Goal: Task Accomplishment & Management: Complete application form

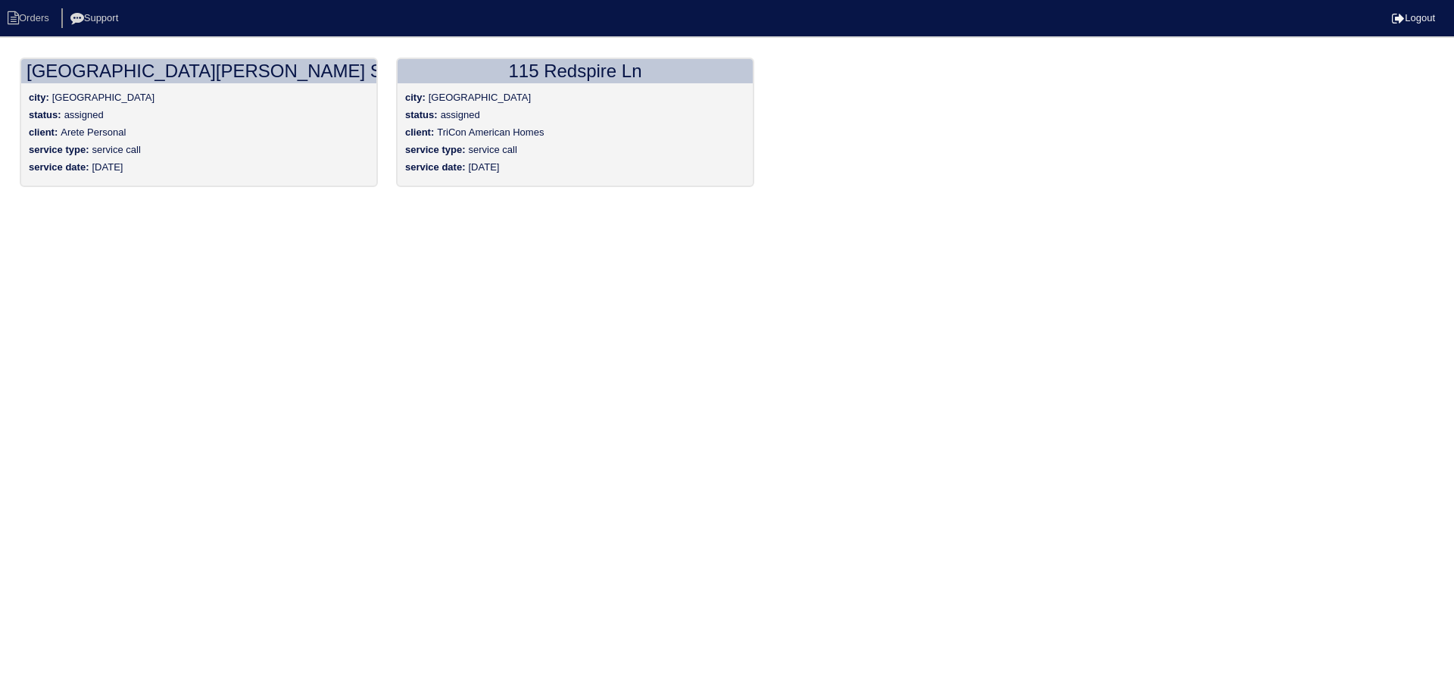
click at [534, 96] on div "city: [GEOGRAPHIC_DATA]" at bounding box center [575, 99] width 340 height 17
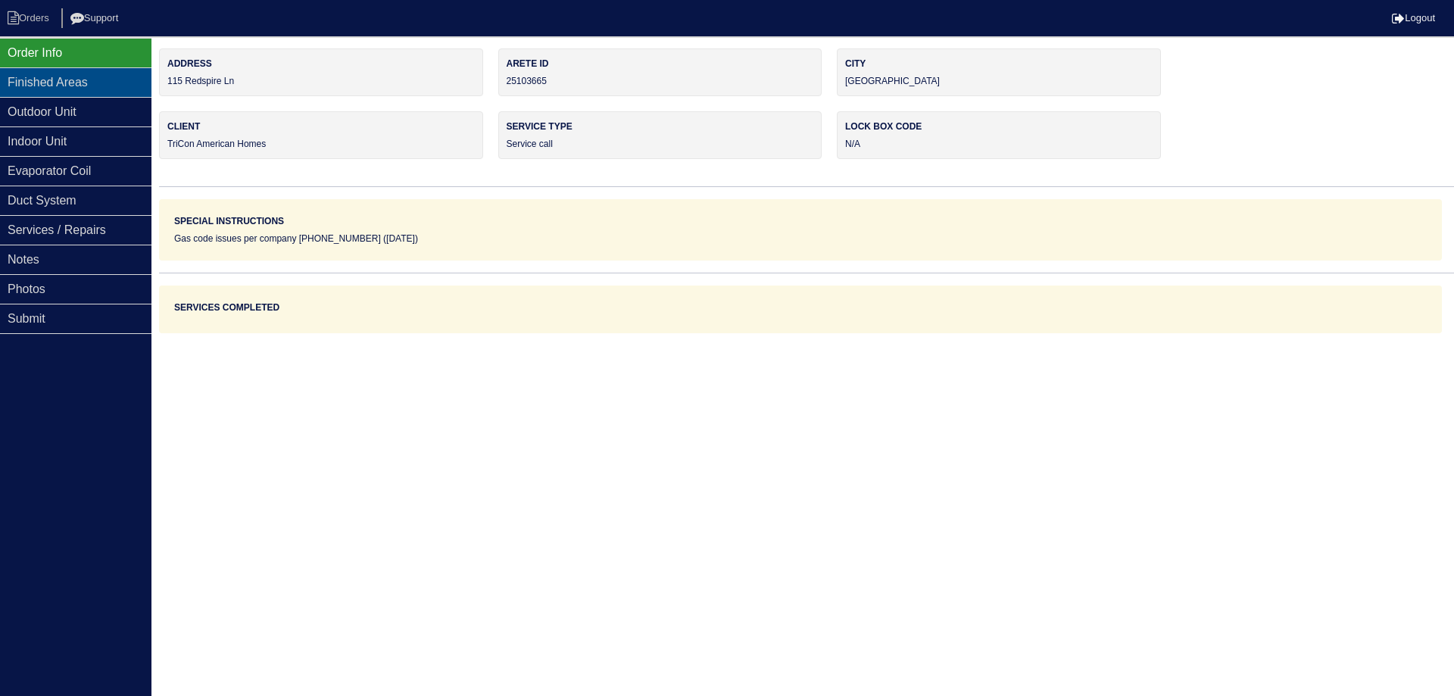
click at [43, 73] on div "Finished Areas" at bounding box center [75, 82] width 151 height 30
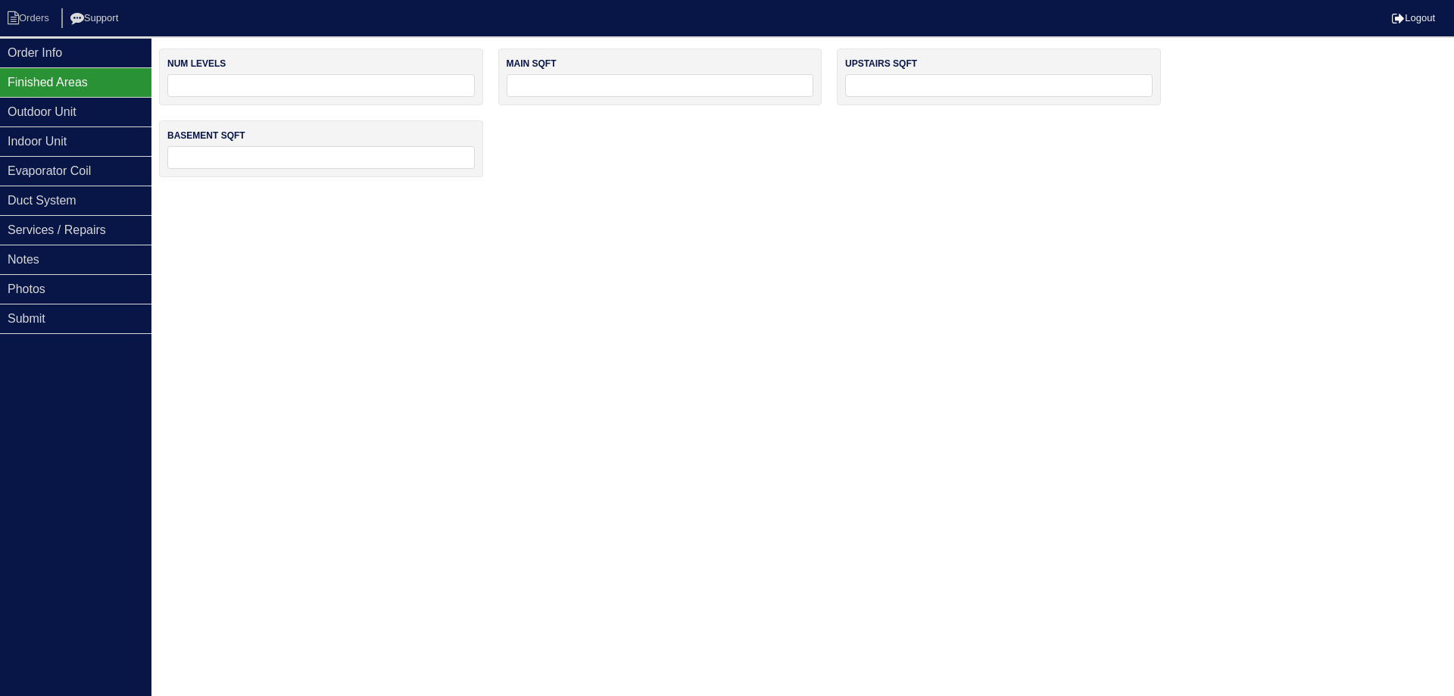
click at [198, 89] on input "tel" at bounding box center [321, 85] width 308 height 23
type input "2"
click at [561, 94] on input "tel" at bounding box center [661, 85] width 308 height 23
type input "1400"
type input "1200"
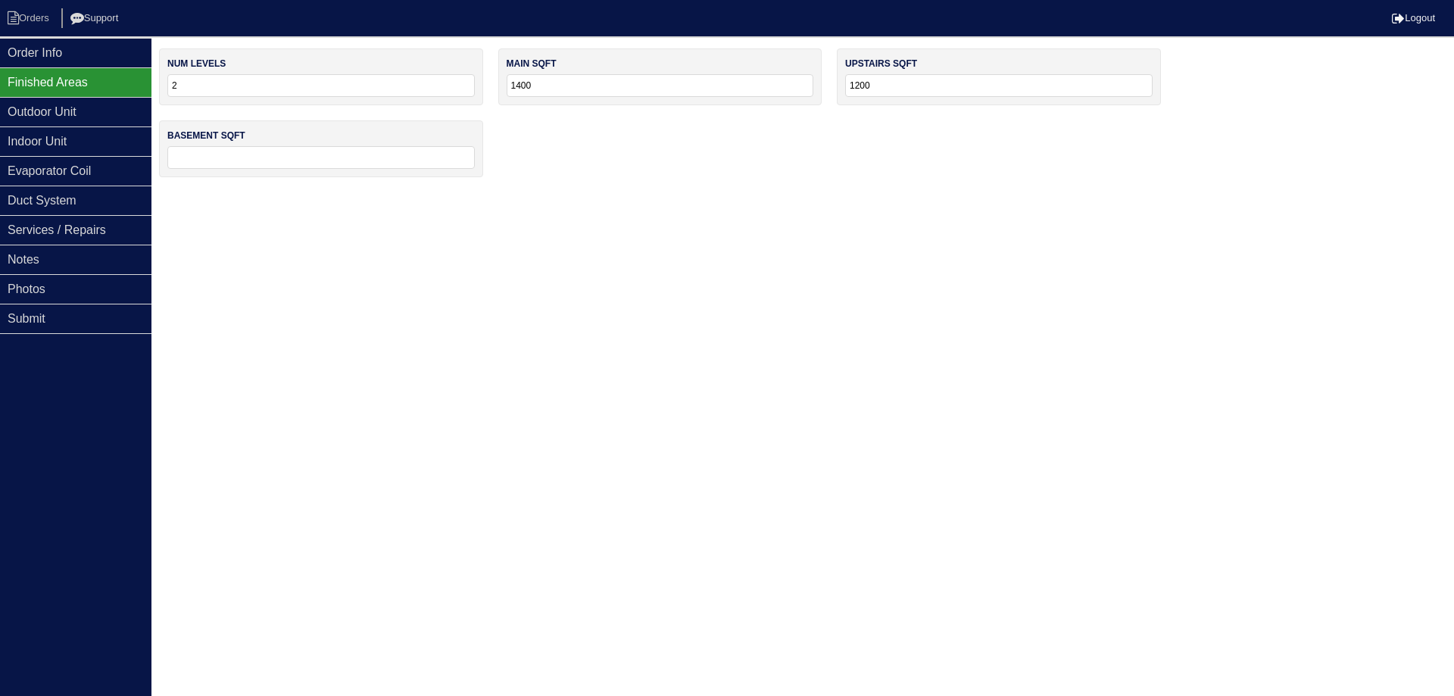
click at [317, 170] on div "basement sqft" at bounding box center [321, 148] width 324 height 57
click at [340, 143] on div "basement sqft" at bounding box center [321, 148] width 324 height 57
click at [338, 148] on div "basement sqft" at bounding box center [321, 148] width 324 height 57
drag, startPoint x: 337, startPoint y: 148, endPoint x: 354, endPoint y: 139, distance: 20.0
click at [354, 139] on div "basement sqft" at bounding box center [321, 148] width 324 height 57
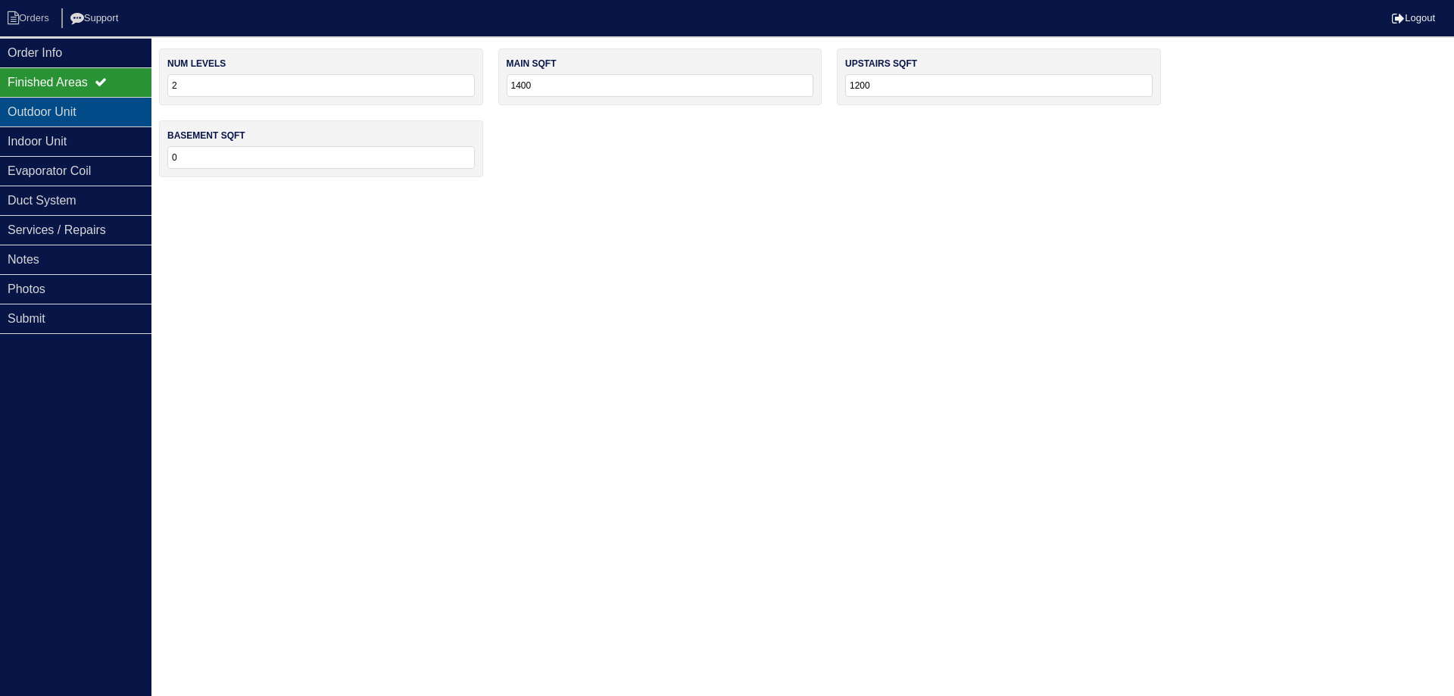
type input "0"
click at [87, 116] on div "Outdoor Unit" at bounding box center [75, 112] width 151 height 30
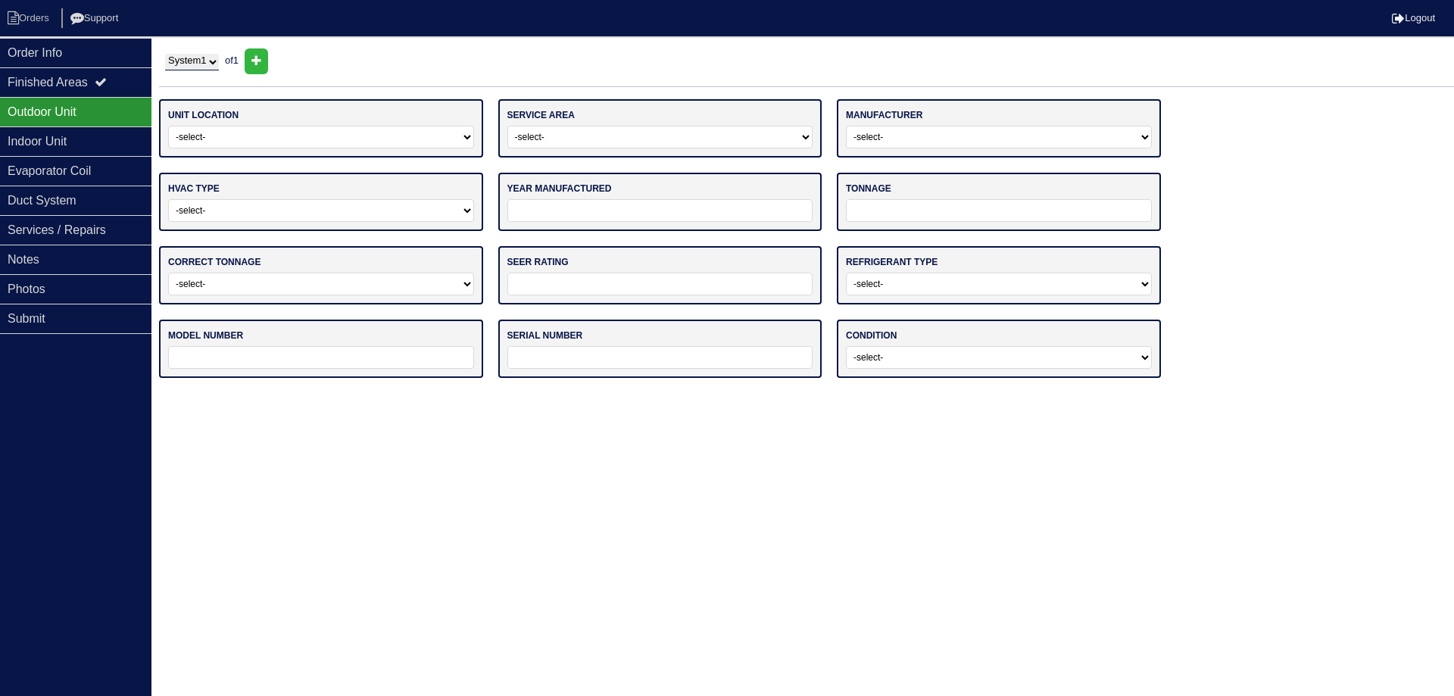
click at [218, 129] on select "-select- Ground Rooftop" at bounding box center [321, 137] width 306 height 23
select select "0"
click at [168, 126] on select "-select- Ground Rooftop" at bounding box center [321, 137] width 306 height 23
click at [536, 142] on select "-select- Main Level Upstairs Level Lower/Basement Level Other" at bounding box center [660, 137] width 306 height 23
select select "0"
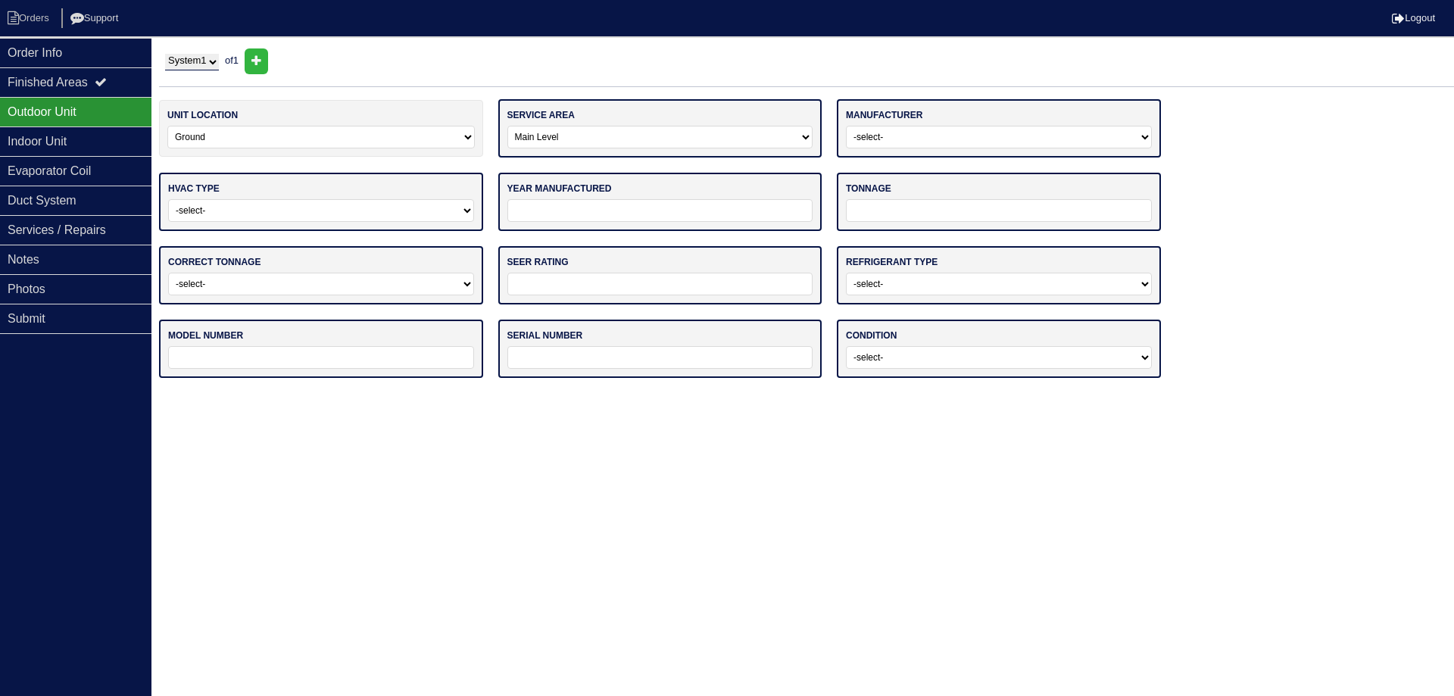
click at [507, 126] on select "-select- Main Level Upstairs Level Lower/Basement Level Other" at bounding box center [660, 137] width 306 height 23
click at [886, 137] on select "-select- ADP Air Quest Air Temp Aire-Flo AirEase Airquest Airtemp Allstyle Aspe…" at bounding box center [999, 137] width 306 height 23
select select "[PERSON_NAME]"
click at [846, 126] on select "-select- ADP Air Quest Air Temp Aire-Flo AirEase Airquest Airtemp Allstyle Aspe…" at bounding box center [999, 137] width 306 height 23
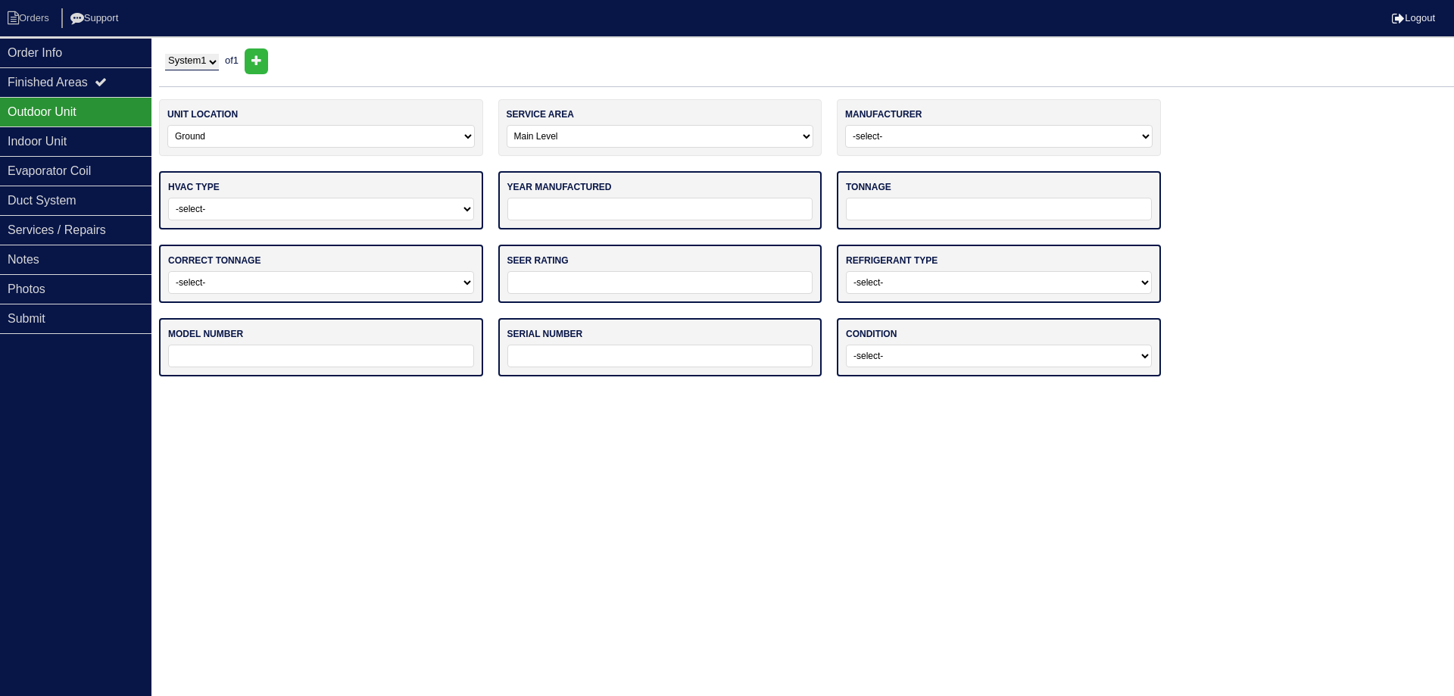
click at [426, 203] on select "-select- Straight Cool Heat Pump Other" at bounding box center [321, 209] width 306 height 23
select select "0"
click at [168, 198] on select "-select- Straight Cool Heat Pump Other" at bounding box center [321, 209] width 306 height 23
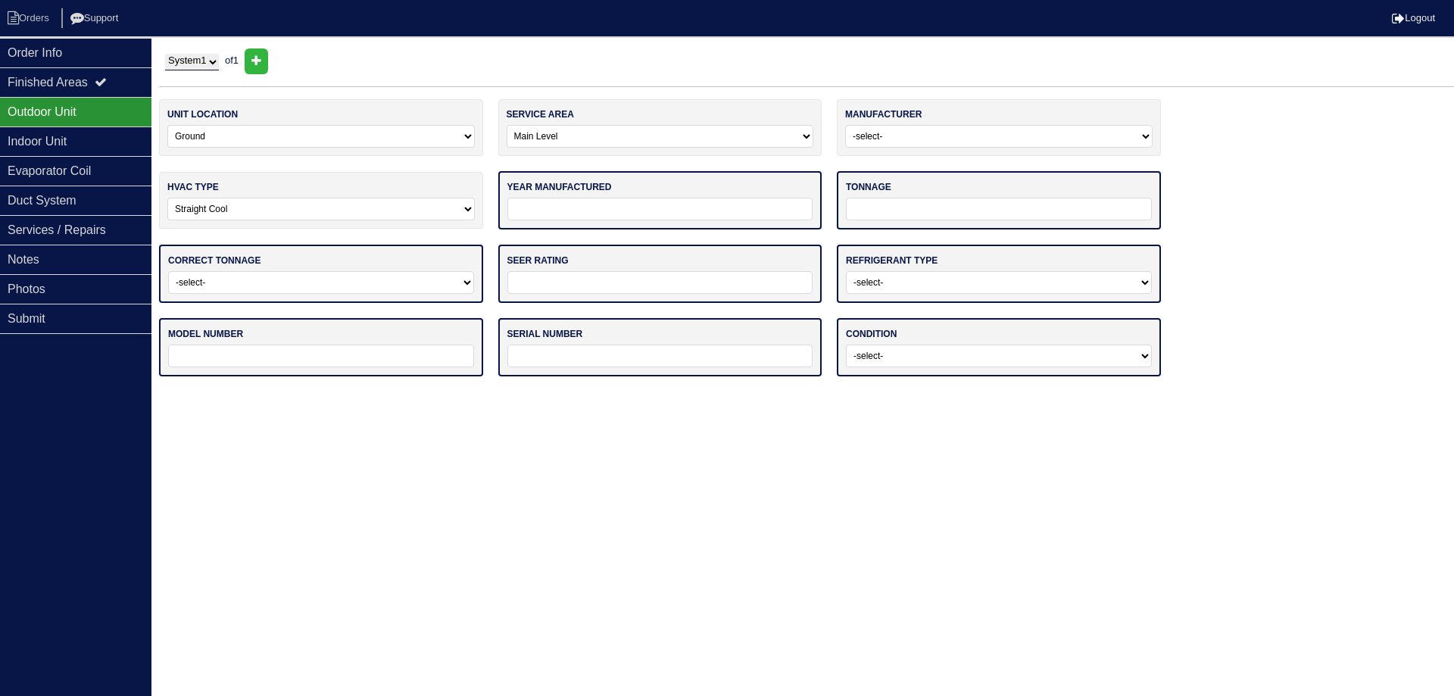
click at [598, 210] on input "tel" at bounding box center [660, 209] width 306 height 23
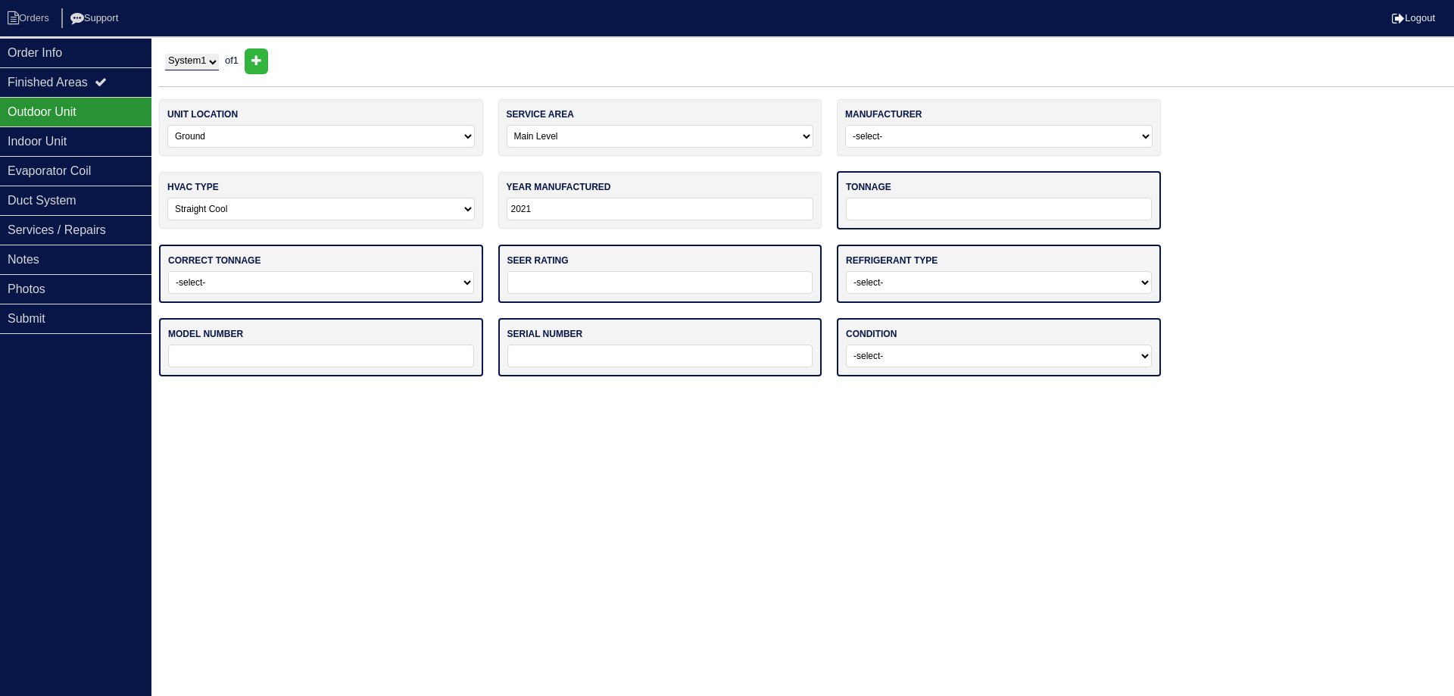
type input "2021"
click at [854, 214] on input "tel" at bounding box center [999, 209] width 306 height 23
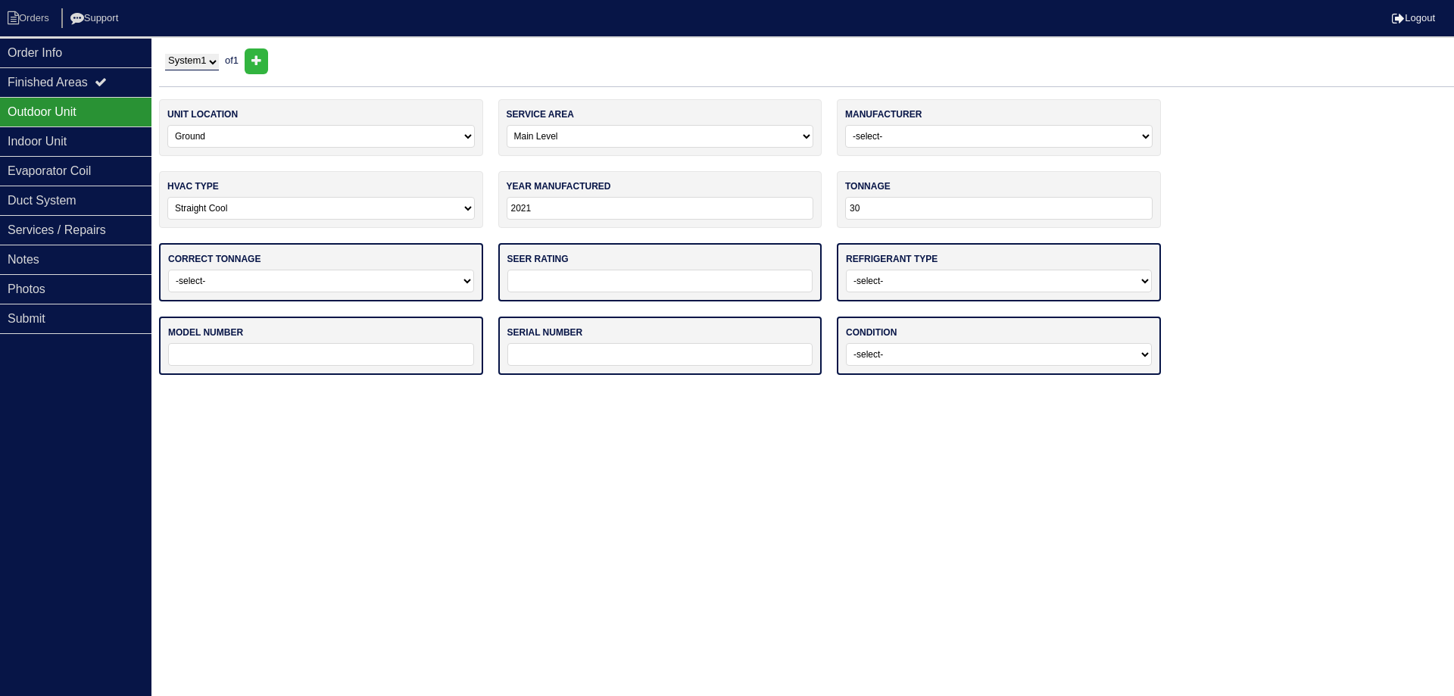
type input "30"
drag, startPoint x: 315, startPoint y: 301, endPoint x: 310, endPoint y: 288, distance: 14.6
click at [314, 301] on div "unit location -select- Ground Rooftop service area -select- Main Level Upstairs…" at bounding box center [806, 244] width 1295 height 291
click at [309, 286] on select "-select- Yes No - Unit Undersized No - Unit Oversized" at bounding box center [321, 281] width 306 height 23
select select "0"
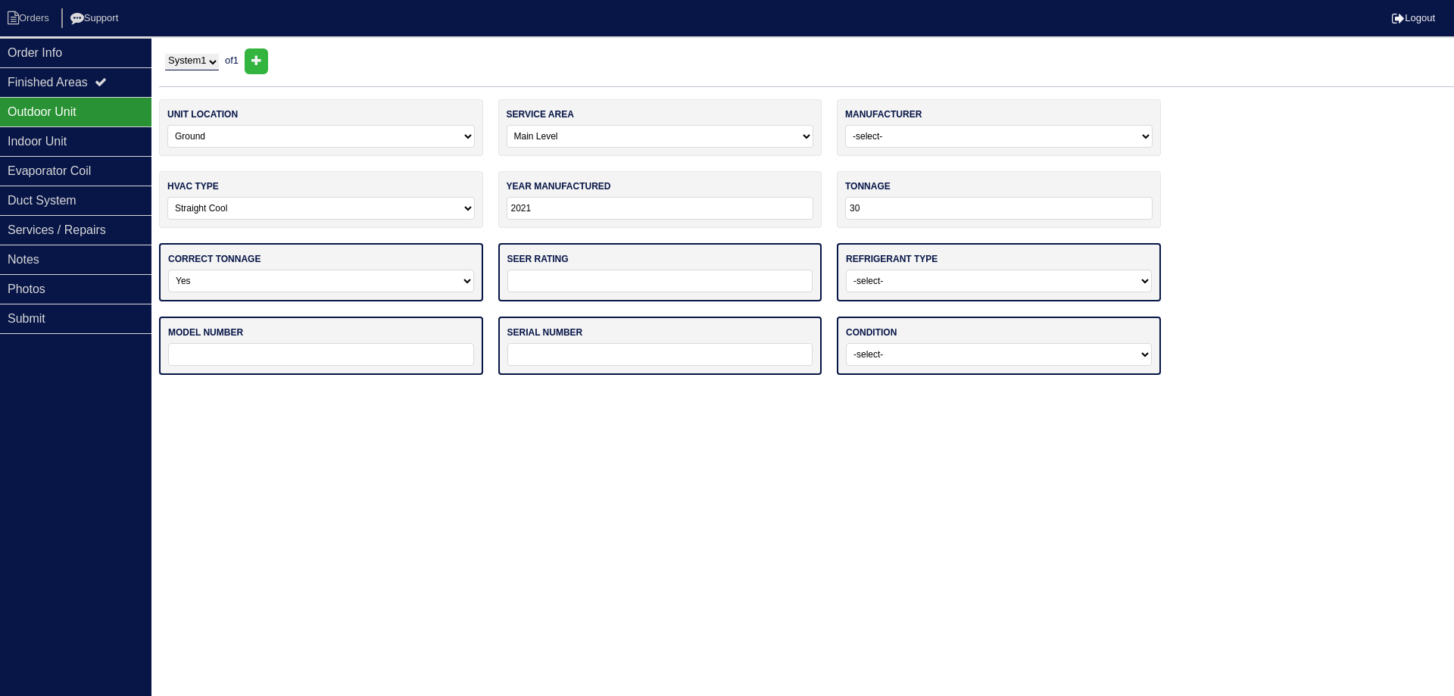
click at [168, 270] on select "-select- Yes No - Unit Undersized No - Unit Oversized" at bounding box center [321, 281] width 306 height 23
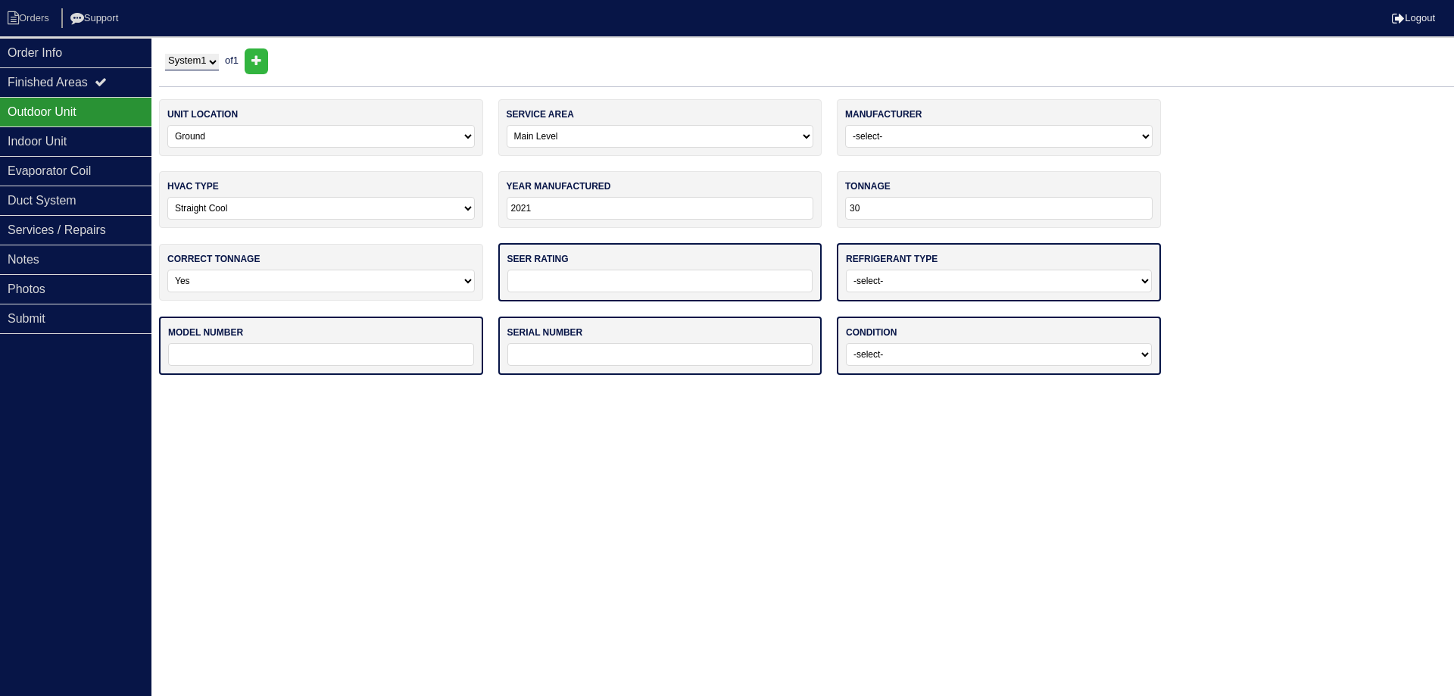
click at [595, 273] on input "tel" at bounding box center [660, 281] width 306 height 23
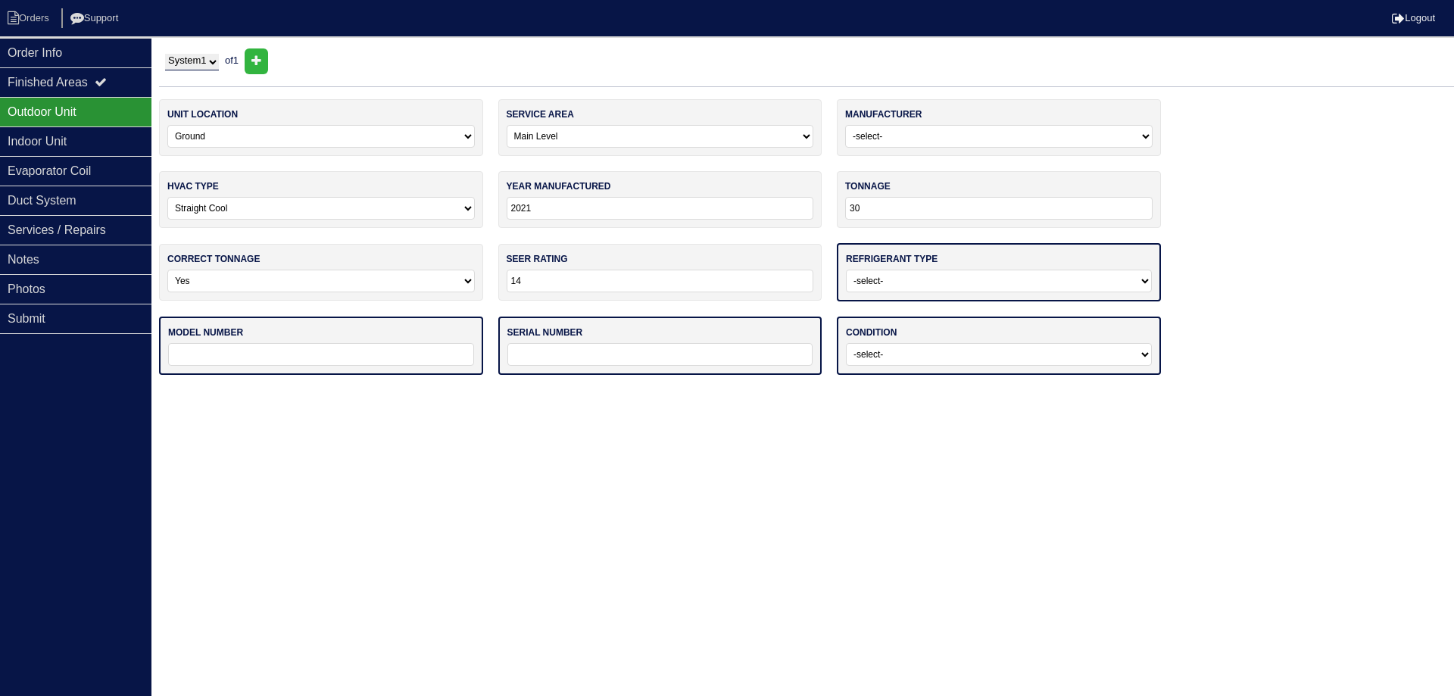
type input "14"
click at [903, 291] on select "-select- R22 R410a Other" at bounding box center [999, 281] width 306 height 23
select select "1"
click at [846, 270] on select "-select- R22 R410a Other" at bounding box center [999, 281] width 306 height 23
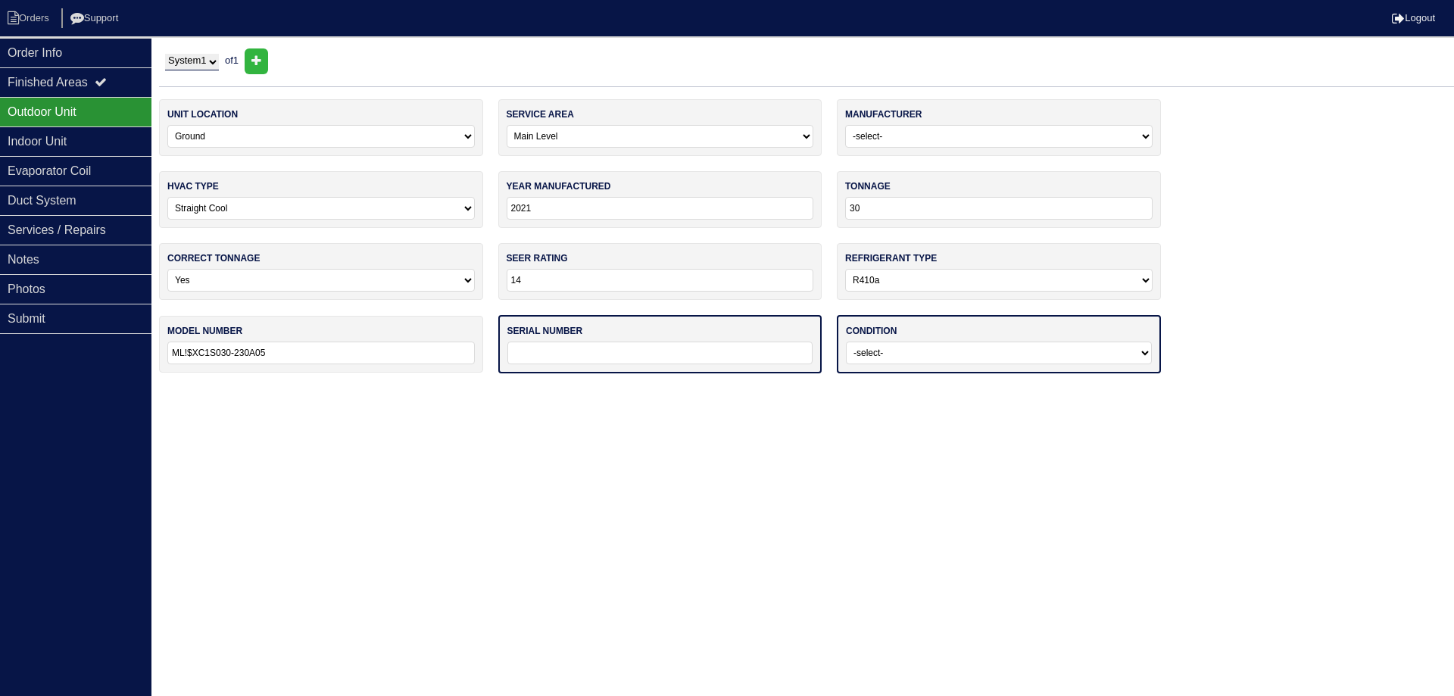
click at [195, 350] on input "ML!$XC1S030-230A05" at bounding box center [321, 353] width 308 height 23
type input "ML14XC1S030-230A05"
click at [560, 353] on input "text" at bounding box center [660, 353] width 306 height 23
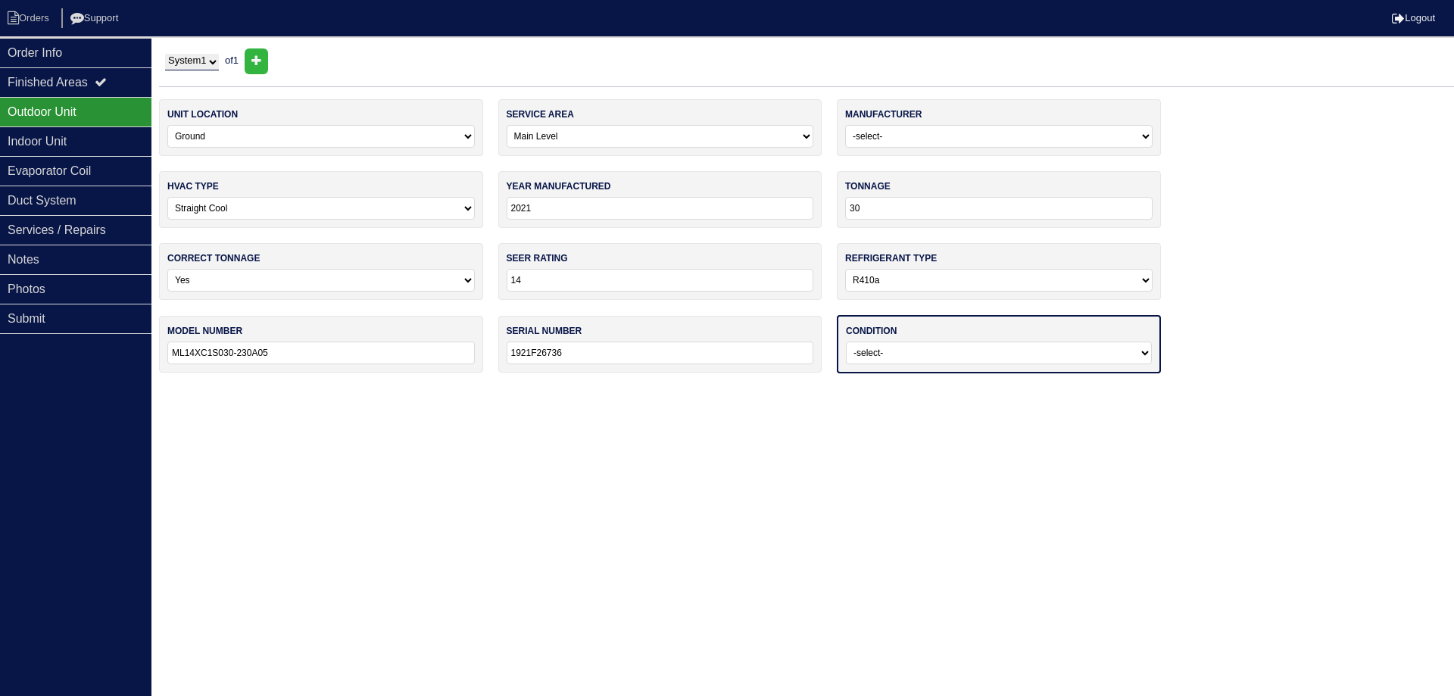
type input "1921F26736"
click at [985, 351] on select "-select- Operating Normally Service/Repairs Needed Replacement Needed Missing" at bounding box center [999, 353] width 306 height 23
select select "0"
click at [846, 342] on select "-select- Operating Normally Service/Repairs Needed Replacement Needed Missing" at bounding box center [999, 353] width 306 height 23
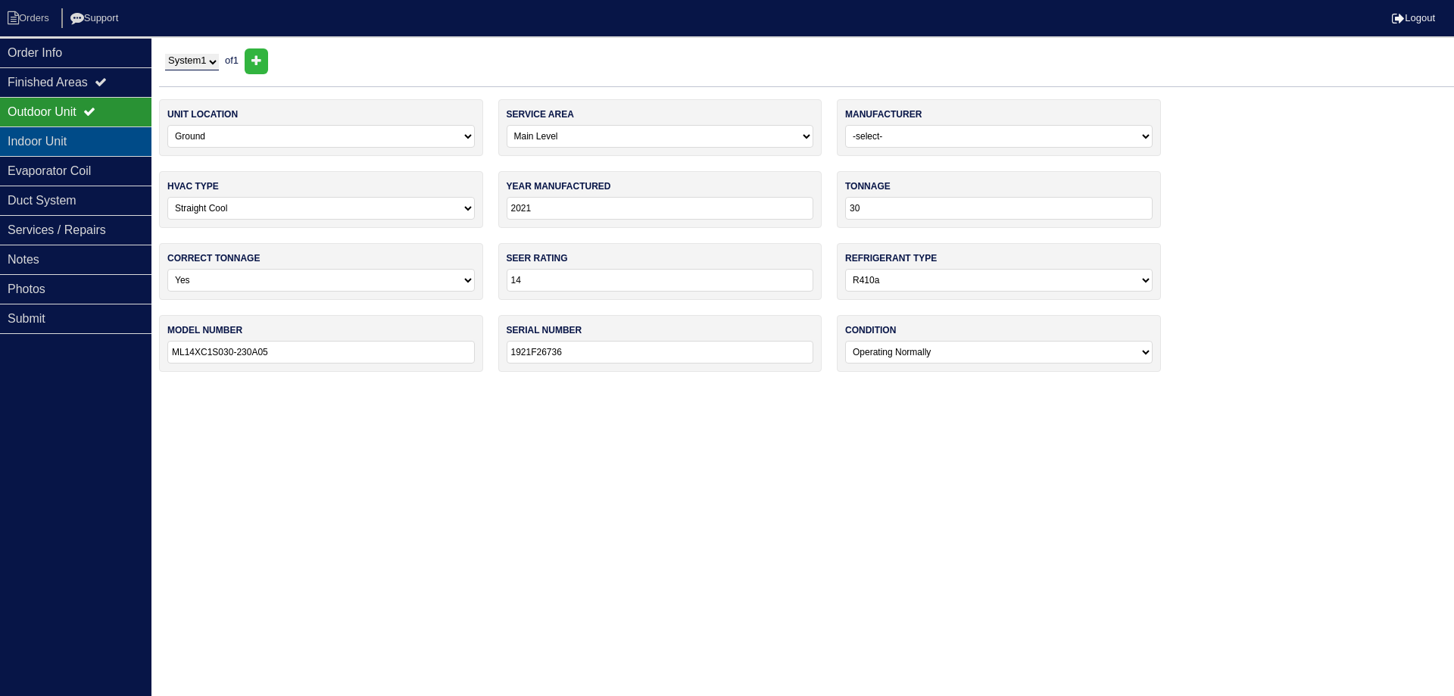
click at [77, 137] on div "Indoor Unit" at bounding box center [75, 141] width 151 height 30
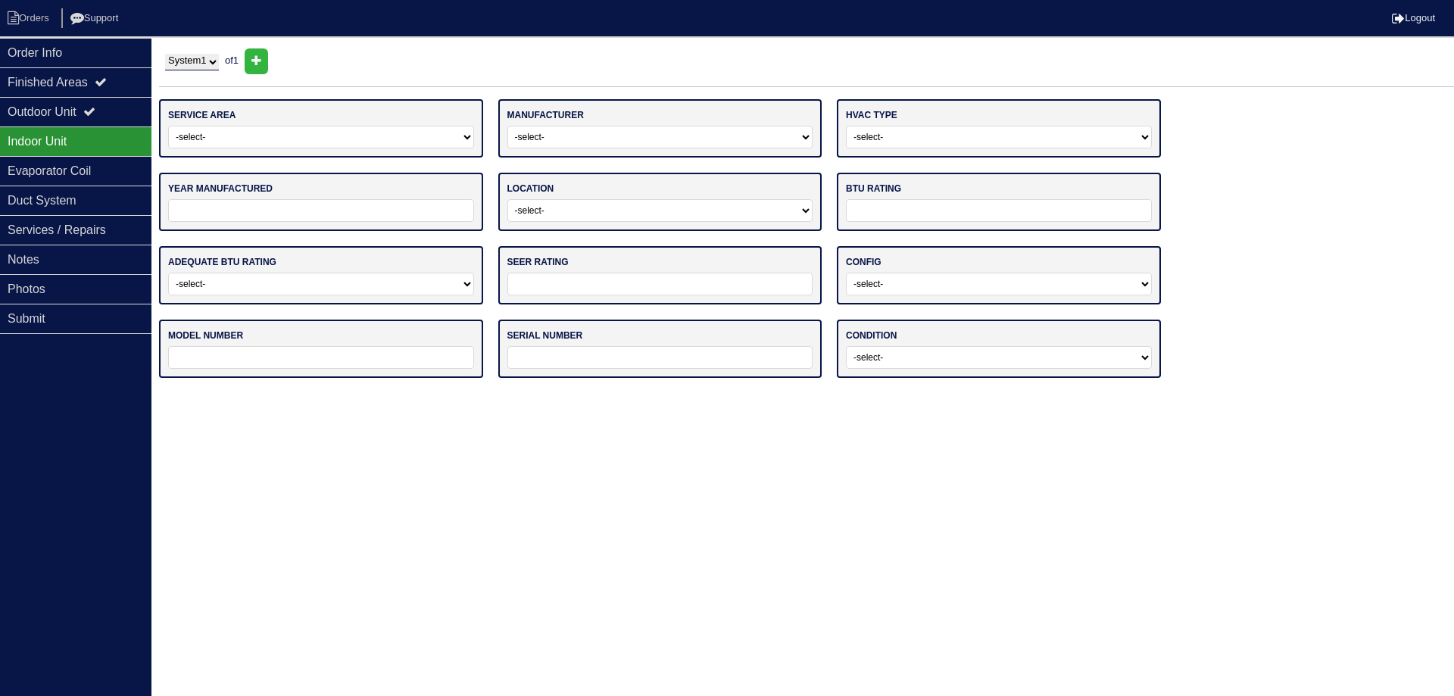
click at [210, 130] on select "-select- Main Level Upstairs Level Lower/Basement Level Other" at bounding box center [321, 137] width 306 height 23
select select "0"
click at [168, 126] on select "-select- Main Level Upstairs Level Lower/Basement Level Other" at bounding box center [321, 137] width 306 height 23
click at [536, 130] on select "-select- ADP Air Quest Air Temp Aire-Flo AirEase Airquest Airtemp Allstyle Aspe…" at bounding box center [660, 137] width 306 height 23
select select "[PERSON_NAME]"
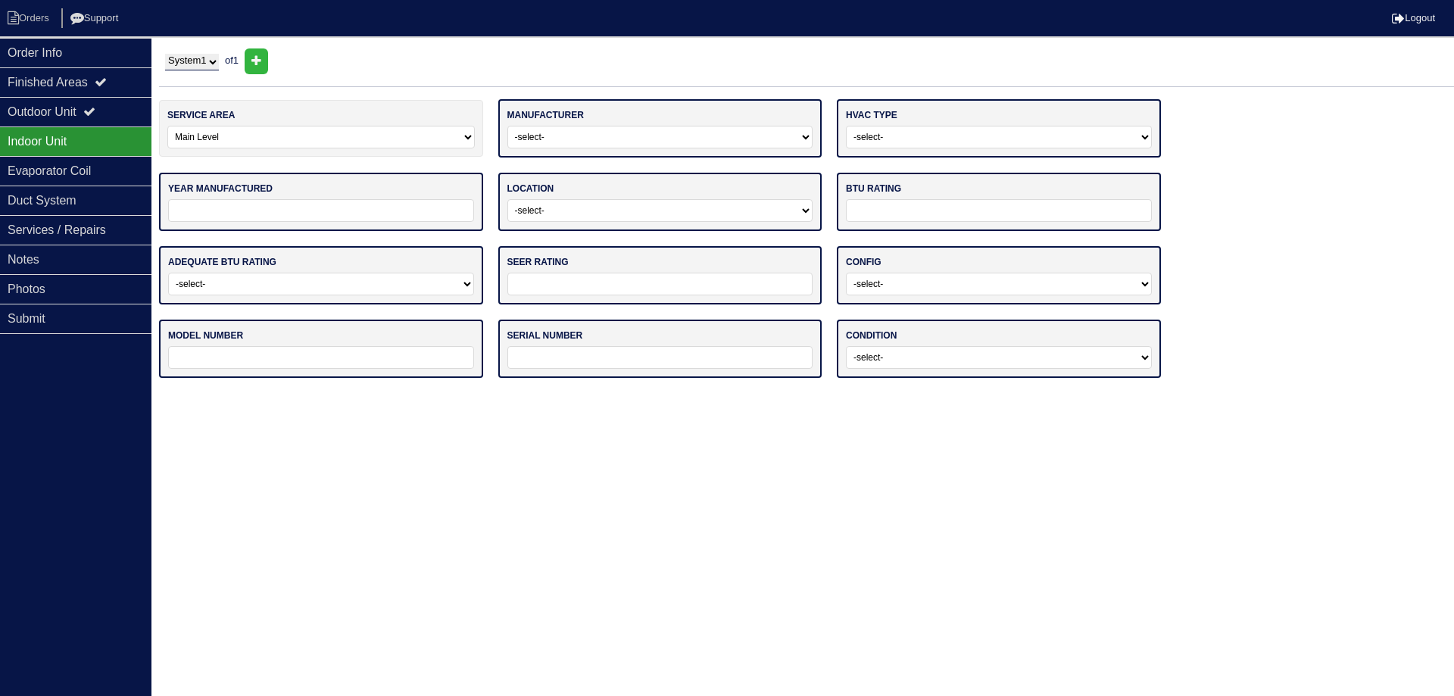
click at [507, 126] on select "-select- ADP Air Quest Air Temp Aire-Flo AirEase Airquest Airtemp Allstyle Aspe…" at bounding box center [660, 137] width 306 height 23
click at [912, 141] on select "-select- Gas Furnace Electric Air Handler Other" at bounding box center [999, 137] width 306 height 23
select select "0"
click at [846, 126] on select "-select- Gas Furnace Electric Air Handler Other" at bounding box center [999, 137] width 306 height 23
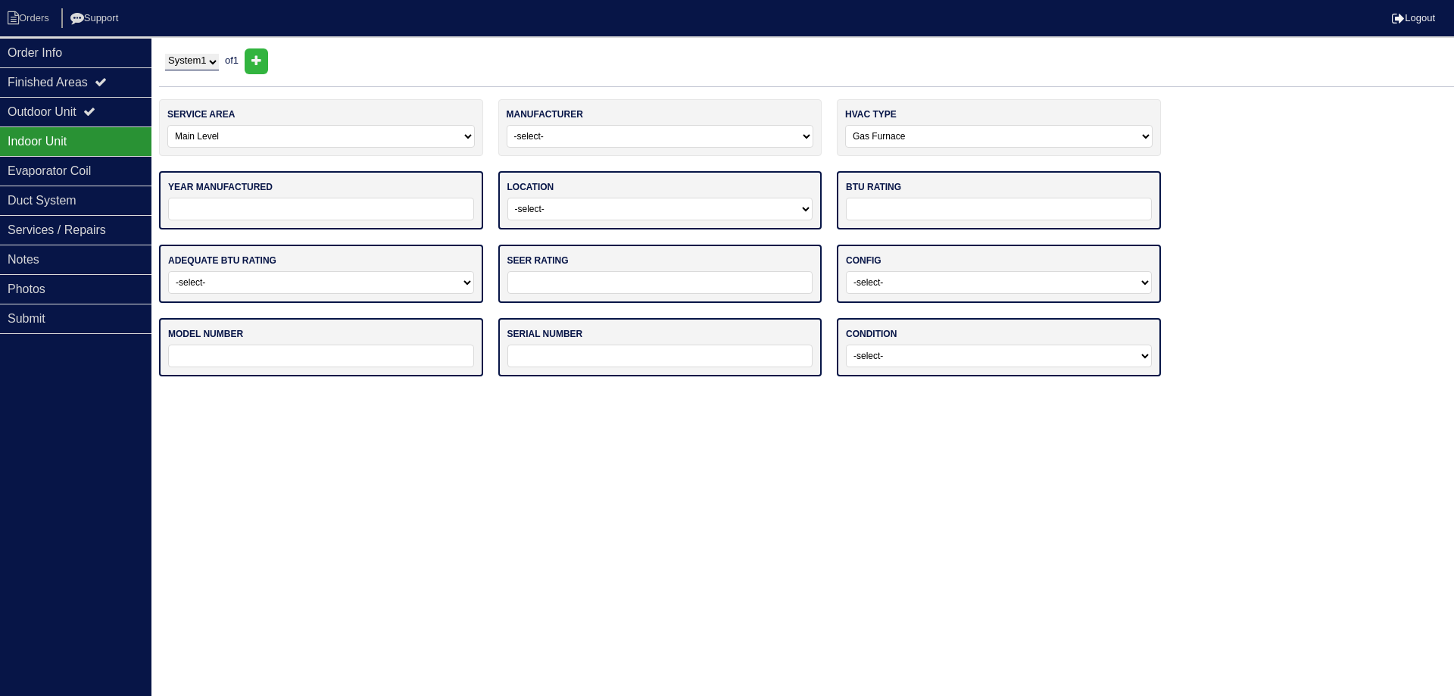
click at [279, 214] on input "tel" at bounding box center [321, 209] width 306 height 23
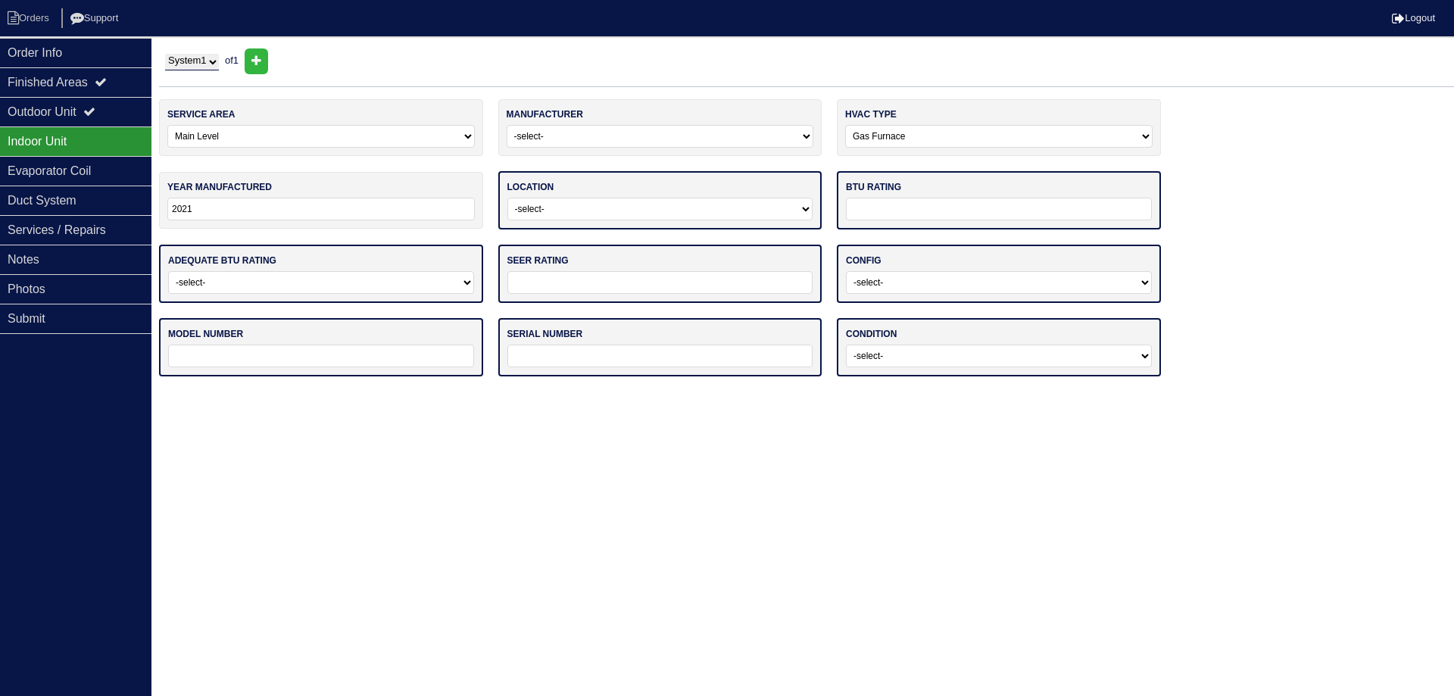
type input "2021"
click at [543, 212] on select "-select- Attic Garage Crawl Space Lower Level / Basement Main Closet Upstairs C…" at bounding box center [660, 209] width 306 height 23
select select "2"
click at [507, 198] on select "-select- Attic Garage Crawl Space Lower Level / Basement Main Closet Upstairs C…" at bounding box center [660, 209] width 306 height 23
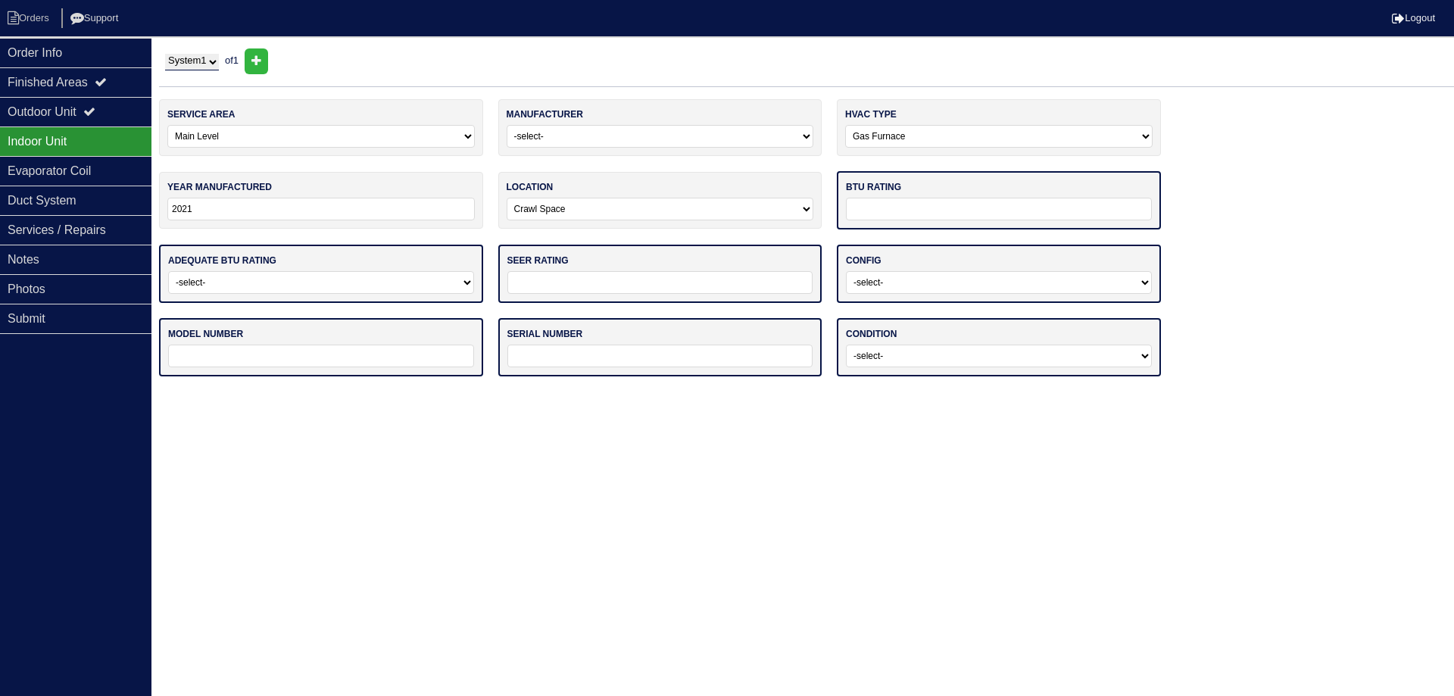
click at [892, 216] on input "text" at bounding box center [999, 209] width 306 height 23
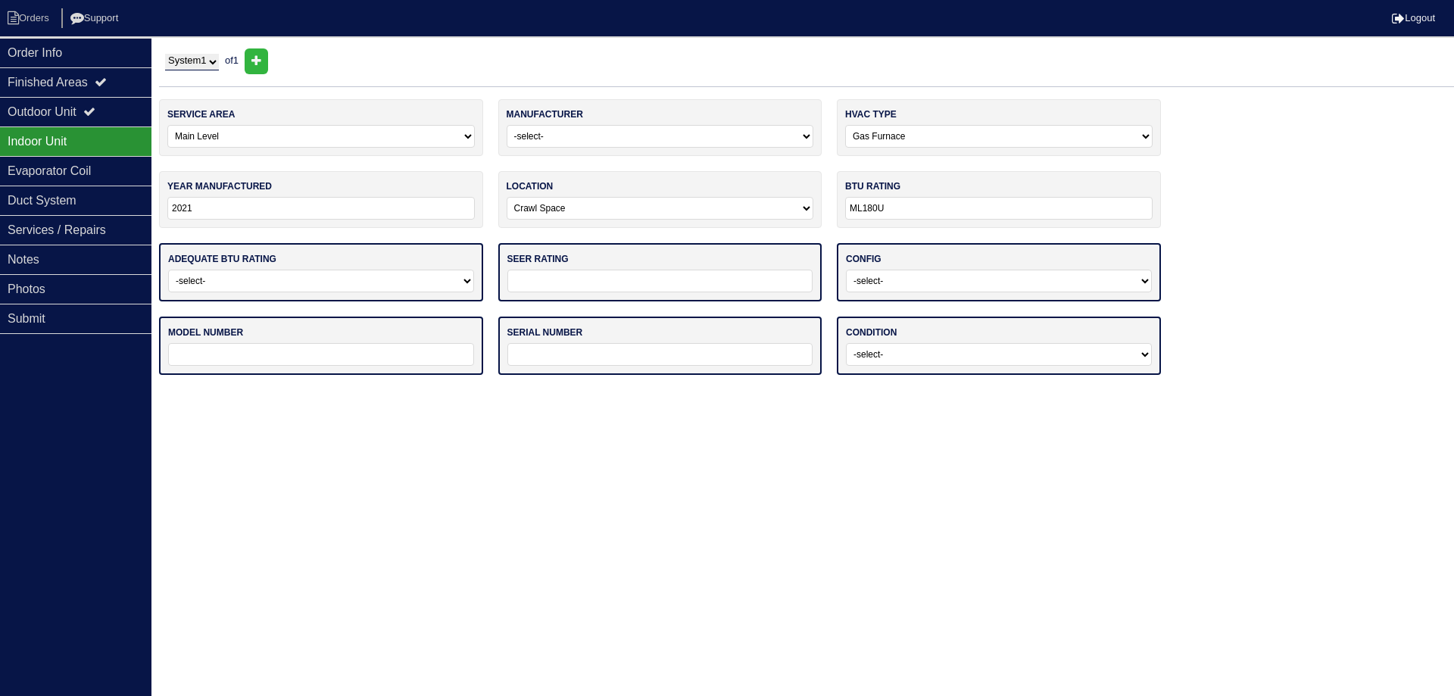
type input "ML180UH"
drag, startPoint x: 892, startPoint y: 206, endPoint x: 756, endPoint y: 227, distance: 137.2
click at [757, 227] on div "service area -select- Main Level Upstairs Level Lower/Basement Level Other manu…" at bounding box center [806, 244] width 1295 height 291
type input "88,000"
click at [353, 289] on select "-select- Yes No - Unit Undersized No - Unit Oversized" at bounding box center [321, 281] width 306 height 23
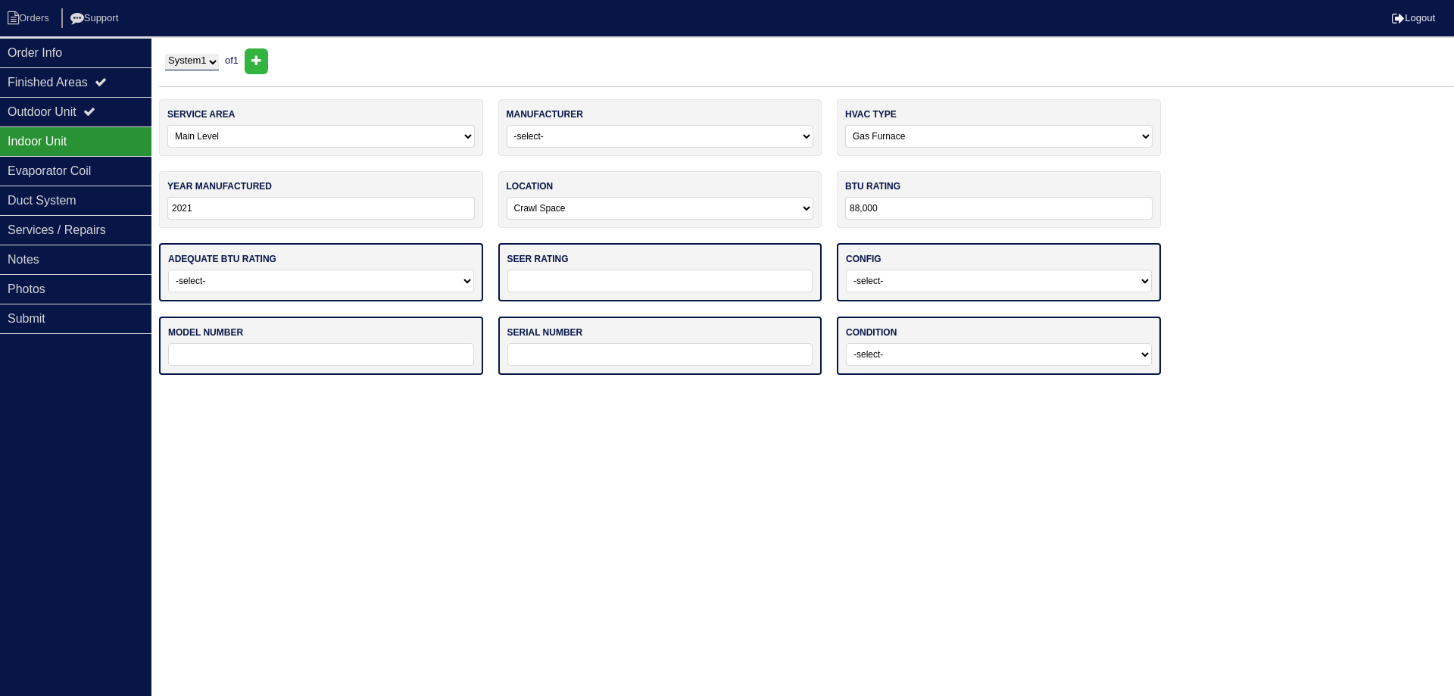
select select "0"
click at [168, 270] on select "-select- Yes No - Unit Undersized No - Unit Oversized" at bounding box center [321, 281] width 306 height 23
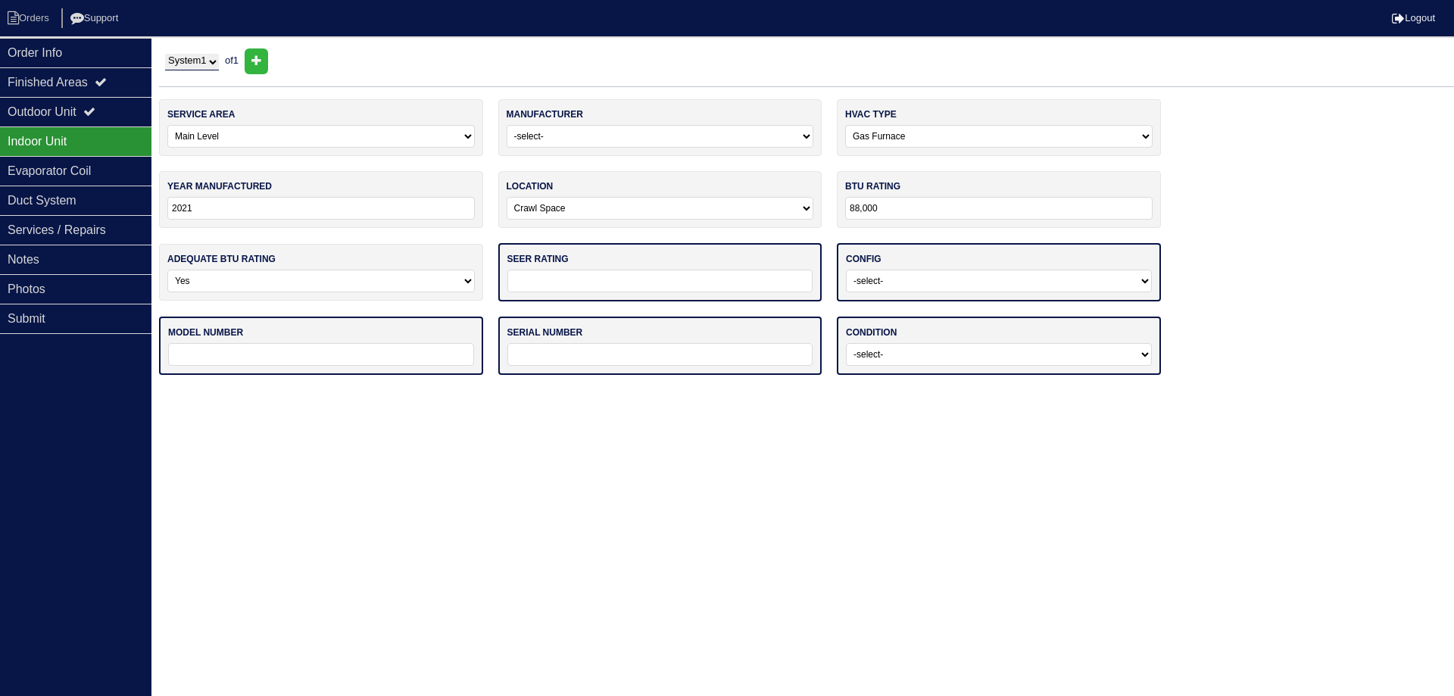
click at [578, 283] on input "text" at bounding box center [660, 281] width 306 height 23
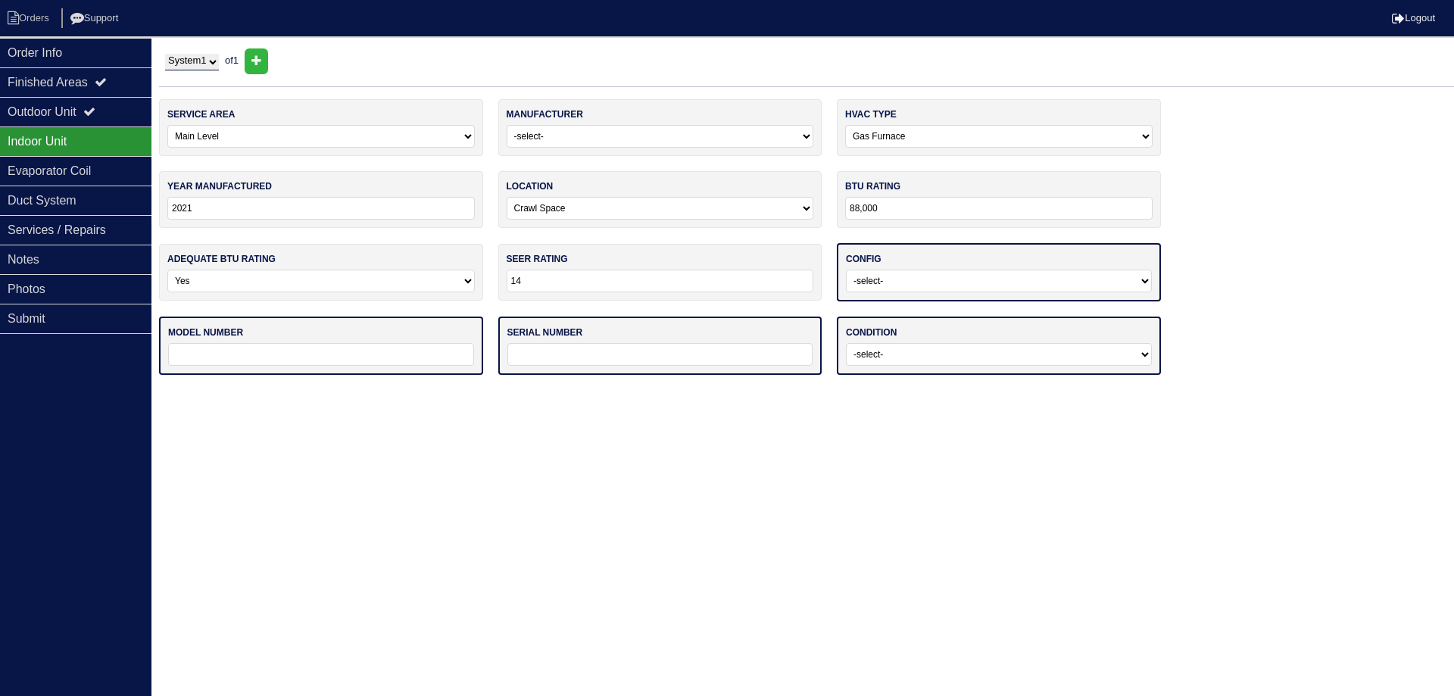
type input "14"
click at [964, 292] on div "config -select- Vertical Horizontal" at bounding box center [999, 272] width 324 height 58
click at [945, 276] on select "-select- Vertical Horizontal" at bounding box center [999, 281] width 306 height 23
select select "1"
click at [846, 270] on select "-select- Vertical Horizontal" at bounding box center [999, 281] width 306 height 23
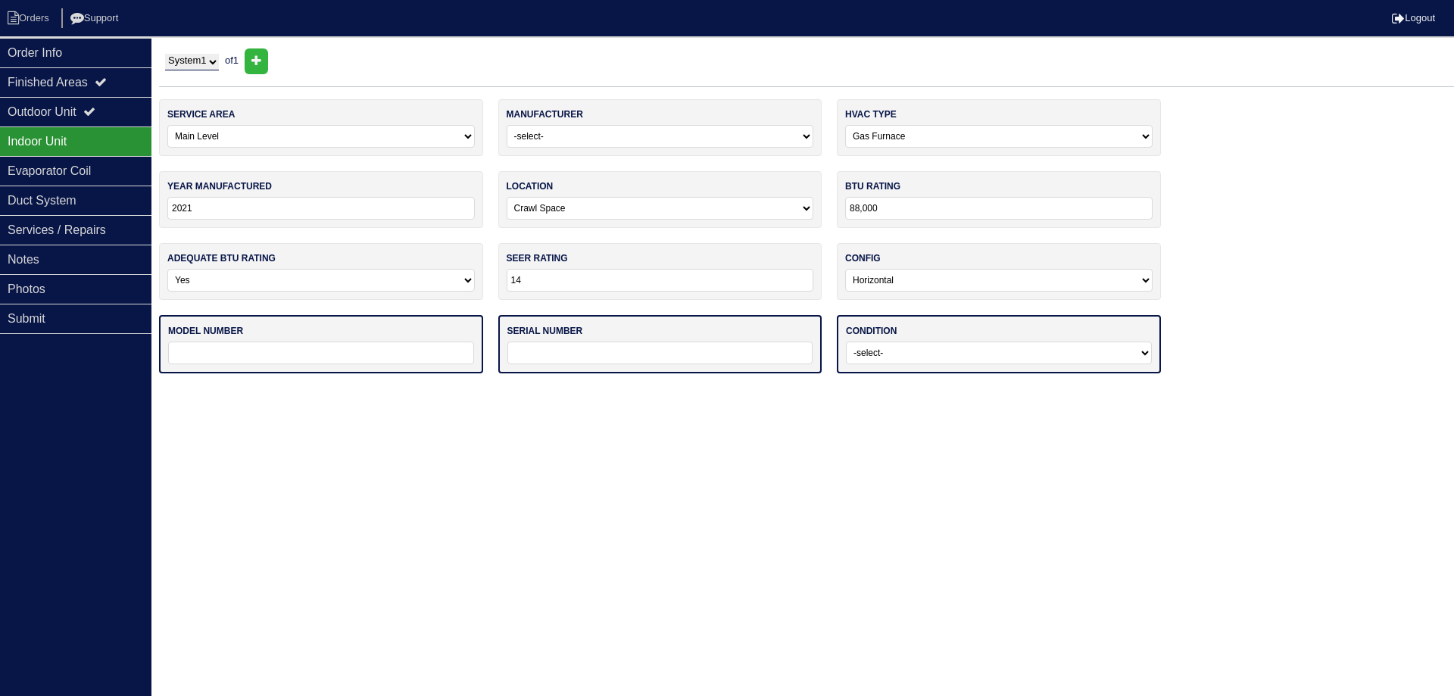
click at [355, 357] on input "text" at bounding box center [321, 353] width 306 height 23
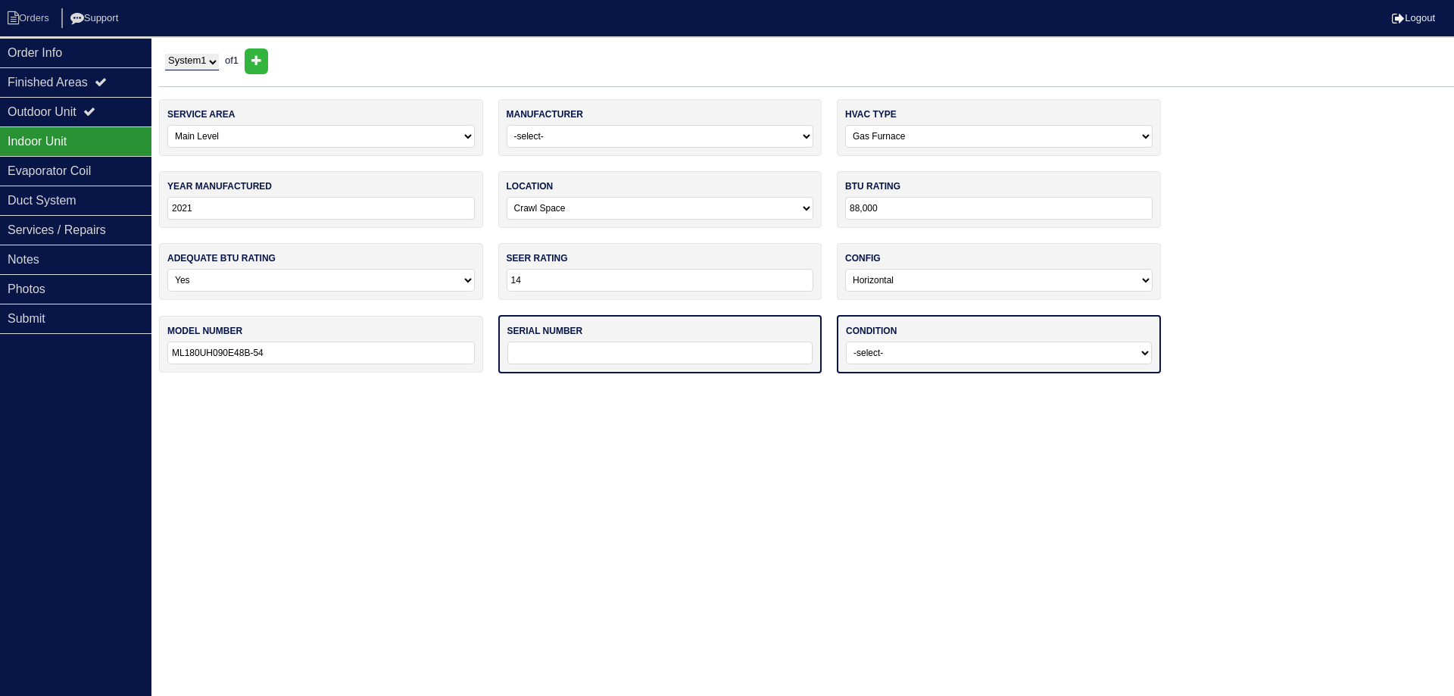
type input "ML180UH090E48B-54"
click at [580, 354] on input "text" at bounding box center [660, 353] width 306 height 23
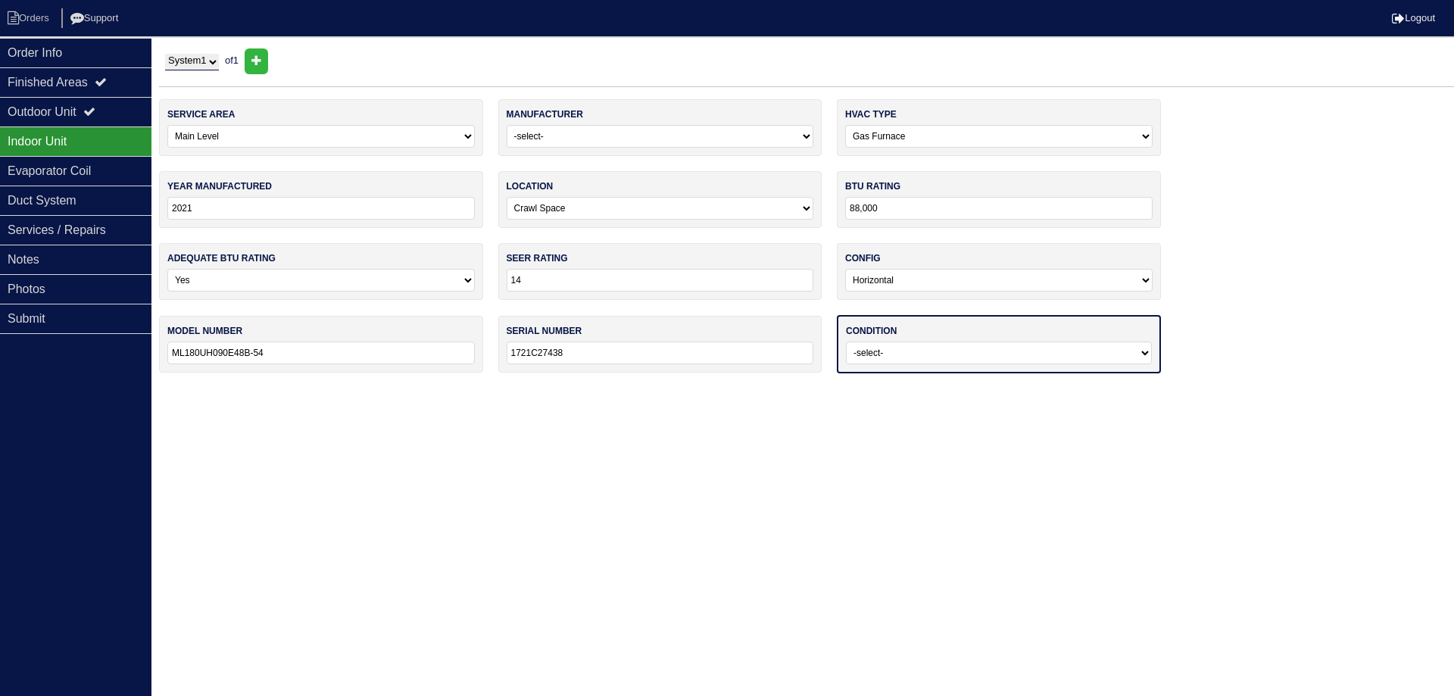
type input "1721C27438"
click at [910, 342] on div "condition -select- Operating Normally Service/Repairs Needed Replacement Needed…" at bounding box center [999, 344] width 324 height 58
click at [910, 361] on select "-select- Operating Normally Service/Repairs Needed Replacement Needed Missing" at bounding box center [999, 353] width 306 height 23
click at [910, 356] on select "-select- Operating Normally Service/Repairs Needed Replacement Needed Missing" at bounding box center [999, 353] width 306 height 23
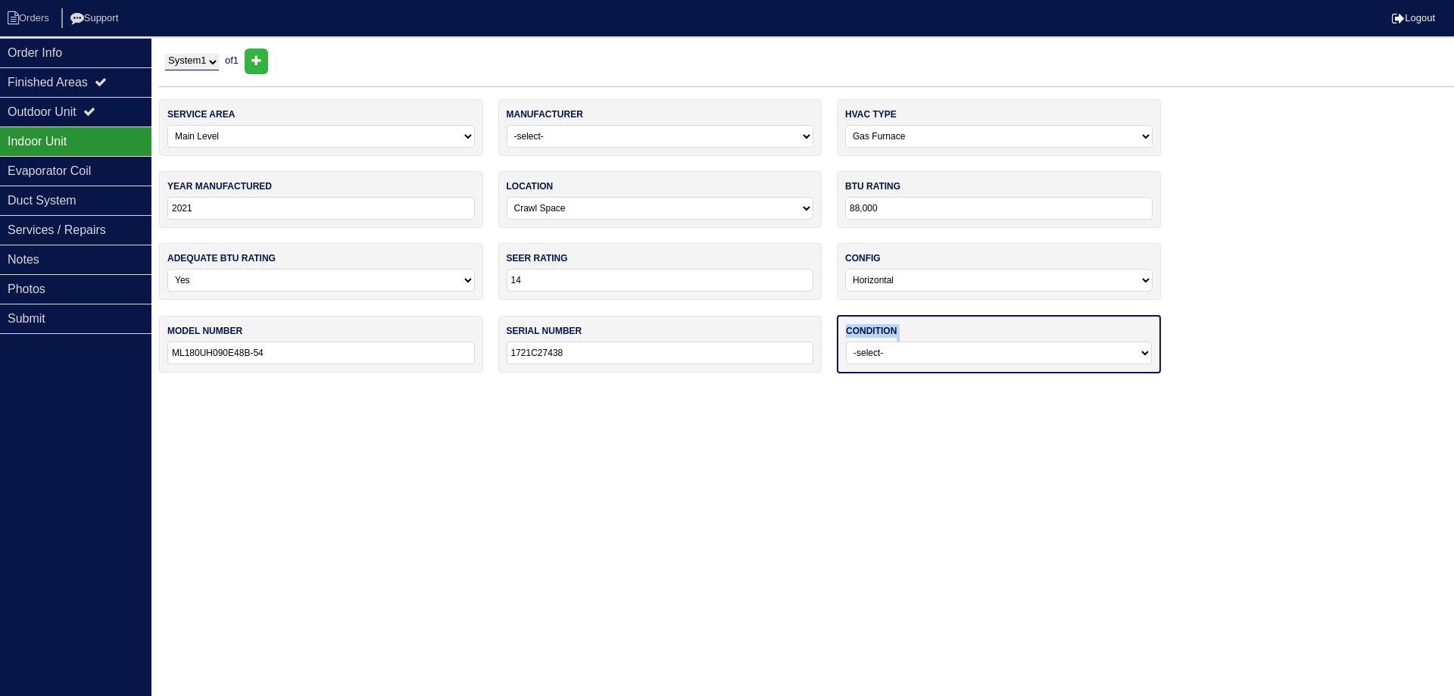
select select "0"
click at [846, 342] on select "-select- Operating Normally Service/Repairs Needed Replacement Needed Missing" at bounding box center [999, 353] width 306 height 23
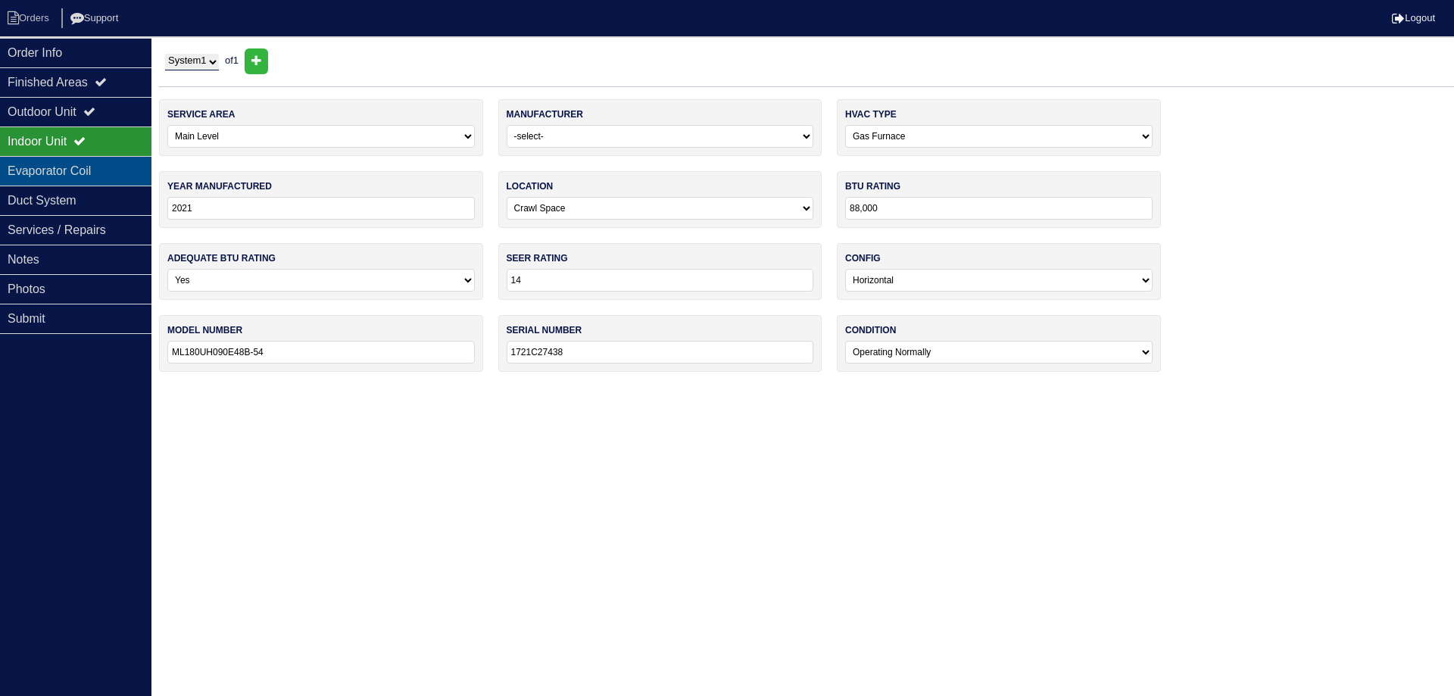
click at [67, 178] on div "Evaporator Coil" at bounding box center [75, 171] width 151 height 30
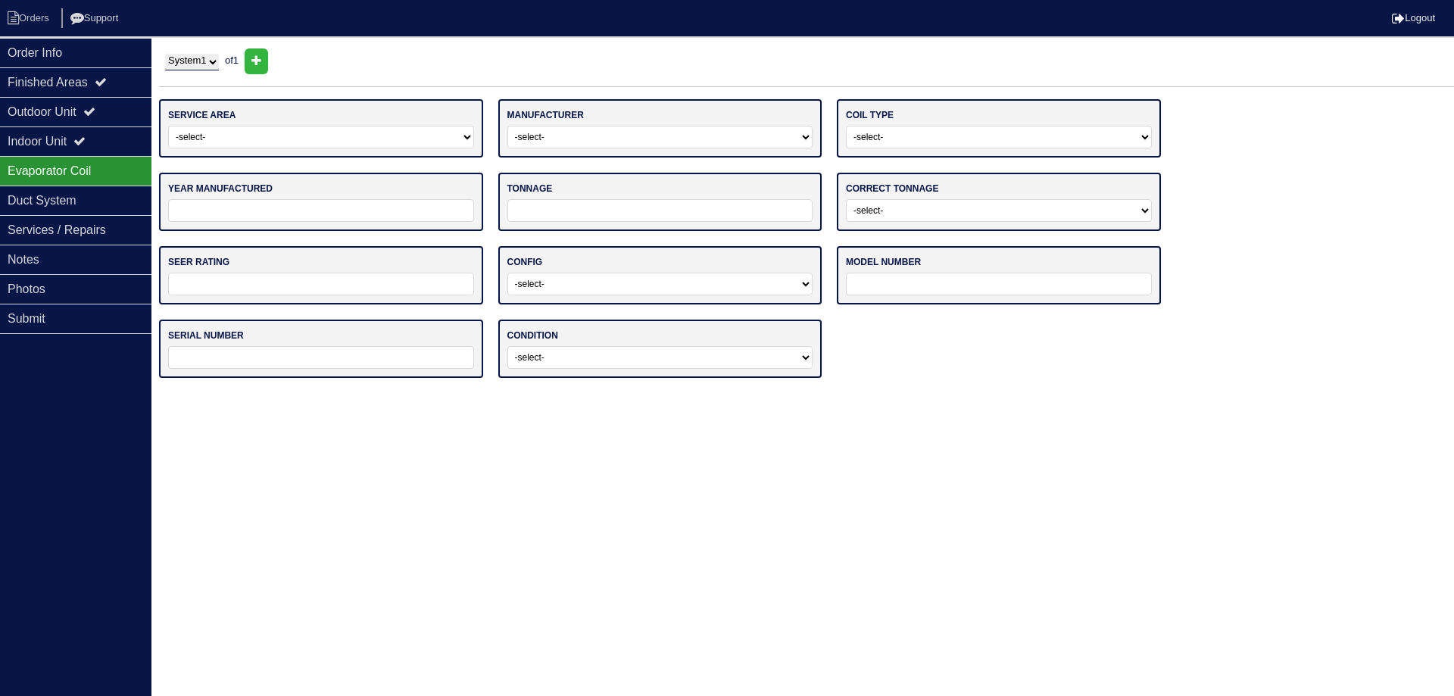
click at [232, 141] on select "-select- Main Level Upstairs Level Lower/Basement Level Other" at bounding box center [321, 137] width 306 height 23
select select "0"
click at [168, 126] on select "-select- Main Level Upstairs Level Lower/Basement Level Other" at bounding box center [321, 137] width 306 height 23
click at [551, 145] on select "-select- ADP Air Quest Air Temp Aire-Flo AirEase Airquest Airtemp Allstyle Aspe…" at bounding box center [660, 137] width 306 height 23
click at [507, 126] on select "-select- ADP Air Quest Air Temp Aire-Flo AirEase Airquest Airtemp Allstyle Aspe…" at bounding box center [660, 137] width 306 height 23
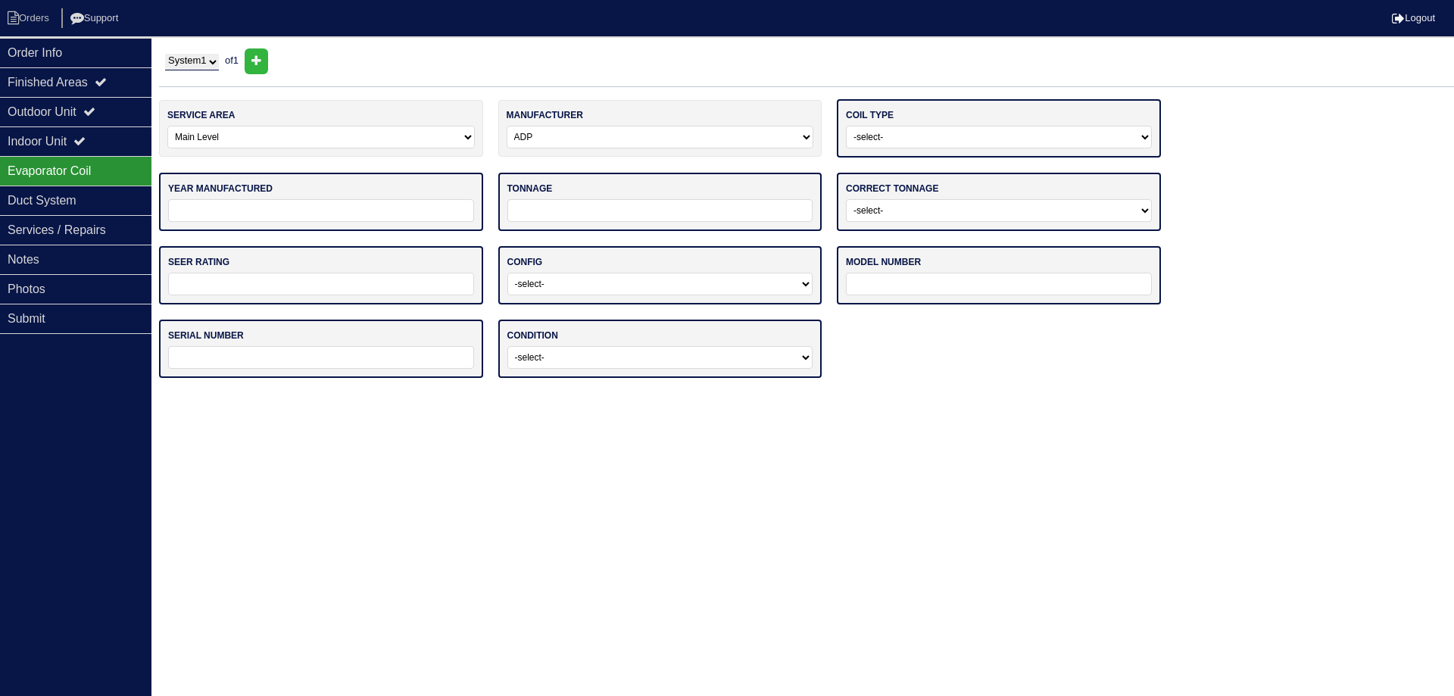
click at [690, 147] on select "-select- ADP Air Quest Air Temp Aire-Flo AirEase Airquest Airtemp Allstyle Aspe…" at bounding box center [661, 137] width 308 height 23
select select "ICP"
click at [507, 126] on select "-select- ADP Air Quest Air Temp Aire-Flo AirEase Airquest Airtemp Allstyle Aspe…" at bounding box center [661, 137] width 308 height 23
click at [920, 136] on select "-select- Straight Cool Air Handler Other" at bounding box center [999, 137] width 306 height 23
select select "0"
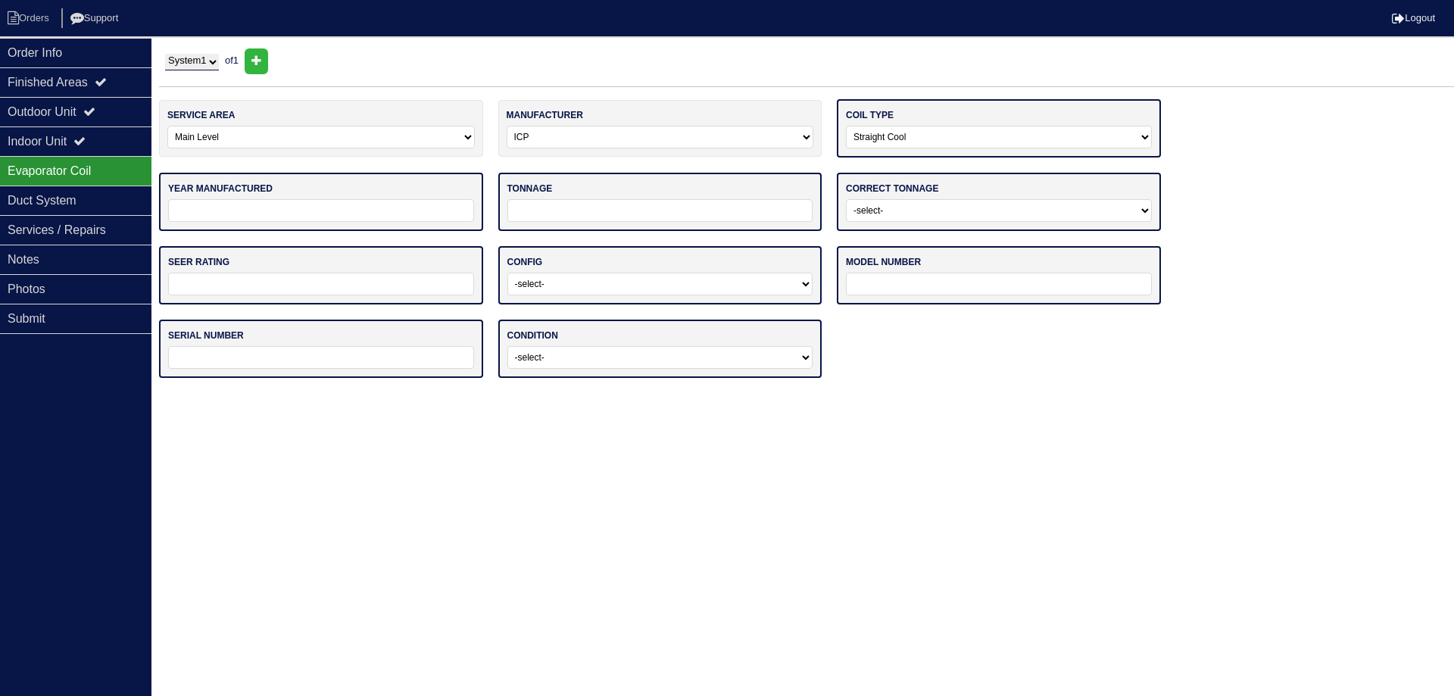
click at [846, 126] on select "-select- Straight Cool Air Handler Other" at bounding box center [999, 137] width 306 height 23
click at [402, 216] on input "tel" at bounding box center [321, 209] width 306 height 23
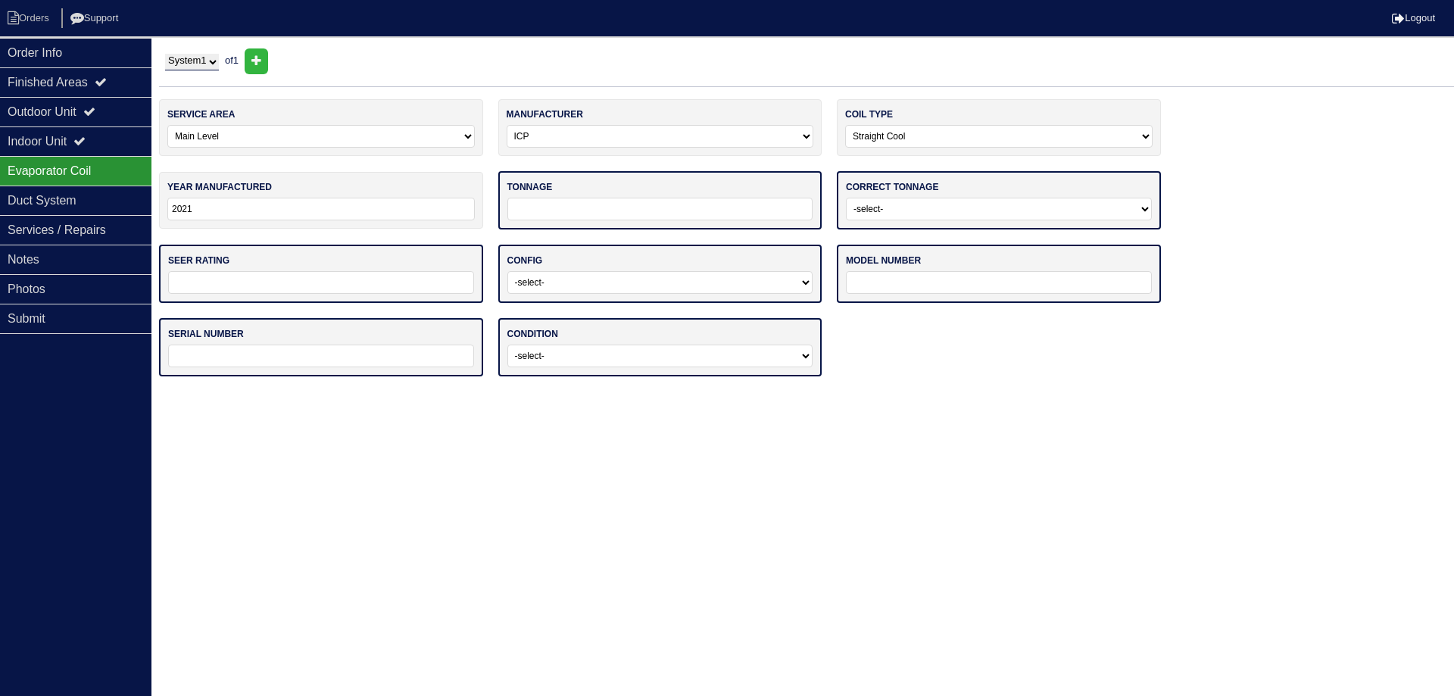
type input "2021"
click at [509, 209] on input "tel" at bounding box center [660, 209] width 306 height 23
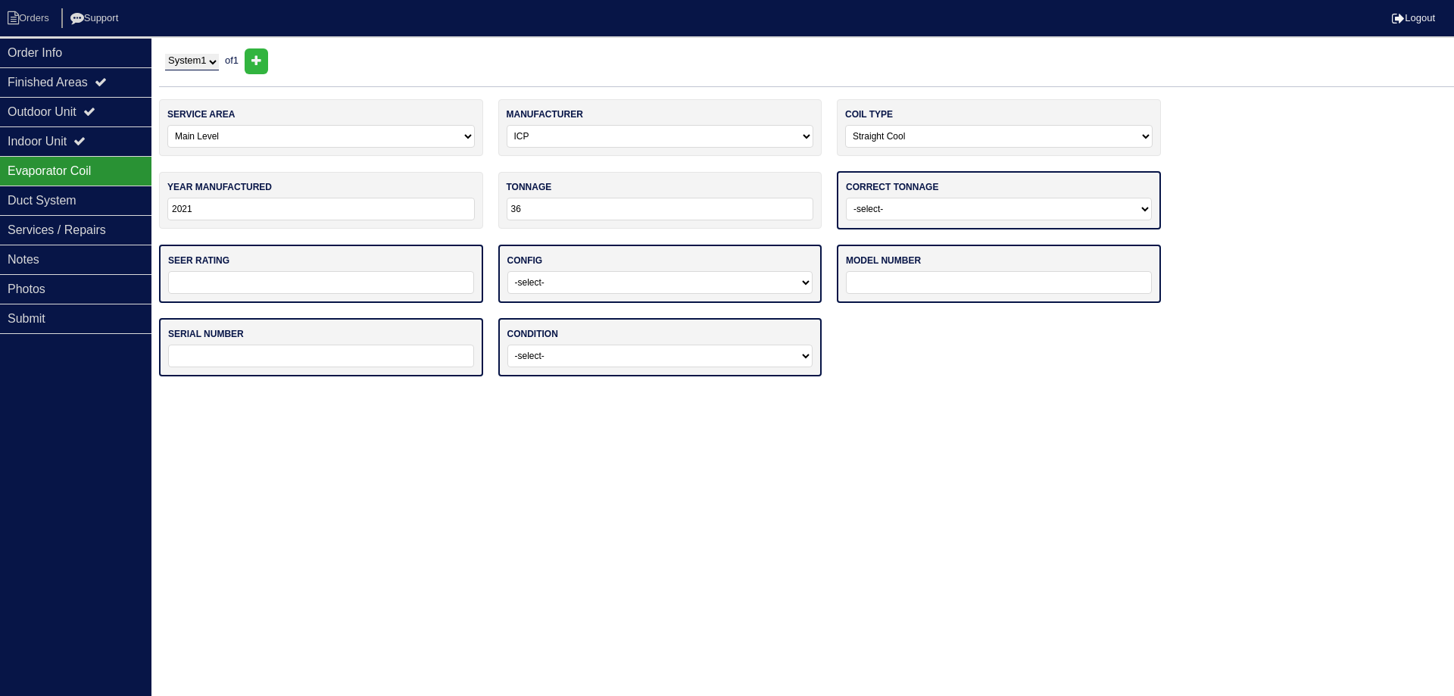
type input "36"
click at [875, 217] on select "-select- Yes No - Unit Undersized No - Unit Oversized" at bounding box center [999, 209] width 306 height 23
select select "0"
click at [846, 198] on select "-select- Yes No - Unit Undersized No - Unit Oversized" at bounding box center [999, 209] width 306 height 23
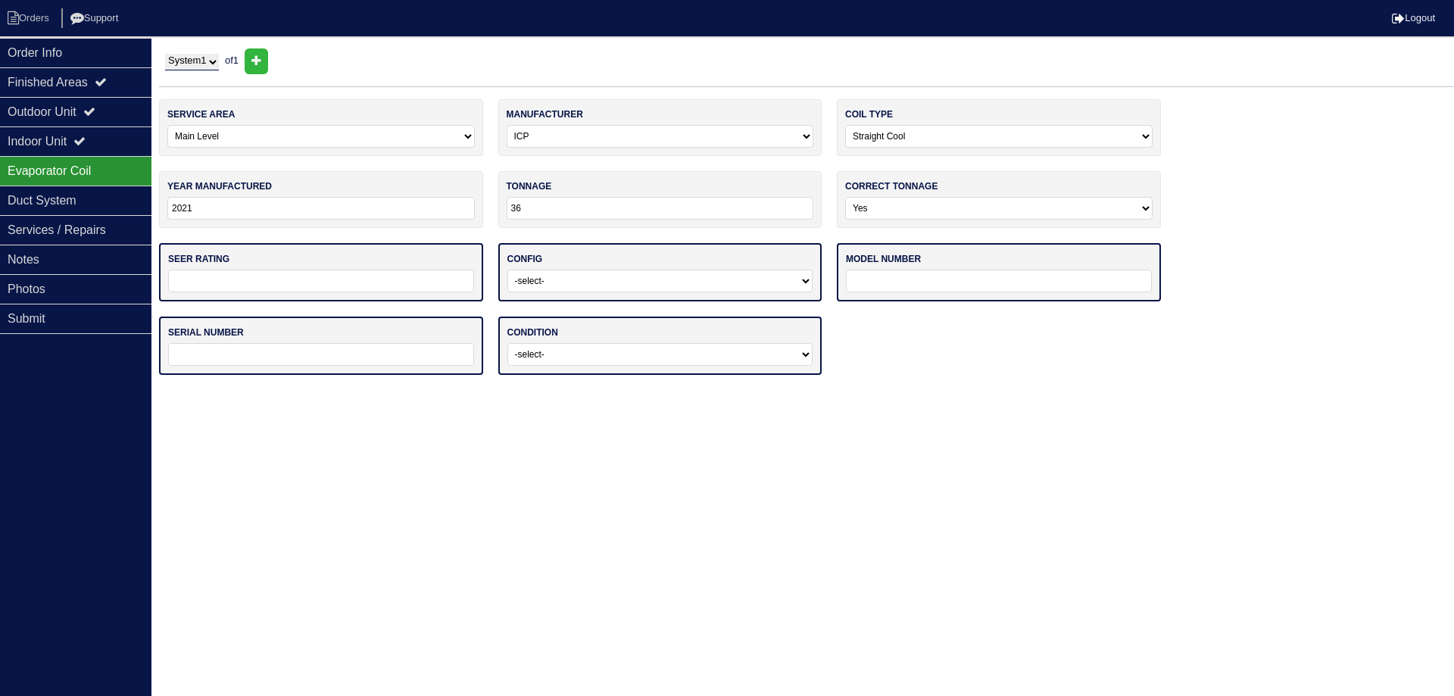
click at [358, 286] on input "text" at bounding box center [321, 281] width 306 height 23
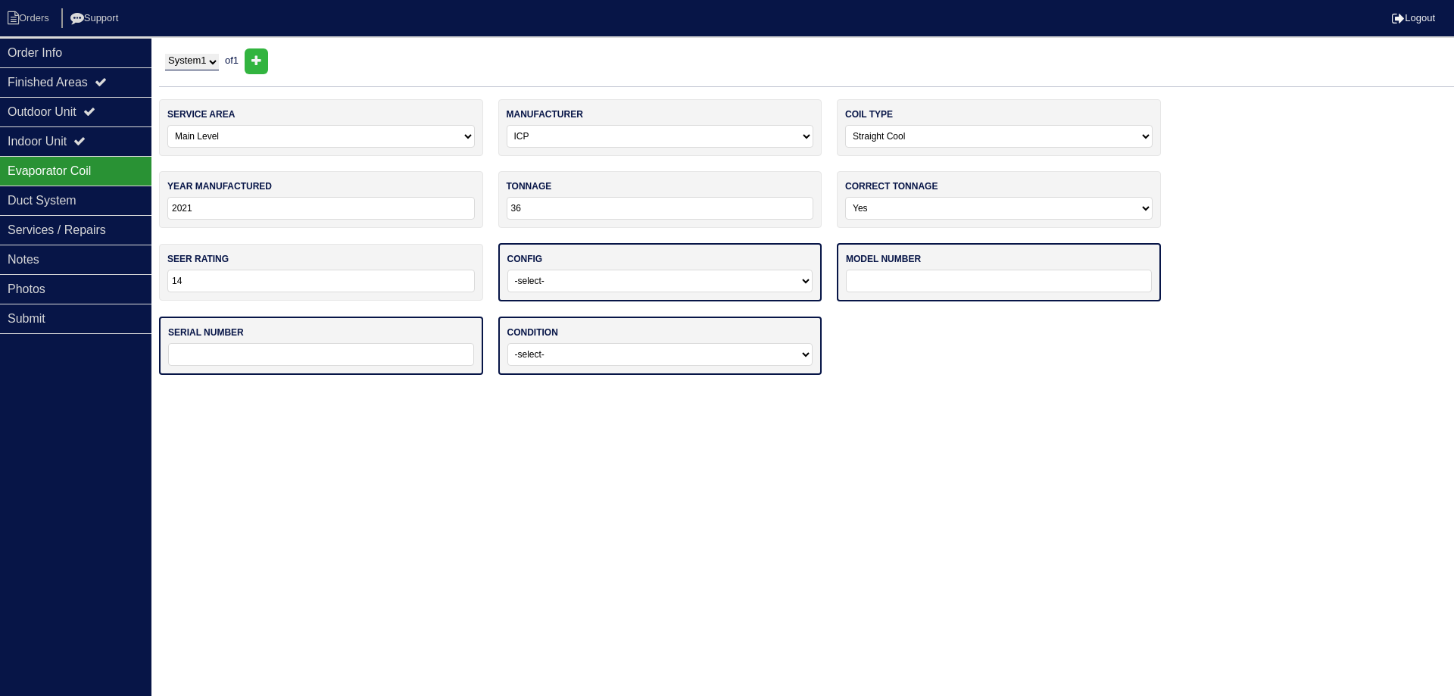
type input "14"
click at [573, 283] on select "-select- Vertical Horizontal" at bounding box center [660, 281] width 306 height 23
select select "1"
click at [507, 270] on select "-select- Vertical Horizontal" at bounding box center [660, 281] width 306 height 23
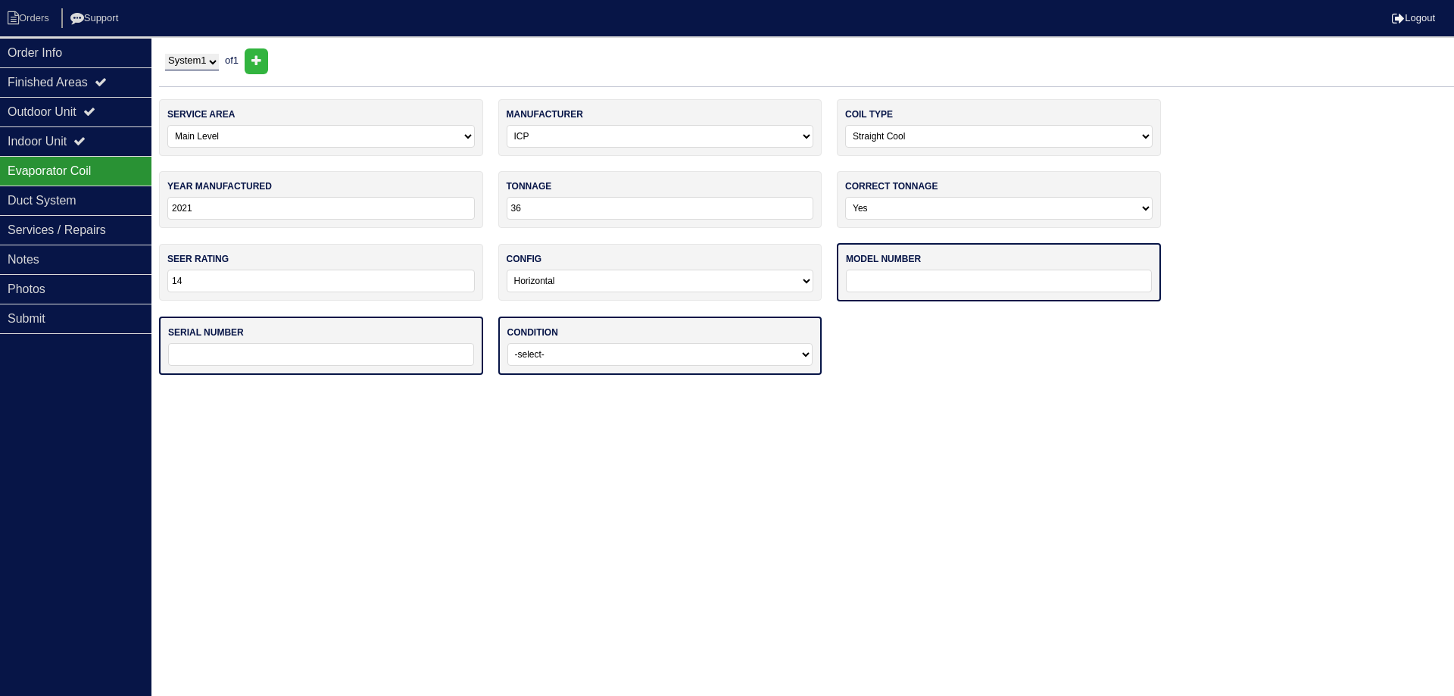
click at [868, 296] on div "model number" at bounding box center [999, 272] width 324 height 58
click at [876, 290] on input "text" at bounding box center [999, 281] width 306 height 23
click at [609, 127] on select "-select- ADP Air Quest Air Temp Aire-Flo AirEase Airquest Airtemp Allstyle Aspe…" at bounding box center [661, 136] width 308 height 23
select select "BDP"
click at [507, 125] on select "-select- ADP Air Quest Air Temp Aire-Flo AirEase Airquest Airtemp Allstyle Aspe…" at bounding box center [661, 136] width 308 height 23
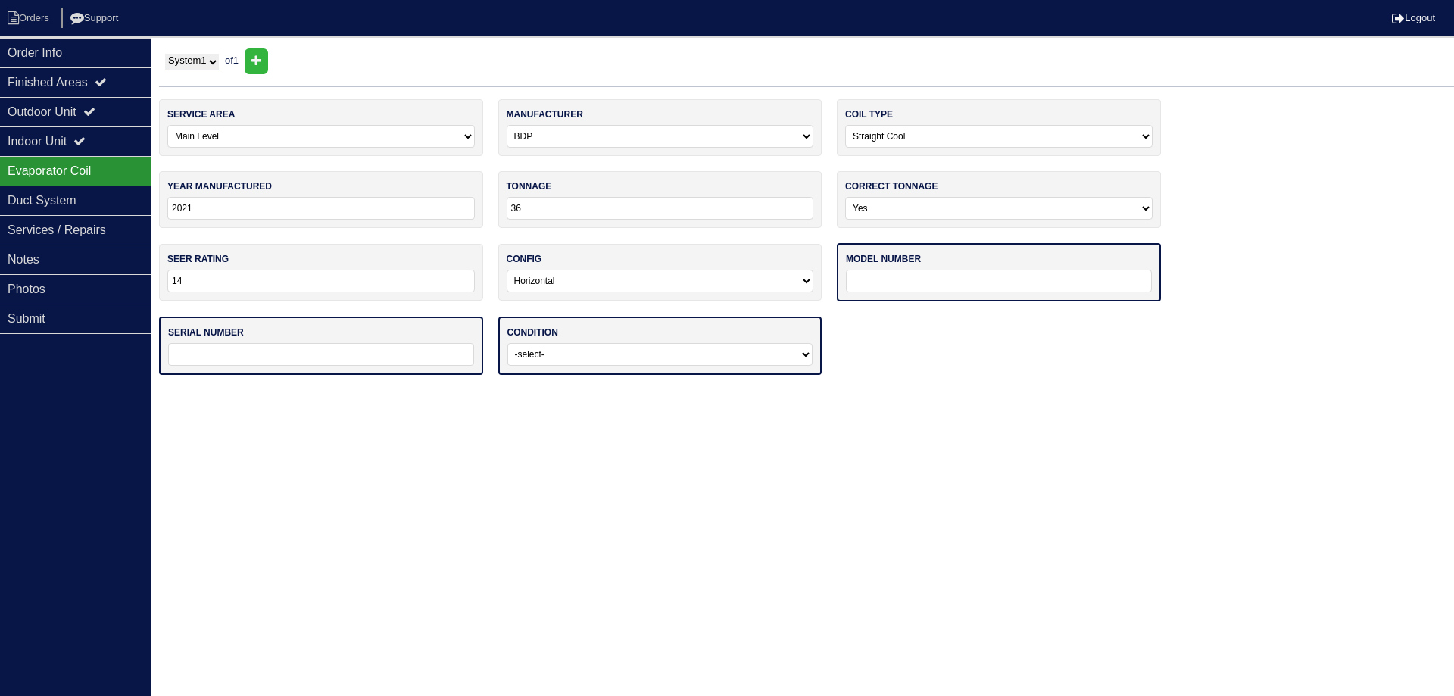
click at [907, 276] on input "text" at bounding box center [999, 281] width 306 height 23
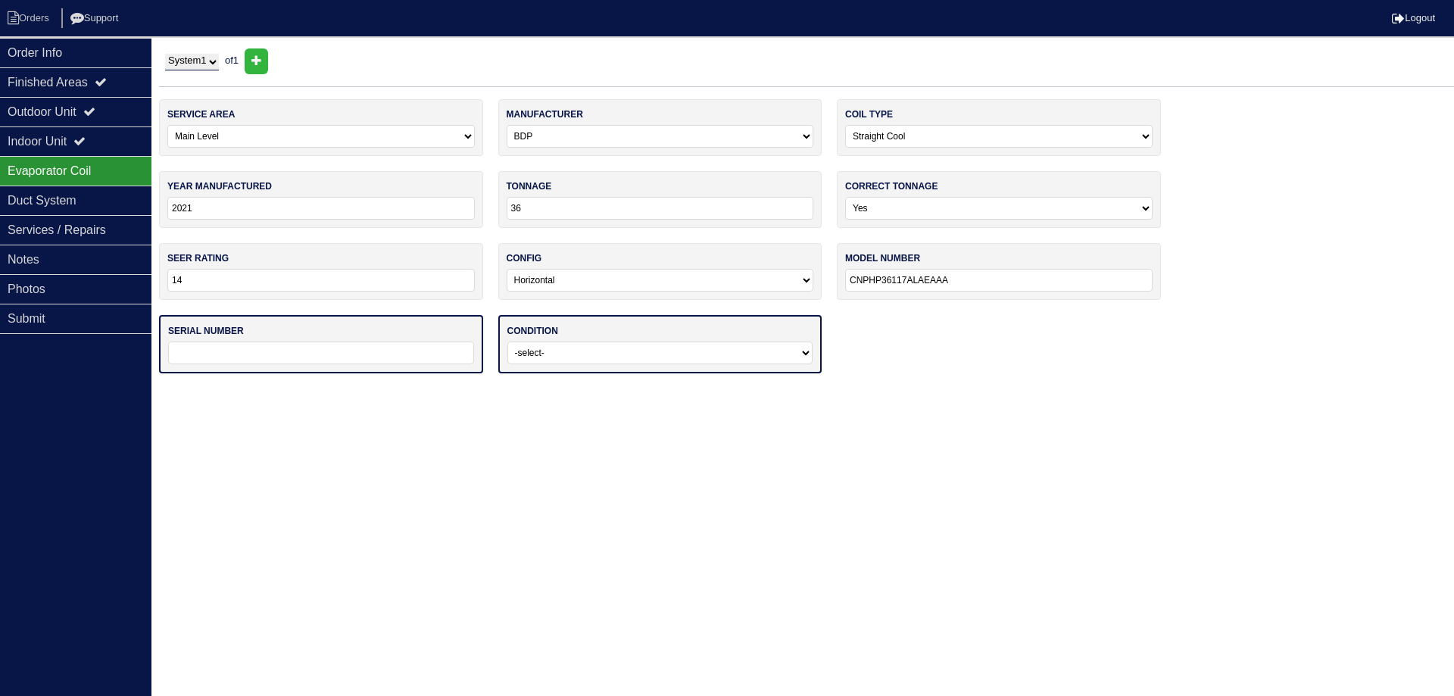
type input "CNPHP36117ALAEAAA"
click at [393, 333] on div "serial number" at bounding box center [321, 344] width 324 height 58
click at [396, 341] on div "serial number" at bounding box center [321, 344] width 324 height 58
click at [398, 352] on input "text" at bounding box center [321, 353] width 306 height 23
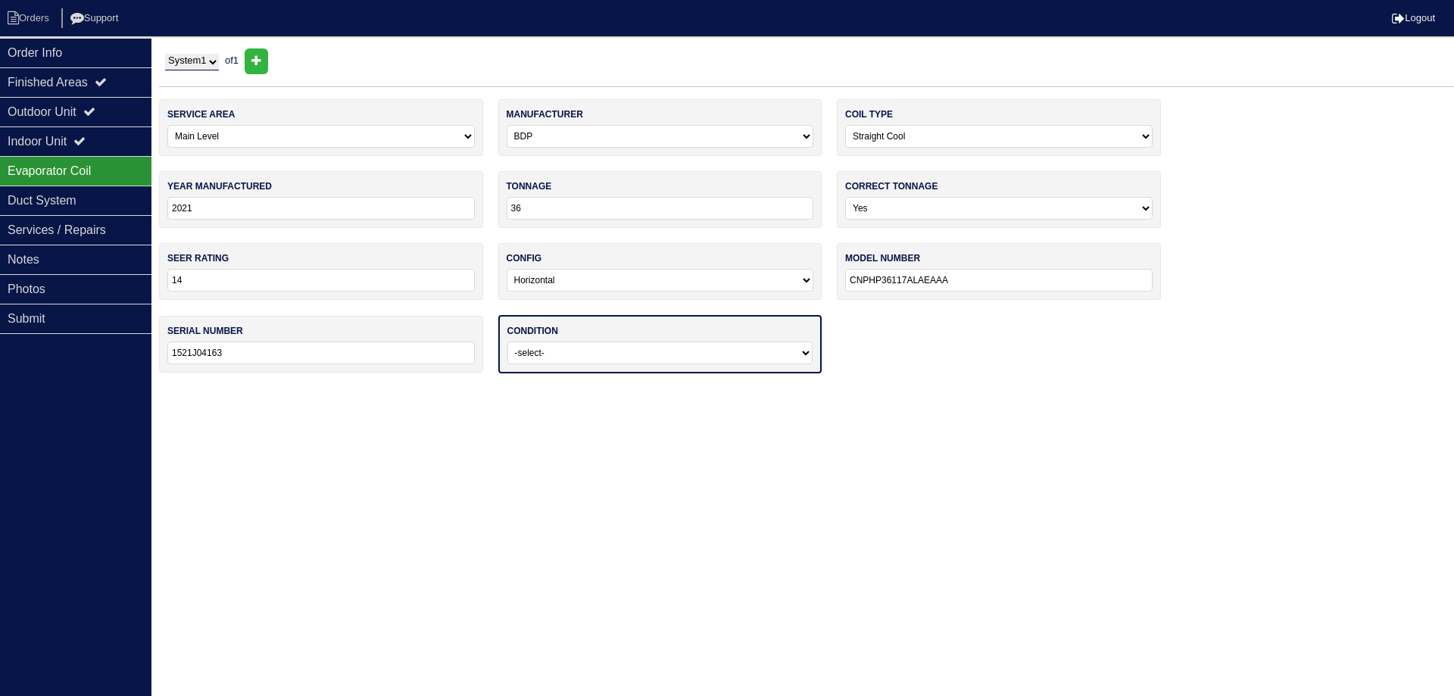
type input "1521J04163"
click at [586, 352] on select "-select- Operating Normally Service/Repairs Needed Replacement Needed Missing" at bounding box center [660, 353] width 306 height 23
select select "0"
click at [507, 342] on select "-select- Operating Normally Service/Repairs Needed Replacement Needed Missing" at bounding box center [660, 353] width 306 height 23
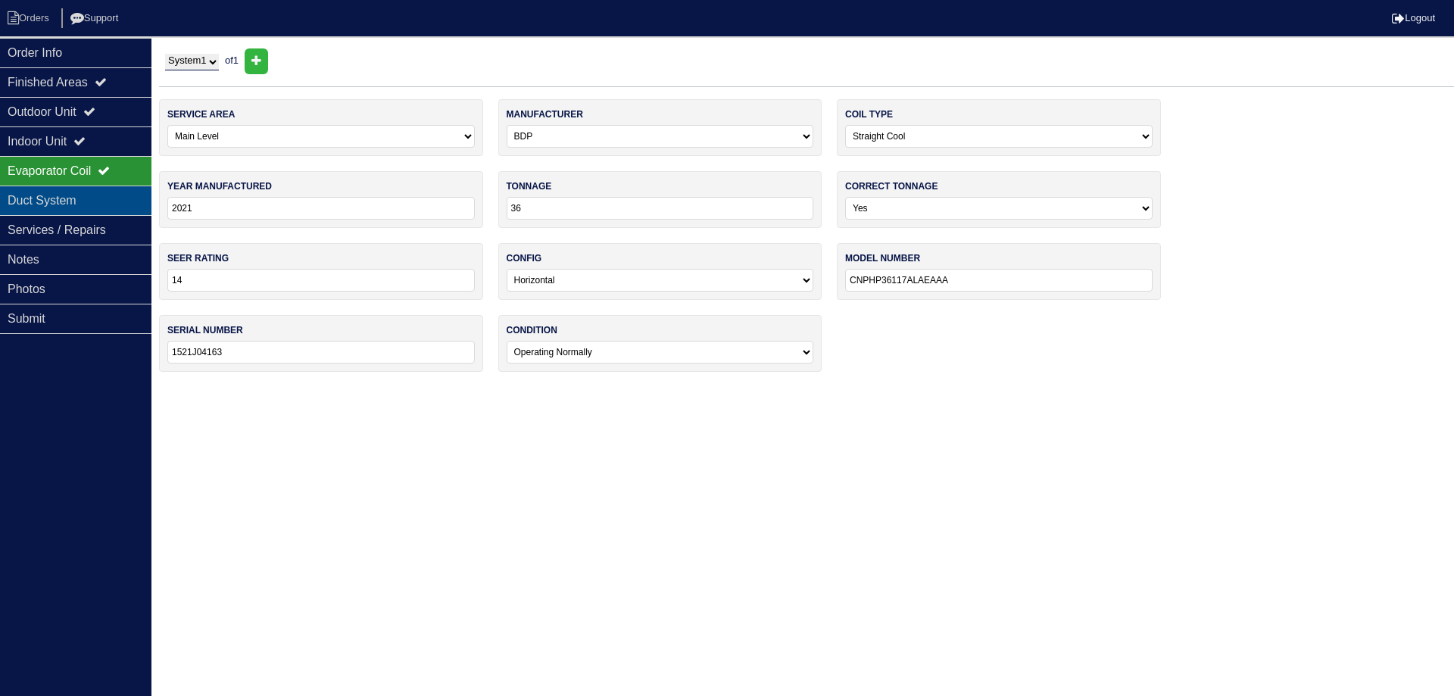
click at [109, 213] on div "Duct System" at bounding box center [75, 201] width 151 height 30
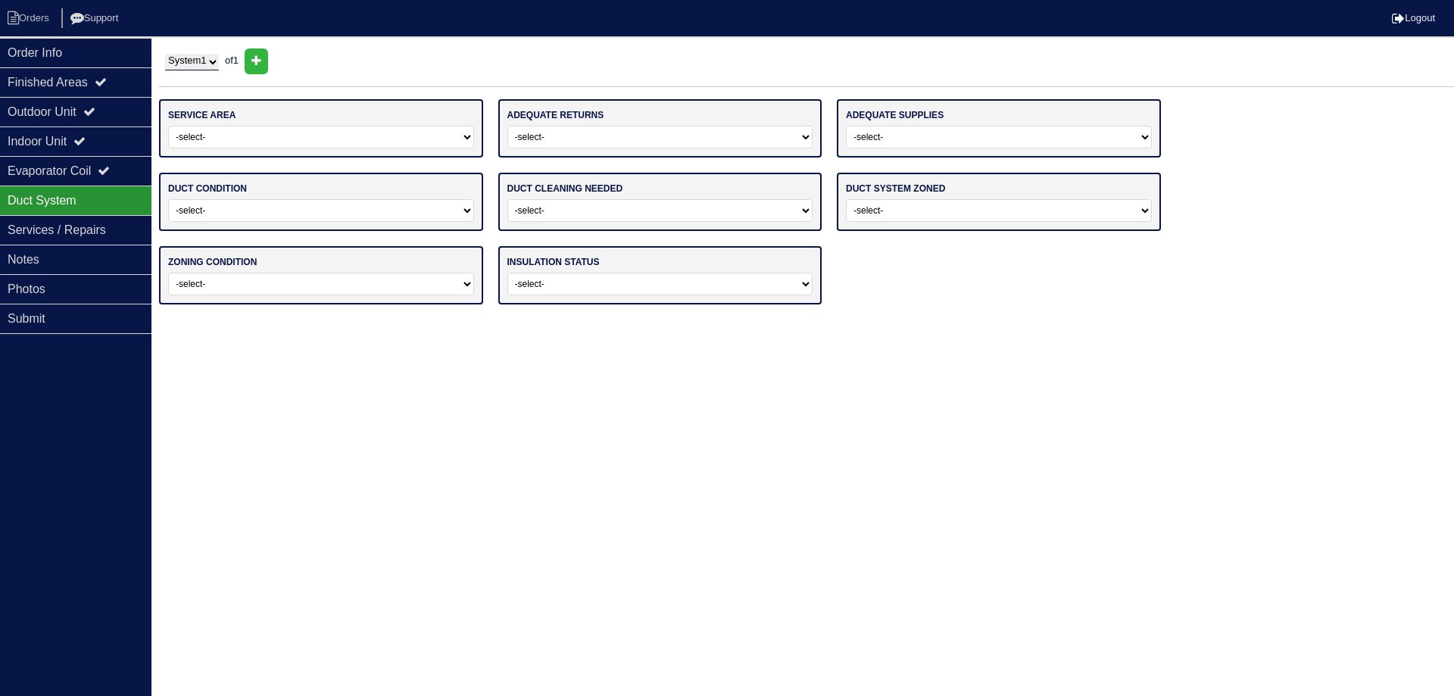
click at [228, 145] on select "-select- Main Level Upstairs Level Lower/Basement Level Main Level + Upstairs L…" at bounding box center [321, 137] width 306 height 23
select select "0"
click at [168, 126] on select "-select- Main Level Upstairs Level Lower/Basement Level Main Level + Upstairs L…" at bounding box center [321, 137] width 306 height 23
click at [600, 128] on select "-select- Yes No" at bounding box center [660, 137] width 306 height 23
select select "0"
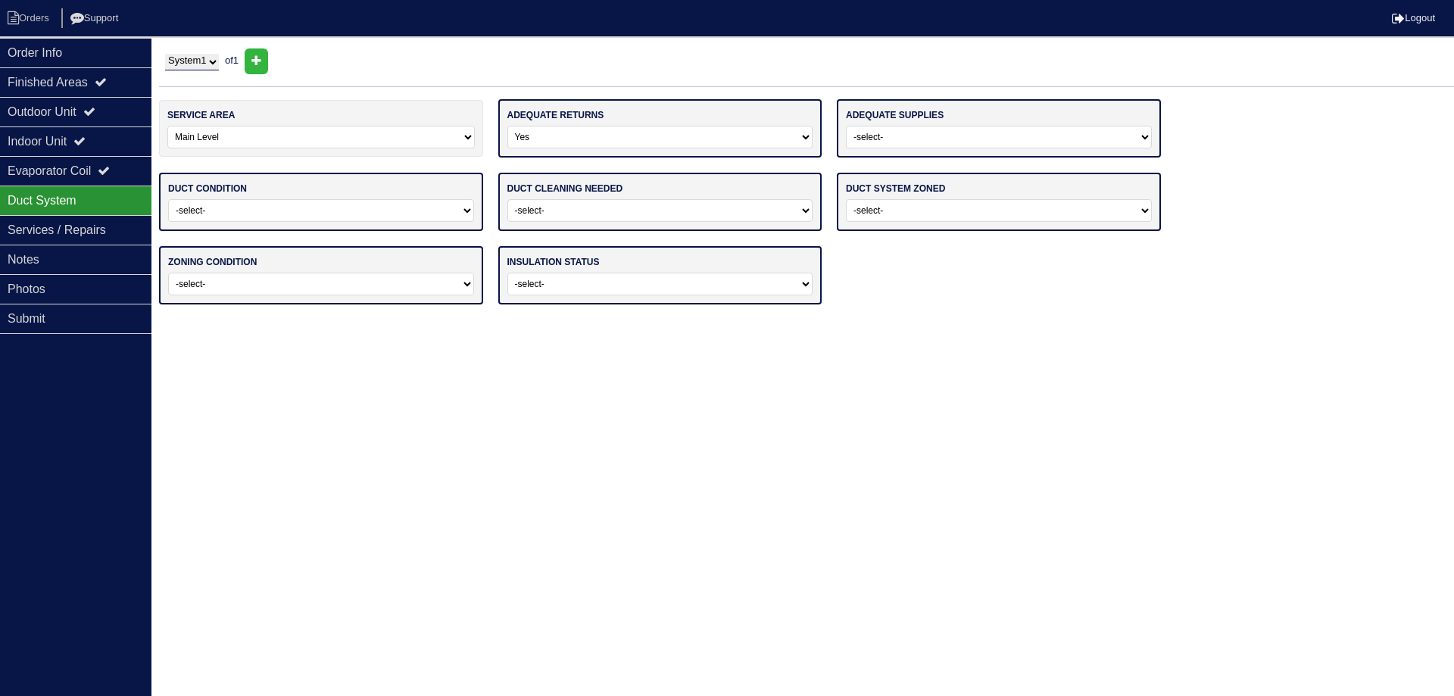
click at [507, 126] on select "-select- Yes No" at bounding box center [660, 137] width 306 height 23
click at [897, 141] on select "-select- Yes No" at bounding box center [999, 137] width 306 height 23
select select "0"
click at [846, 126] on select "-select- Yes No" at bounding box center [999, 137] width 306 height 23
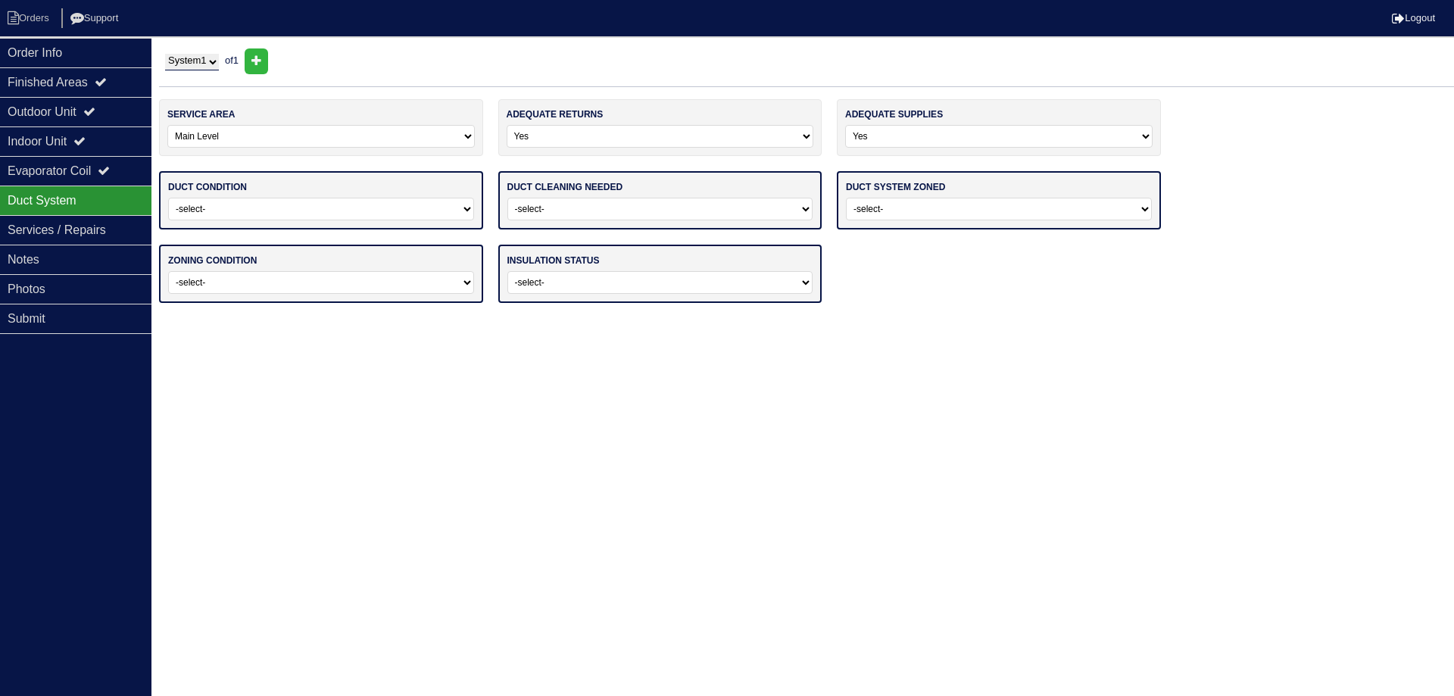
click at [407, 219] on select "-select- Adequate For System Tonnage Not Adequate - Modifications Needed Repair…" at bounding box center [321, 209] width 306 height 23
select select "0"
click at [168, 198] on select "-select- Adequate For System Tonnage Not Adequate - Modifications Needed Repair…" at bounding box center [321, 209] width 306 height 23
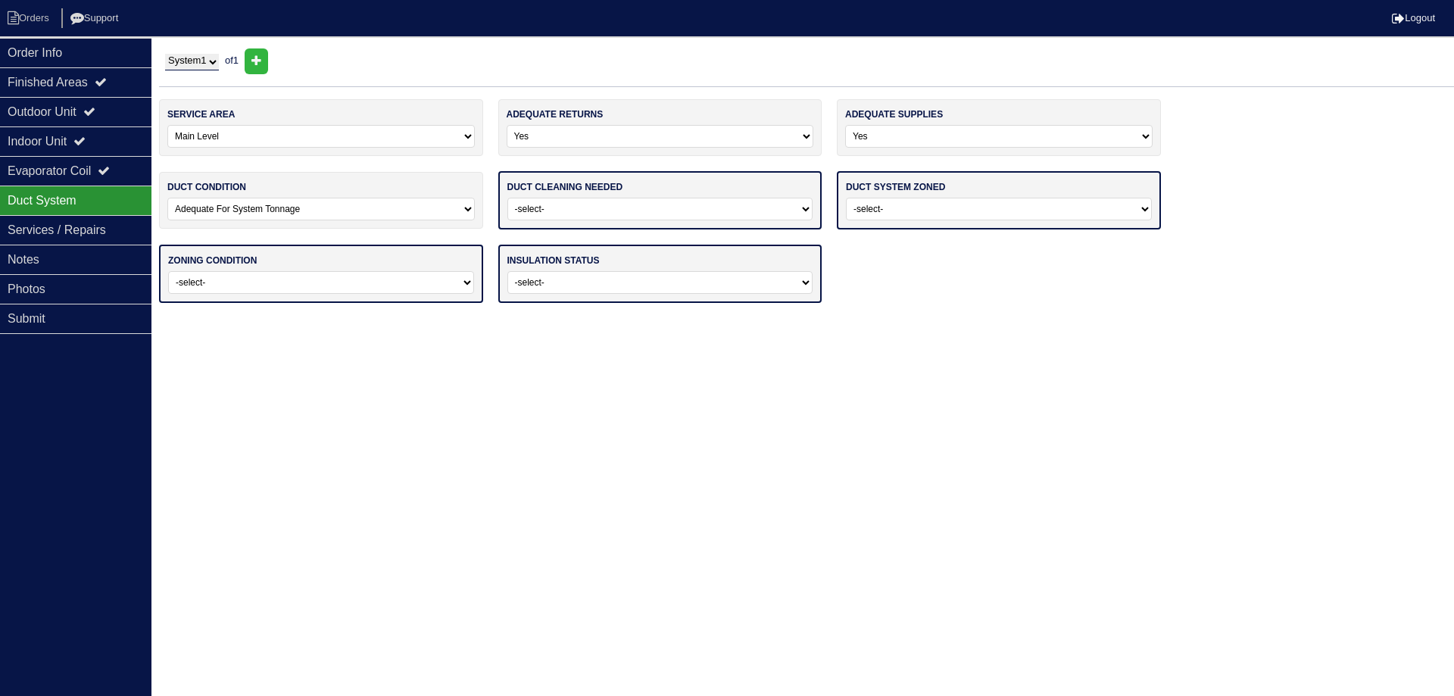
click at [549, 199] on select "-select- No Yes - Recommended But Not Required Yes - Highly Recommended" at bounding box center [660, 209] width 306 height 23
select select "0"
click at [507, 198] on select "-select- No Yes - Recommended But Not Required Yes - Highly Recommended" at bounding box center [660, 209] width 306 height 23
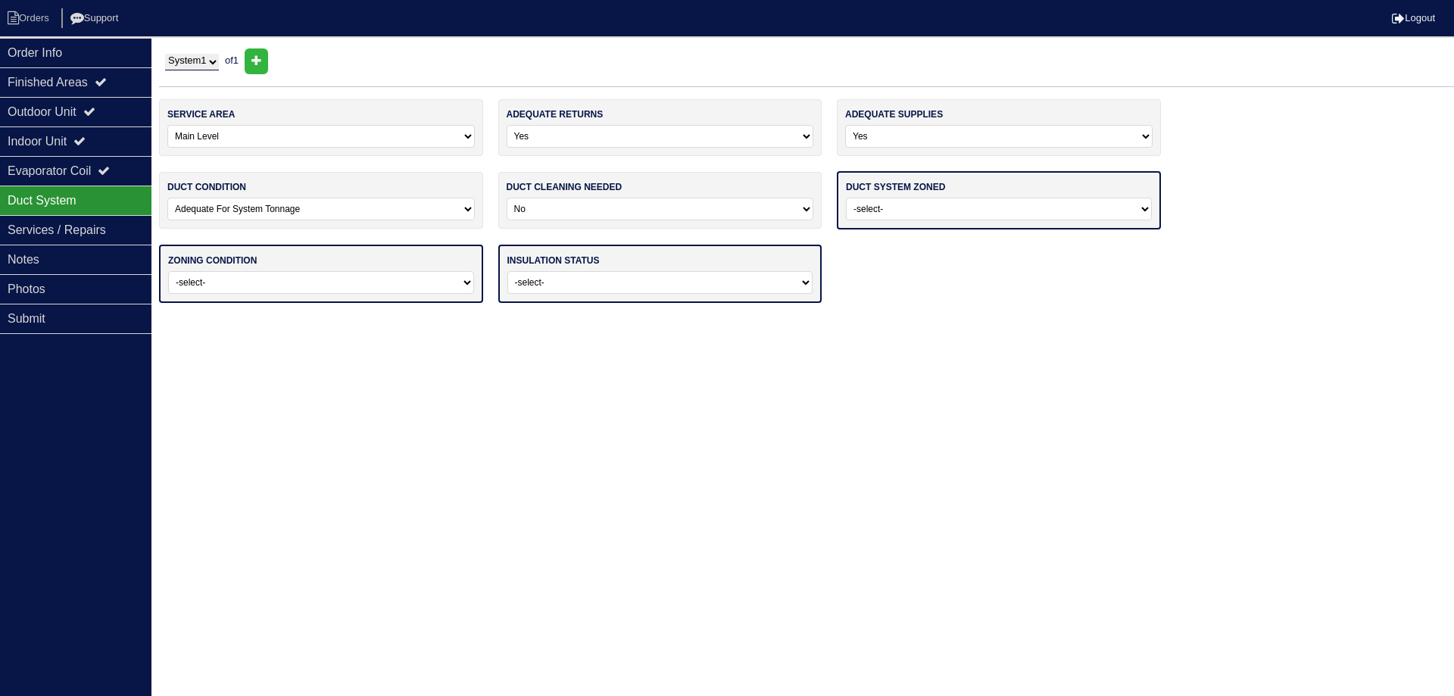
click at [866, 212] on select "-select- Yes No - Not Needed No - Zoning Needed No - Zoning Needed (ducts Not C…" at bounding box center [999, 209] width 306 height 23
select select "1"
click at [846, 198] on select "-select- Yes No - Not Needed No - Zoning Needed No - Zoning Needed (ducts Not C…" at bounding box center [999, 209] width 306 height 23
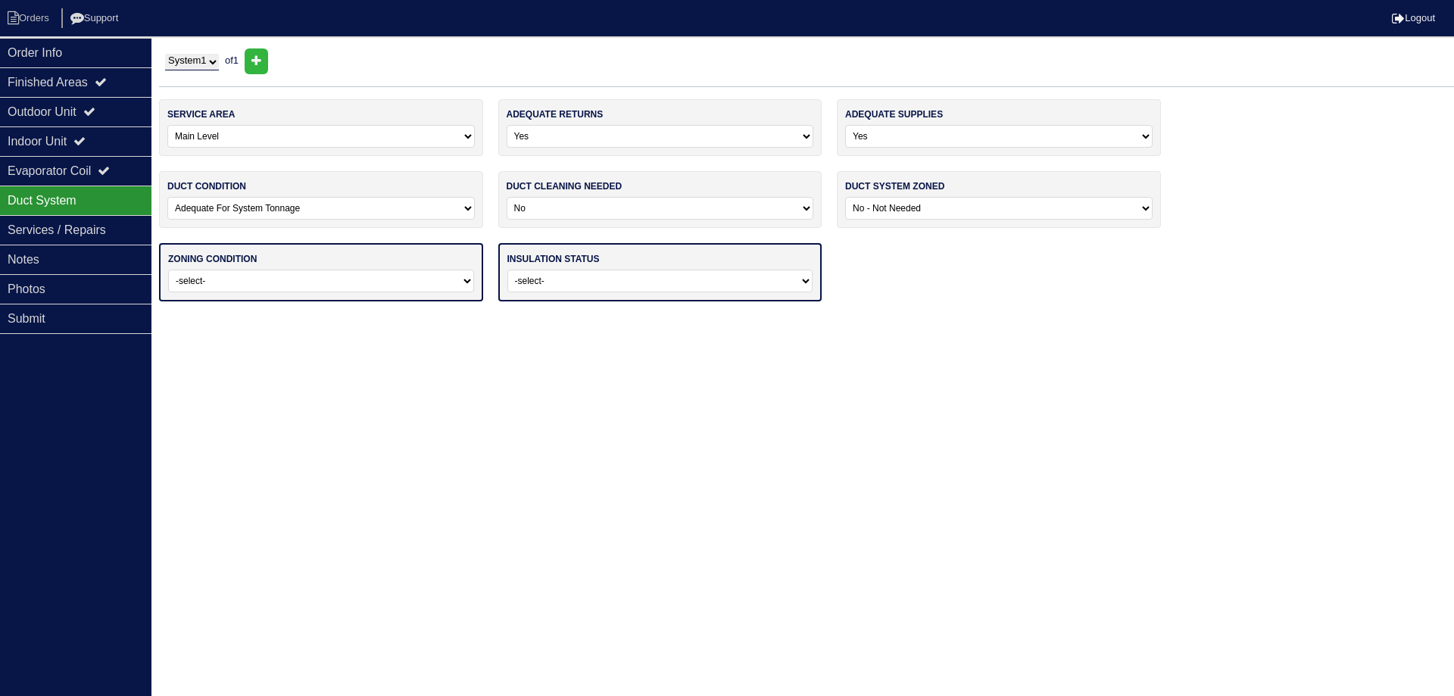
click at [408, 280] on select "-select- Operating Normally Repairs Needed Full Zoning Needed" at bounding box center [321, 281] width 306 height 23
select select "0"
click at [168, 270] on select "-select- Operating Normally Repairs Needed Full Zoning Needed" at bounding box center [321, 281] width 306 height 23
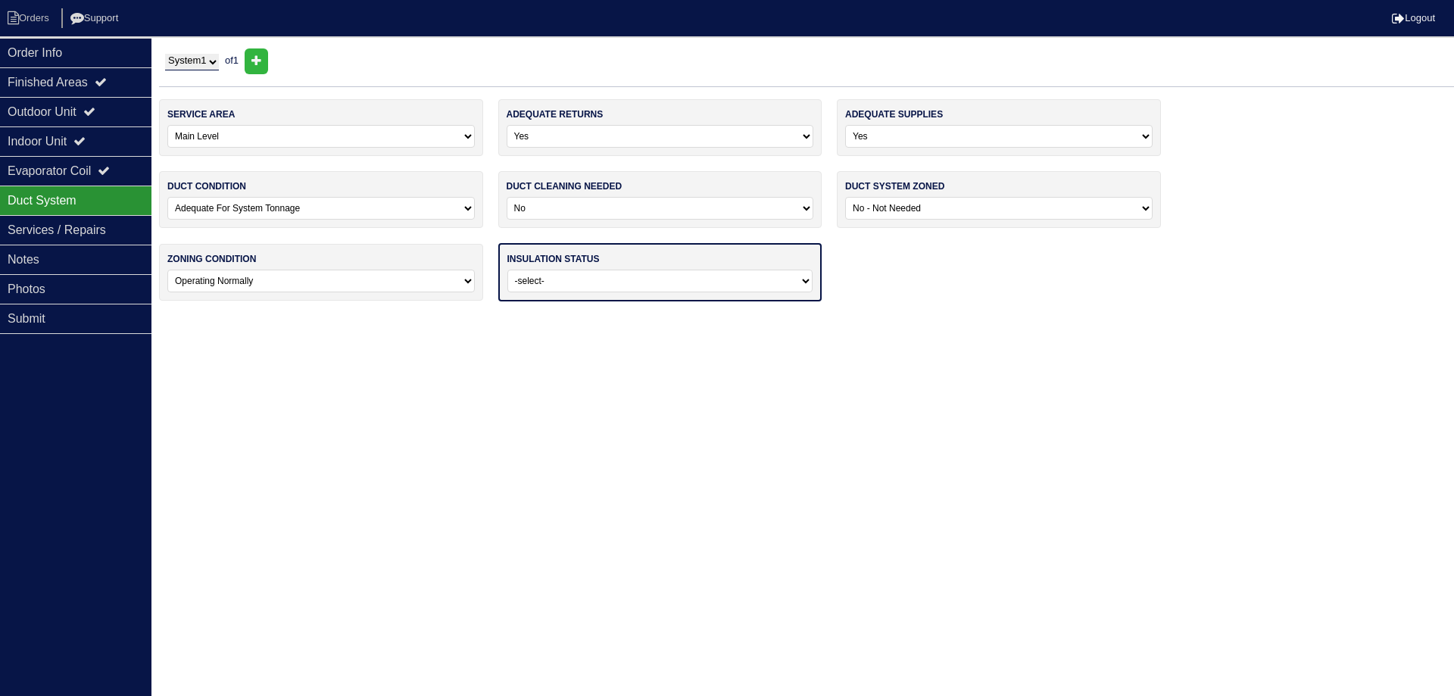
click at [589, 286] on select "-select- Adequate For Property Additional Insualtion Needed Insulation Missing …" at bounding box center [660, 281] width 306 height 23
select select "0"
click at [507, 270] on select "-select- Adequate For Property Additional Insualtion Needed Insulation Missing …" at bounding box center [660, 281] width 306 height 23
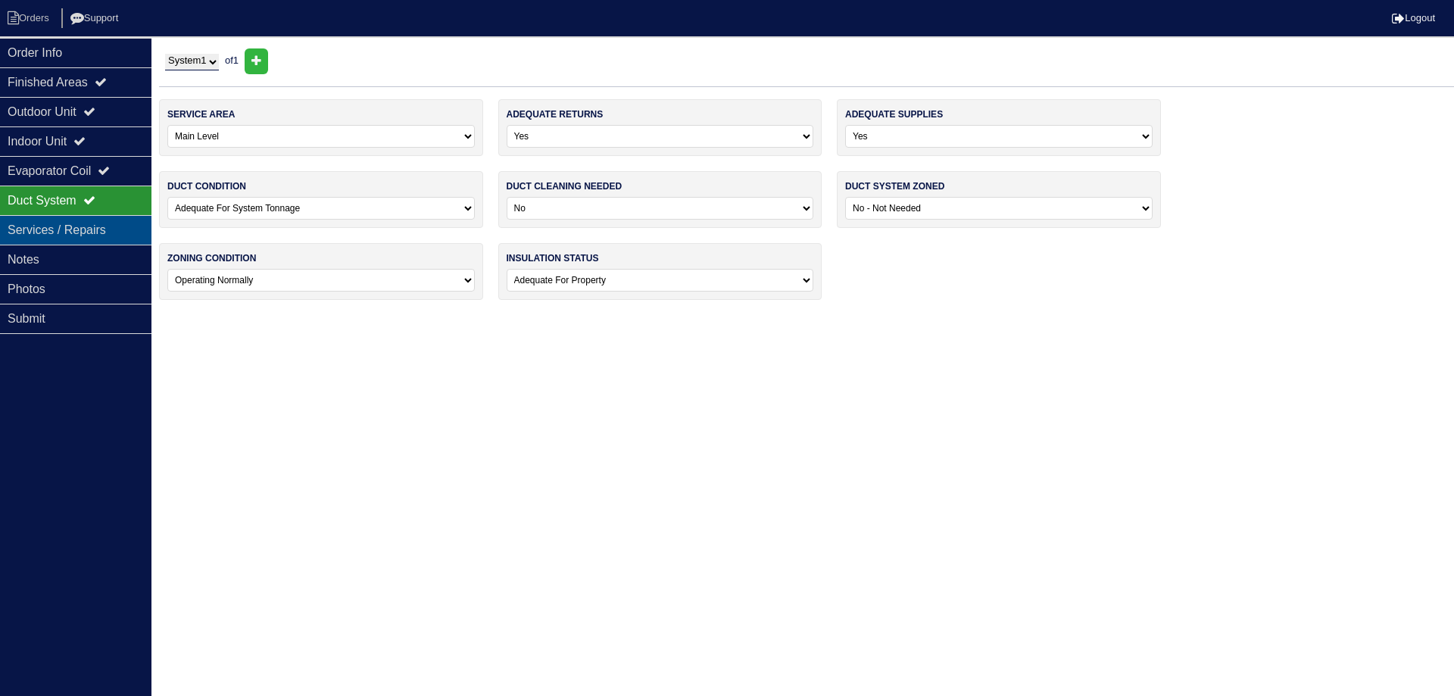
click at [64, 229] on div "Services / Repairs" at bounding box center [75, 230] width 151 height 30
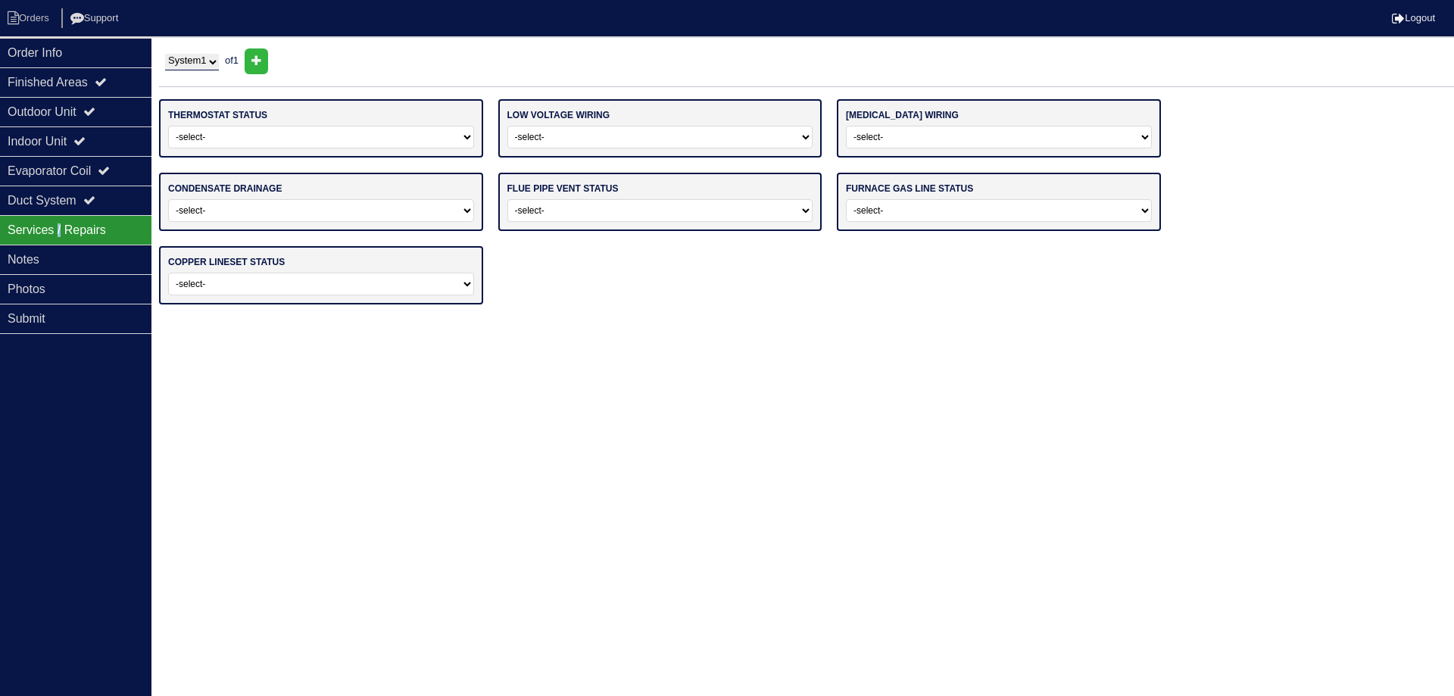
click at [261, 139] on select "-select- Operating Normally Repairs Needed Replaced - Programmable Replaced - M…" at bounding box center [321, 137] width 306 height 23
select select "0"
click at [168, 126] on select "-select- Operating Normally Repairs Needed Replaced - Programmable Replaced - M…" at bounding box center [321, 137] width 306 height 23
click at [538, 133] on select "-select- Operating Normally Repairs Needed Missing" at bounding box center [660, 137] width 306 height 23
click at [507, 126] on select "-select- Operating Normally Repairs Needed Missing" at bounding box center [660, 137] width 306 height 23
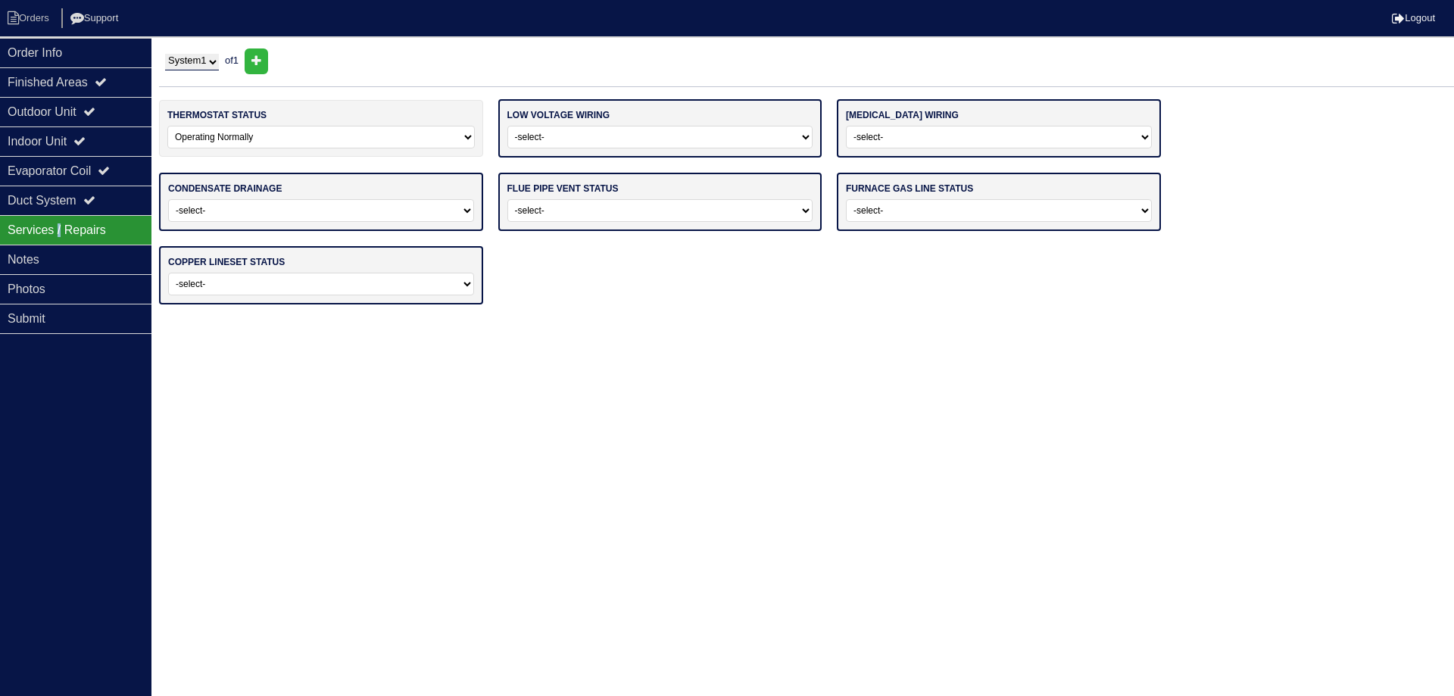
click at [559, 133] on select "-select- Operating Normally Repairs Needed Missing" at bounding box center [660, 137] width 306 height 23
select select "0"
click at [507, 126] on select "-select- Operating Normally Repairs Needed Missing" at bounding box center [660, 137] width 306 height 23
click at [920, 138] on select "-select- Operating Normally Repairs Needed Missing Electrician Needed" at bounding box center [999, 137] width 306 height 23
select select "0"
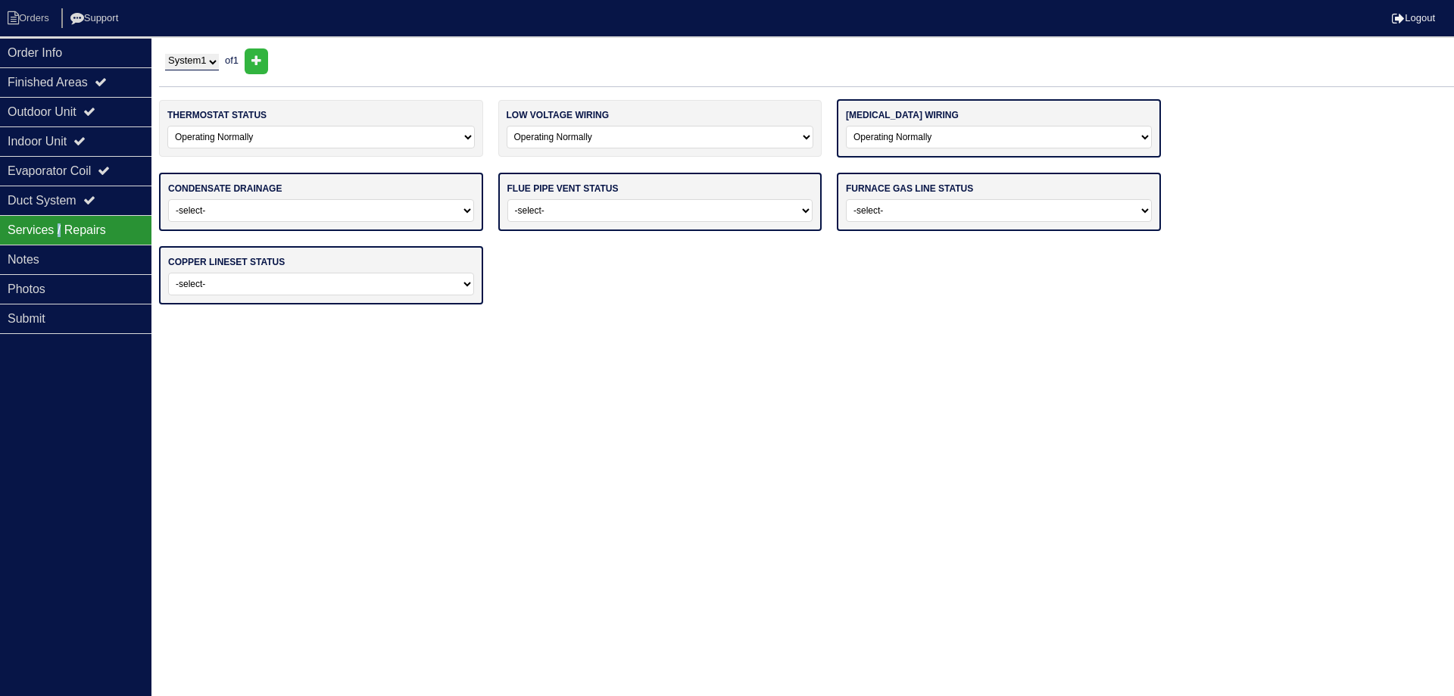
click at [846, 126] on select "-select- Operating Normally Repairs Needed Missing Electrician Needed" at bounding box center [999, 137] width 306 height 23
click at [384, 214] on select "-select- Normal Service/Repairs Needed Condensate Line Replacement Needed" at bounding box center [321, 209] width 306 height 23
select select "0"
click at [168, 198] on select "-select- Normal Service/Repairs Needed Condensate Line Replacement Needed" at bounding box center [321, 209] width 306 height 23
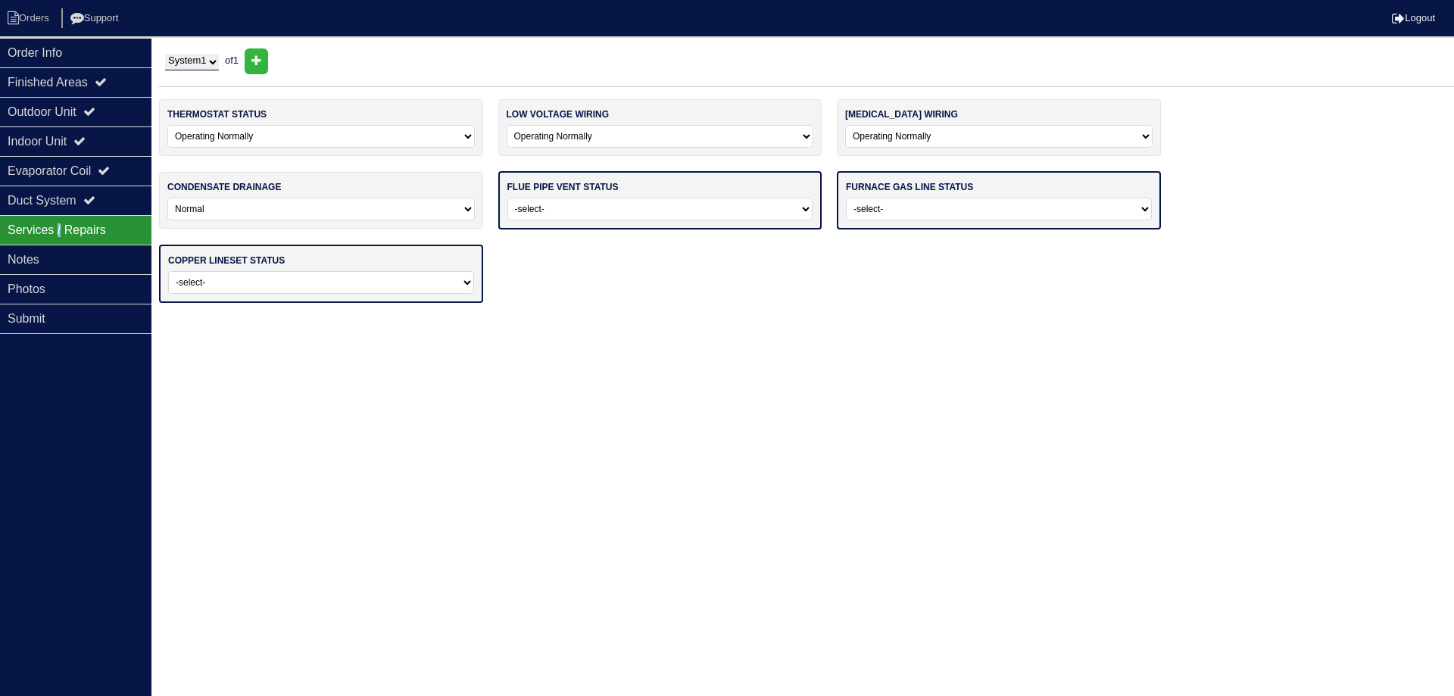
click at [581, 216] on select "-select- Average For Age Service / Repairs Needed Replacement Needed" at bounding box center [660, 209] width 306 height 23
select select "0"
click at [507, 198] on select "-select- Average For Age Service / Repairs Needed Replacement Needed" at bounding box center [660, 209] width 306 height 23
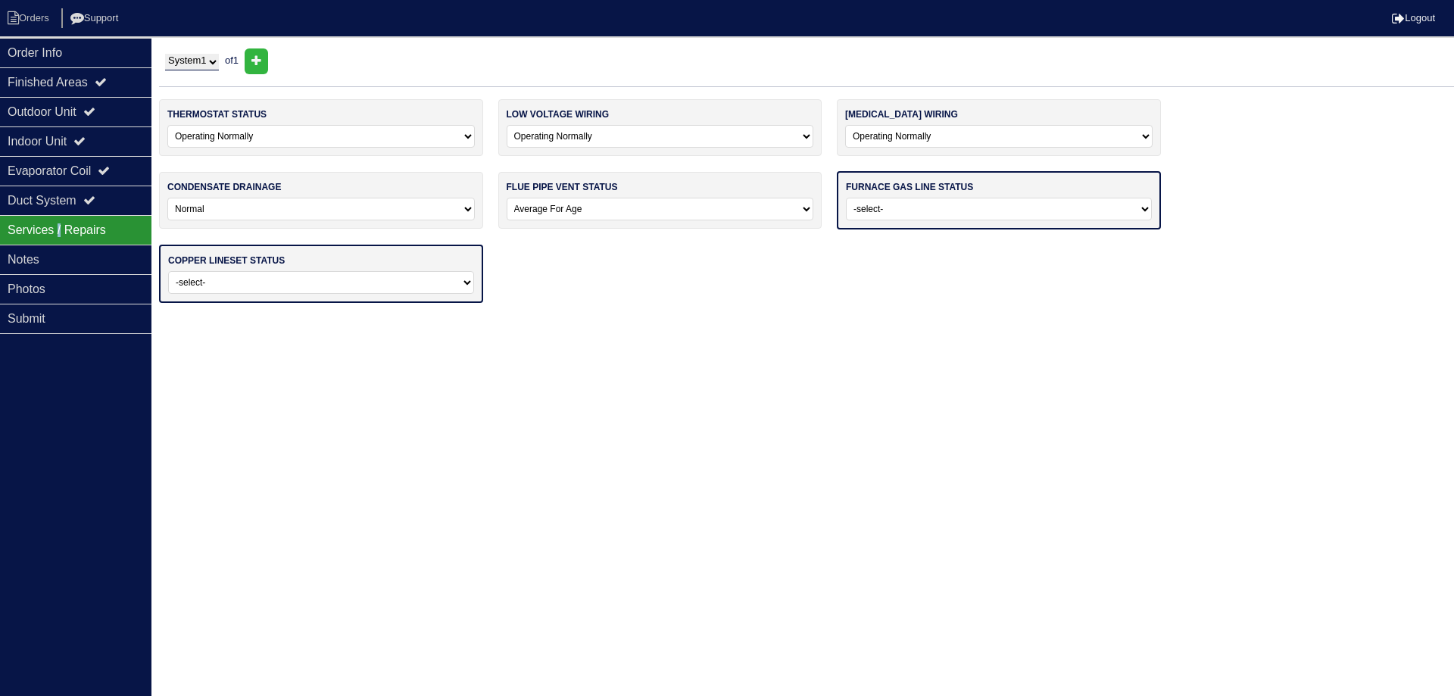
click at [876, 211] on select "-select- Normal - To Code Not Code - Service Needed Not Code - Gas Company Need…" at bounding box center [999, 209] width 306 height 23
select select "0"
click at [846, 198] on select "-select- Normal - To Code Not Code - Service Needed Not Code - Gas Company Need…" at bounding box center [999, 209] width 306 height 23
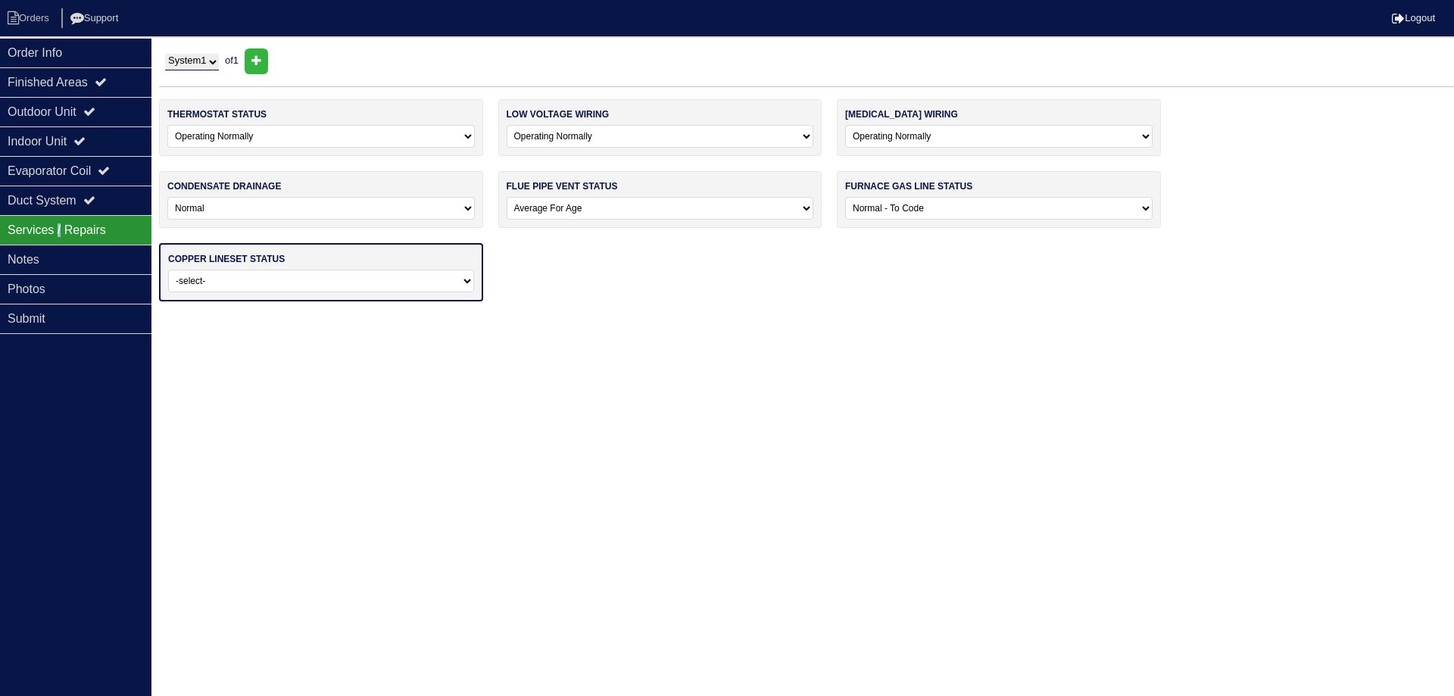
click at [407, 280] on select "-select- Normal Repairs / Service Needed Missing" at bounding box center [321, 281] width 306 height 23
select select "0"
click at [168, 270] on select "-select- Normal Repairs / Service Needed Missing" at bounding box center [321, 281] width 306 height 23
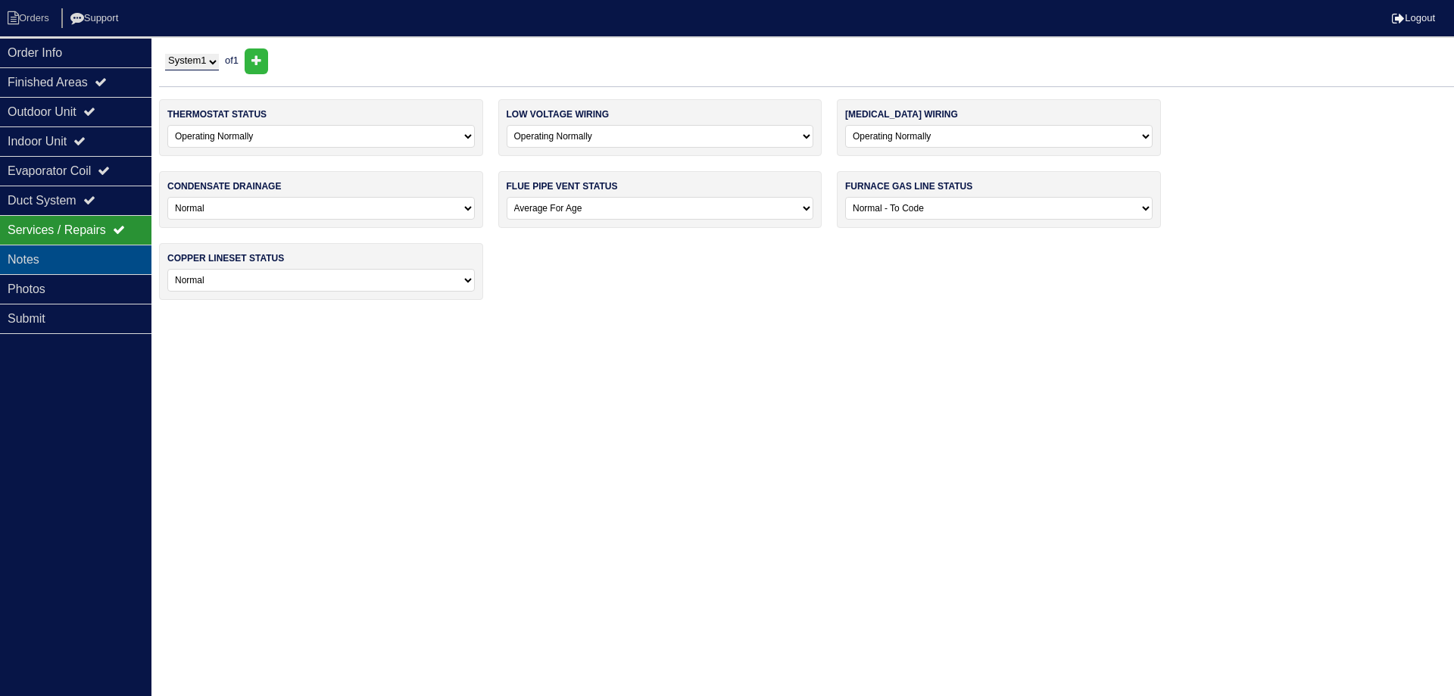
click at [43, 258] on div "Notes" at bounding box center [75, 260] width 151 height 30
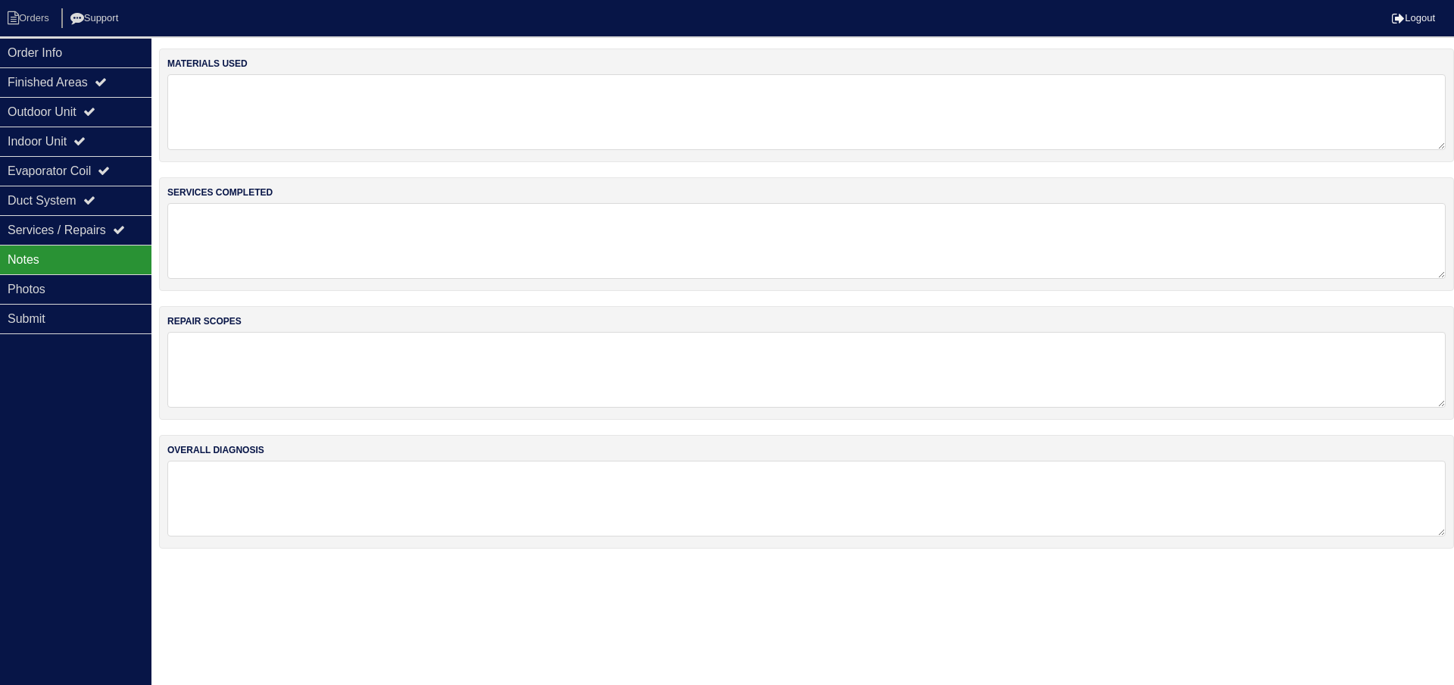
click at [285, 123] on textarea at bounding box center [806, 112] width 1279 height 76
type textarea "1"
type textarea "m"
drag, startPoint x: 239, startPoint y: 141, endPoint x: 294, endPoint y: 131, distance: 55.4
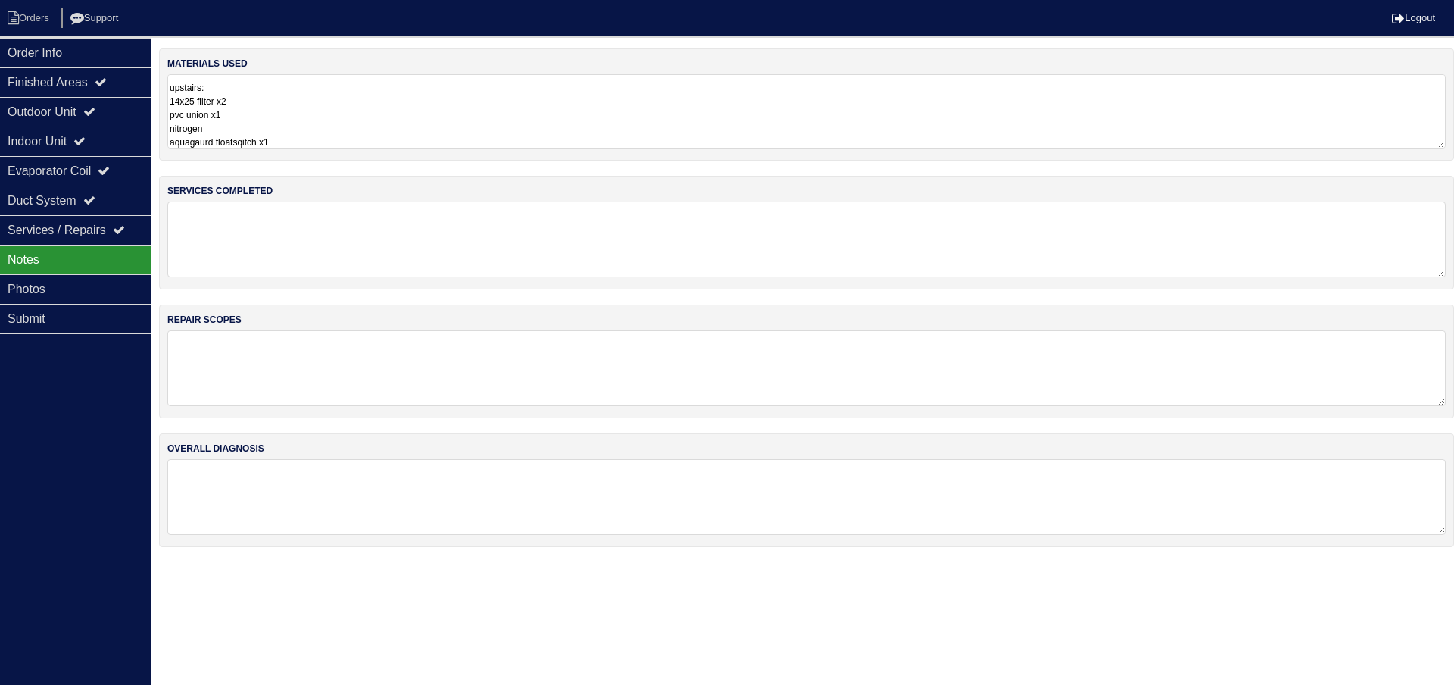
click at [298, 131] on textarea "Main: 16x25 filter x2 1/2x6" gas pipe x2 1/2xTee gas pipe x1 1/2x cap gas pipe …" at bounding box center [806, 111] width 1279 height 74
click at [249, 136] on textarea "Main: 16x25 filter x2 1/2x6" gas pipe x2 1/2xTee gas pipe x1 1/2x cap gas pipe …" at bounding box center [806, 111] width 1279 height 74
click at [248, 140] on textarea "Main: 16x25 filter x2 1/2x6" gas pipe x2 1/2xTee gas pipe x1 1/2x cap gas pipe …" at bounding box center [806, 111] width 1279 height 74
click at [250, 140] on textarea "Main: 16x25 filter x2 1/2x6" gas pipe x2 1/2xTee gas pipe x1 1/2x cap gas pipe …" at bounding box center [806, 111] width 1279 height 74
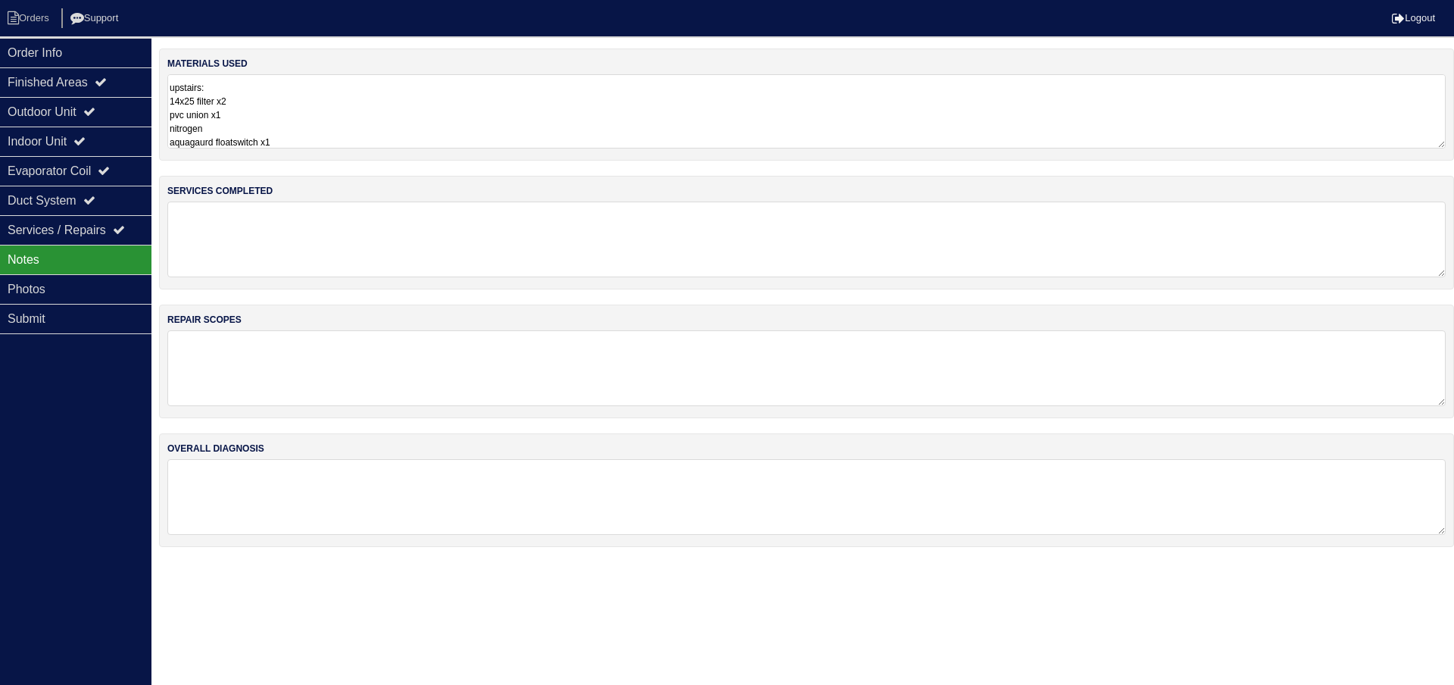
drag, startPoint x: 209, startPoint y: 144, endPoint x: 468, endPoint y: 132, distance: 259.3
click at [467, 132] on textarea "Main: 16x25 filter x2 1/2x6" gas pipe x2 1/2xTee gas pipe x1 1/2x cap gas pipe …" at bounding box center [806, 111] width 1279 height 74
click at [295, 139] on textarea "Main: 16x25 filter x2 1/2x6" gas pipe x2 1/2xTee gas pipe x1 1/2x cap gas pipe …" at bounding box center [806, 111] width 1279 height 74
type textarea "Main: 16x25 filter x2 1/2x6" gas pipe x2 1/2xTee gas pipe x1 1/2x cap gas pipe …"
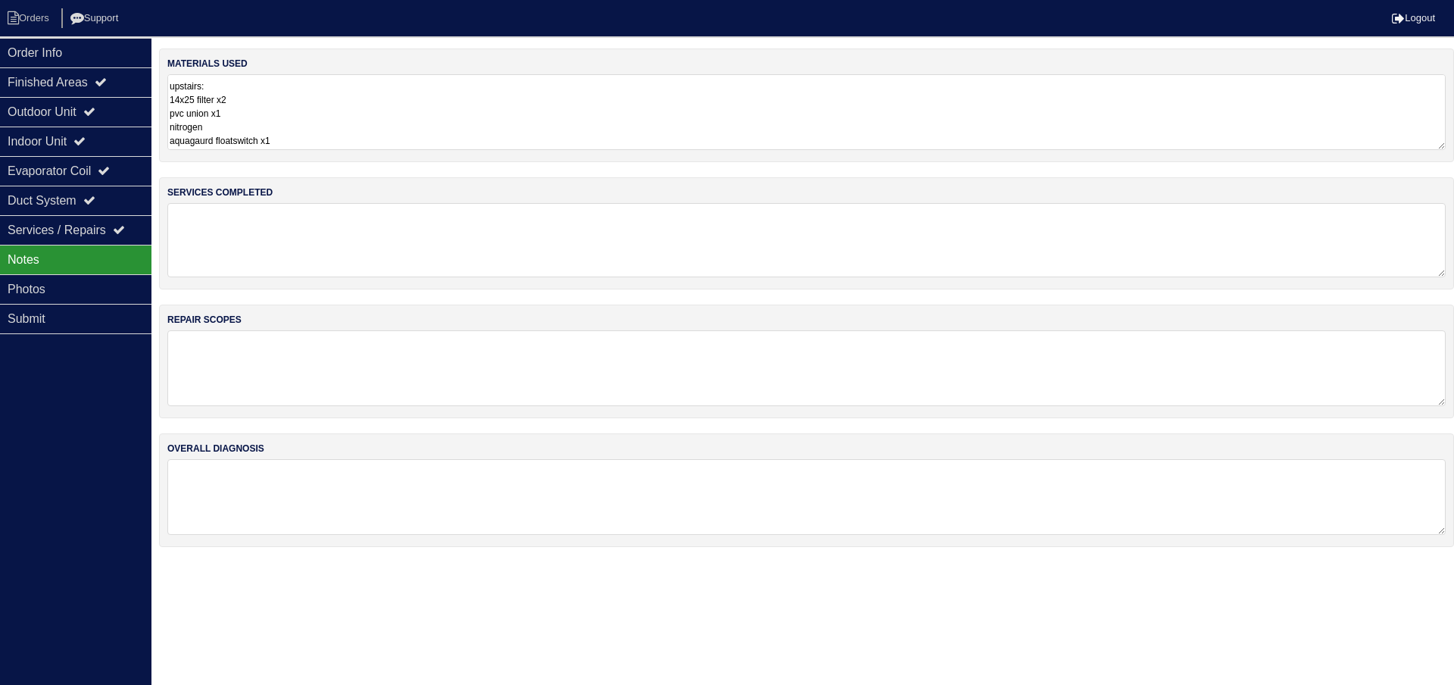
click at [281, 223] on textarea at bounding box center [806, 240] width 1279 height 74
type textarea "Main: Change filter replace sediment trap to code replace rusted flue to code s…"
click at [233, 354] on textarea at bounding box center [806, 368] width 1279 height 76
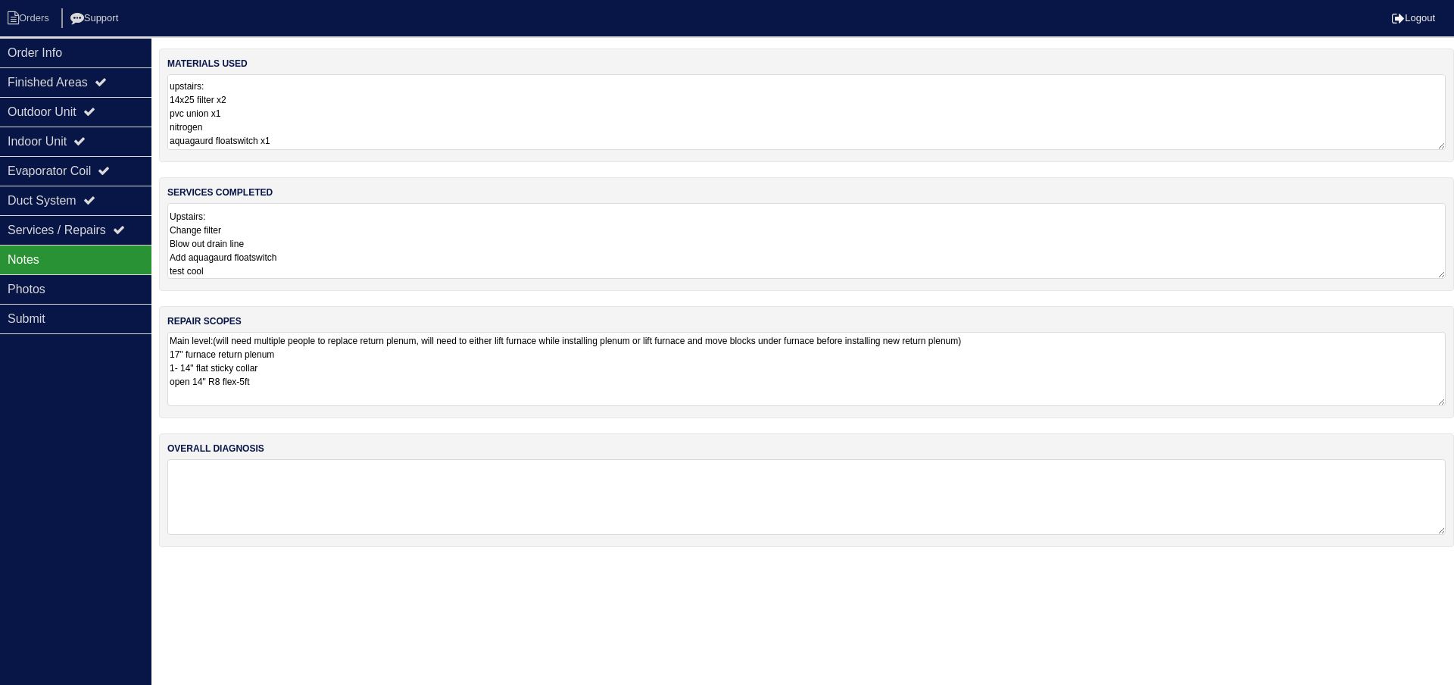
type textarea "Main level:(will need multiple people to replace return plenum, will need to ei…"
click at [289, 478] on textarea at bounding box center [806, 498] width 1279 height 74
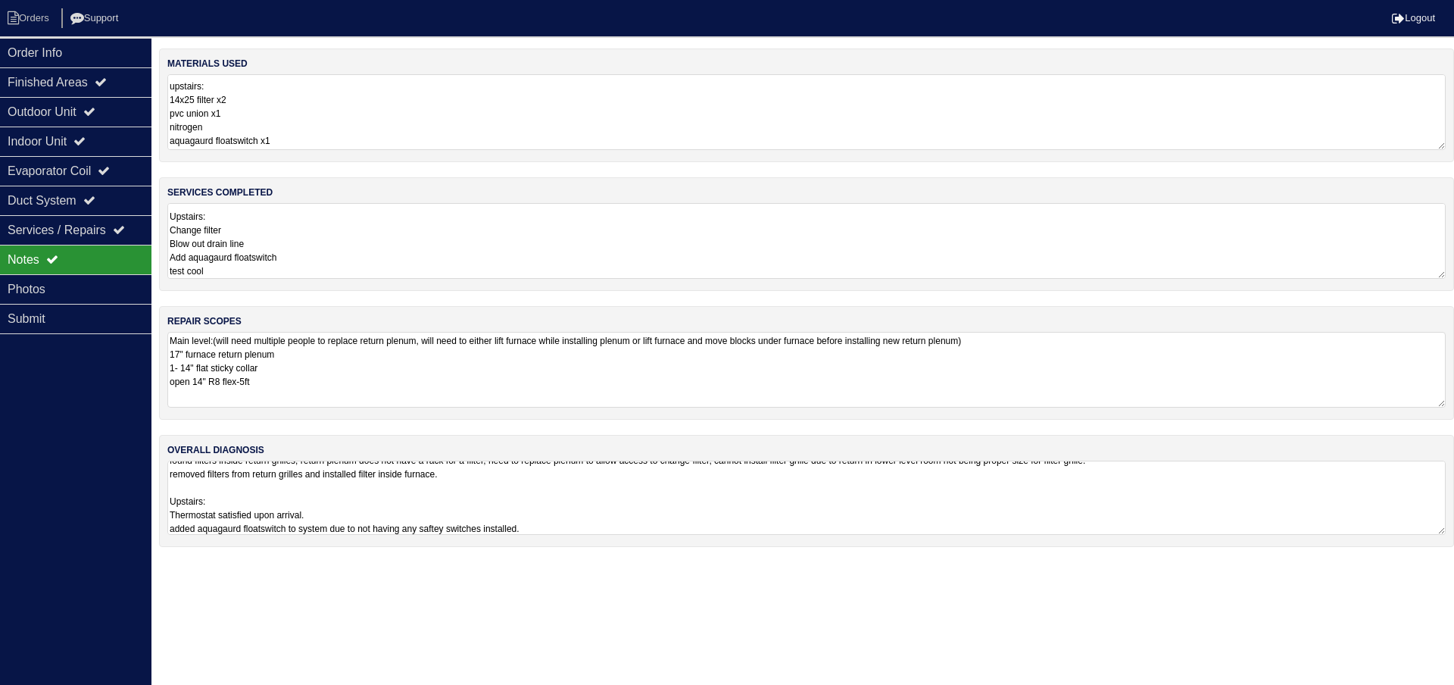
scroll to position [77, 0]
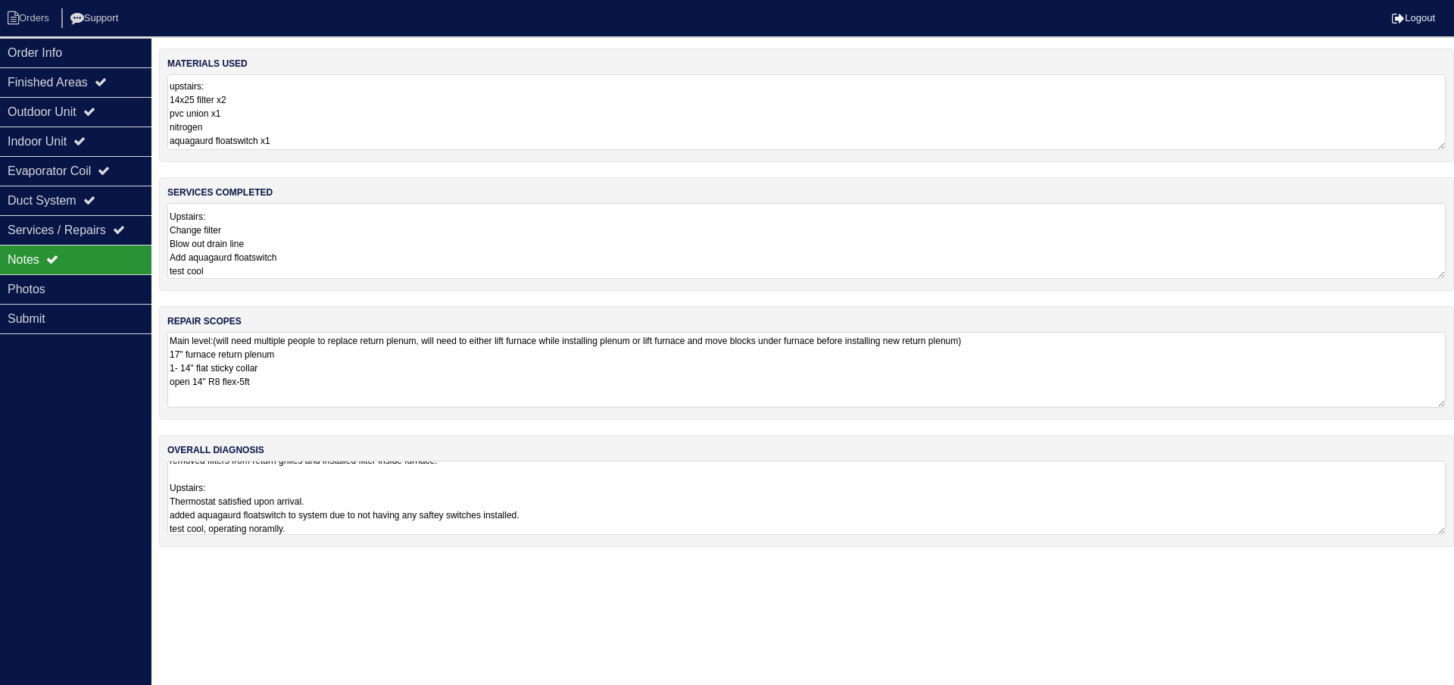
drag, startPoint x: 258, startPoint y: 507, endPoint x: 248, endPoint y: 517, distance: 14.5
drag, startPoint x: 248, startPoint y: 517, endPoint x: 272, endPoint y: 519, distance: 23.5
drag, startPoint x: 272, startPoint y: 519, endPoint x: 342, endPoint y: 539, distance: 73.4
click at [342, 539] on div "overall diagnosis Main: Thermostat satisfied upon arrival. Tenant states gas co…" at bounding box center [806, 492] width 1295 height 114
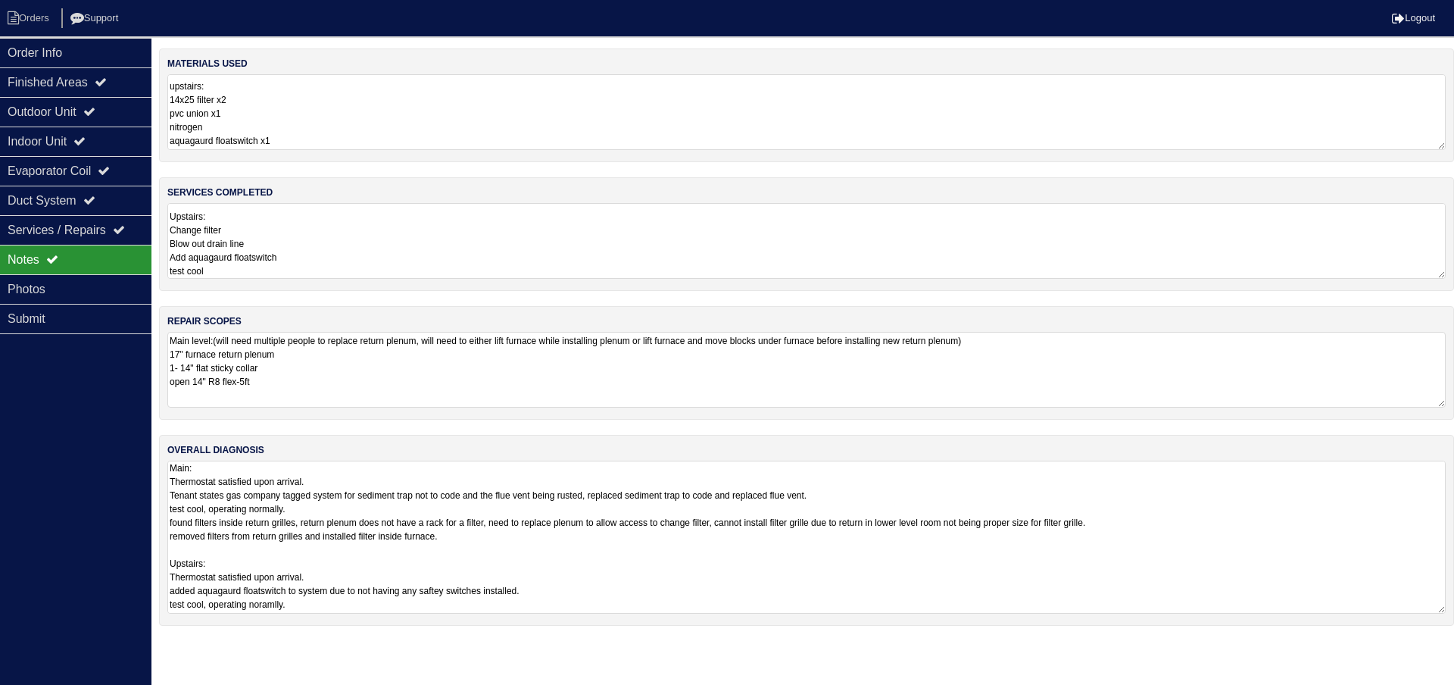
click at [315, 527] on textarea "Main: Thermostat satisfied upon arrival. Tenant states gas company tagged syste…" at bounding box center [806, 537] width 1279 height 153
click at [333, 602] on textarea "Main: Thermostat satisfied upon arrival. Tenant states gas company tagged syste…" at bounding box center [806, 537] width 1279 height 153
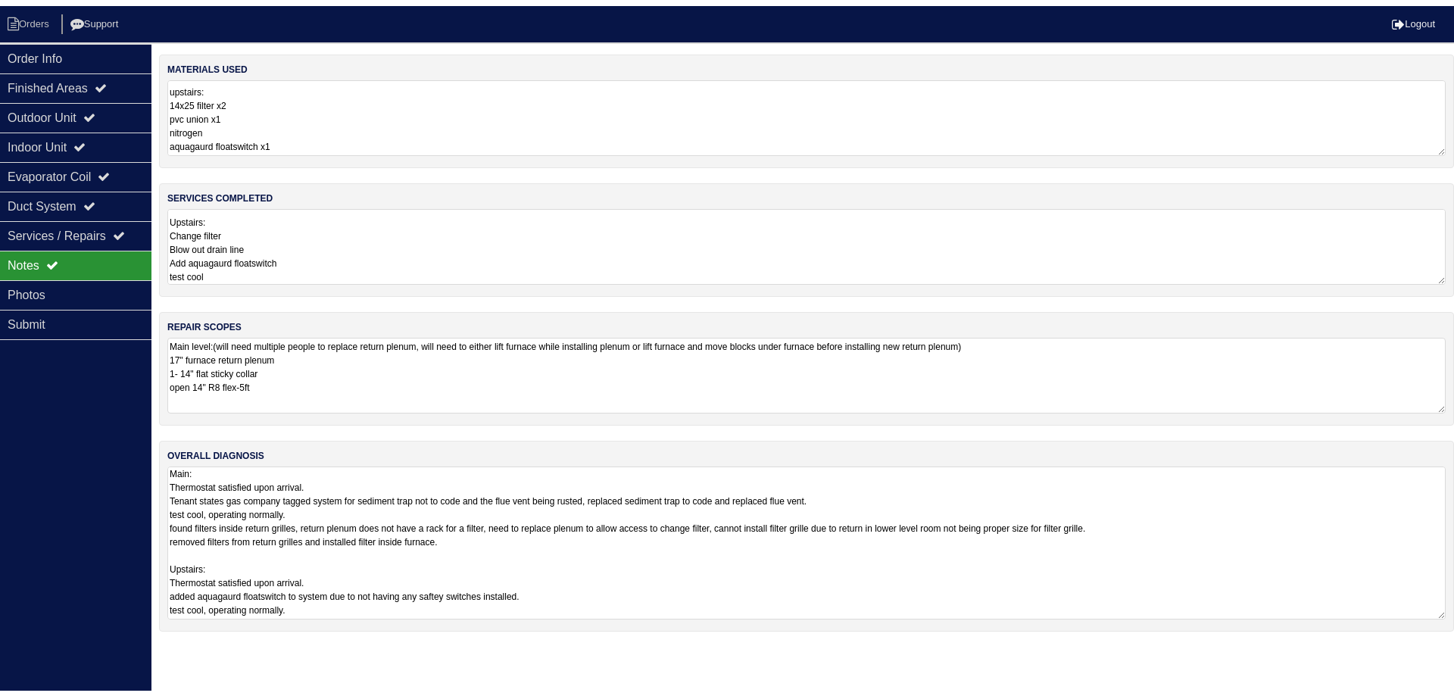
scroll to position [12, 0]
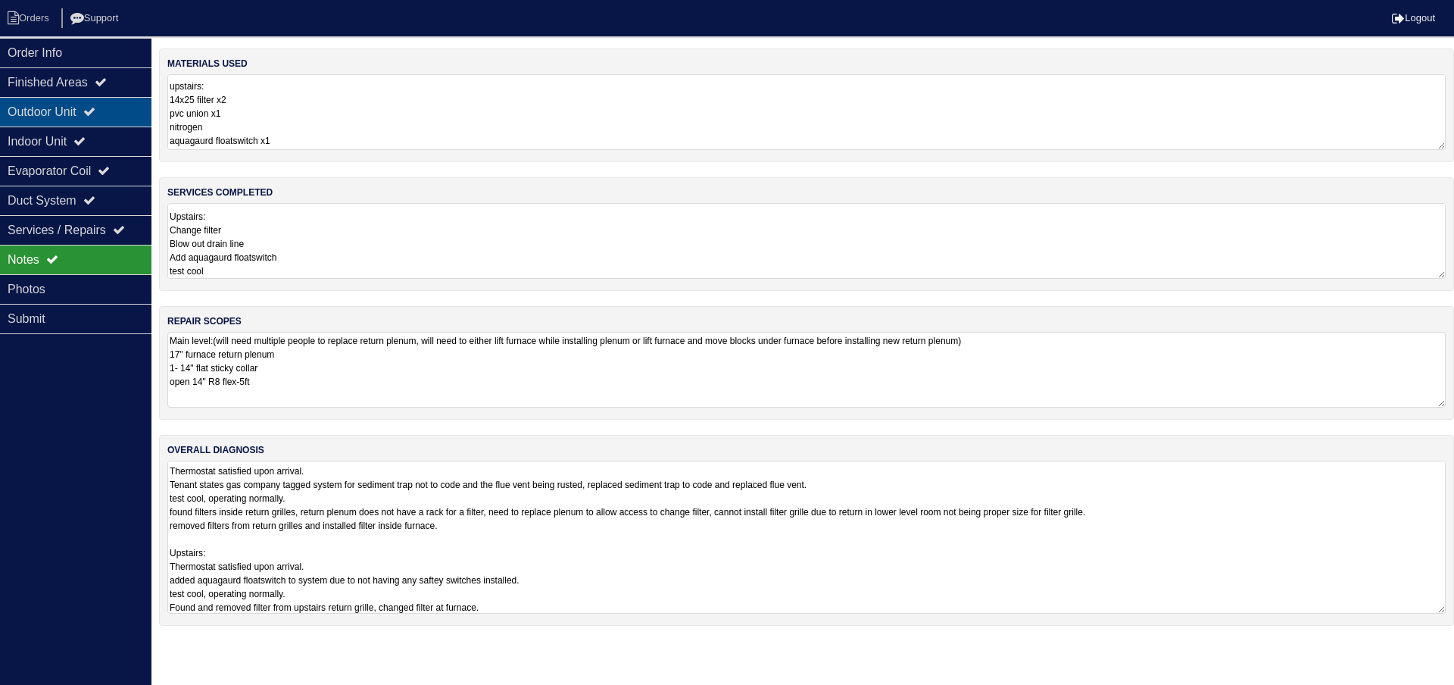
type textarea "Main: Thermostat satisfied upon arrival. Tenant states gas company tagged syste…"
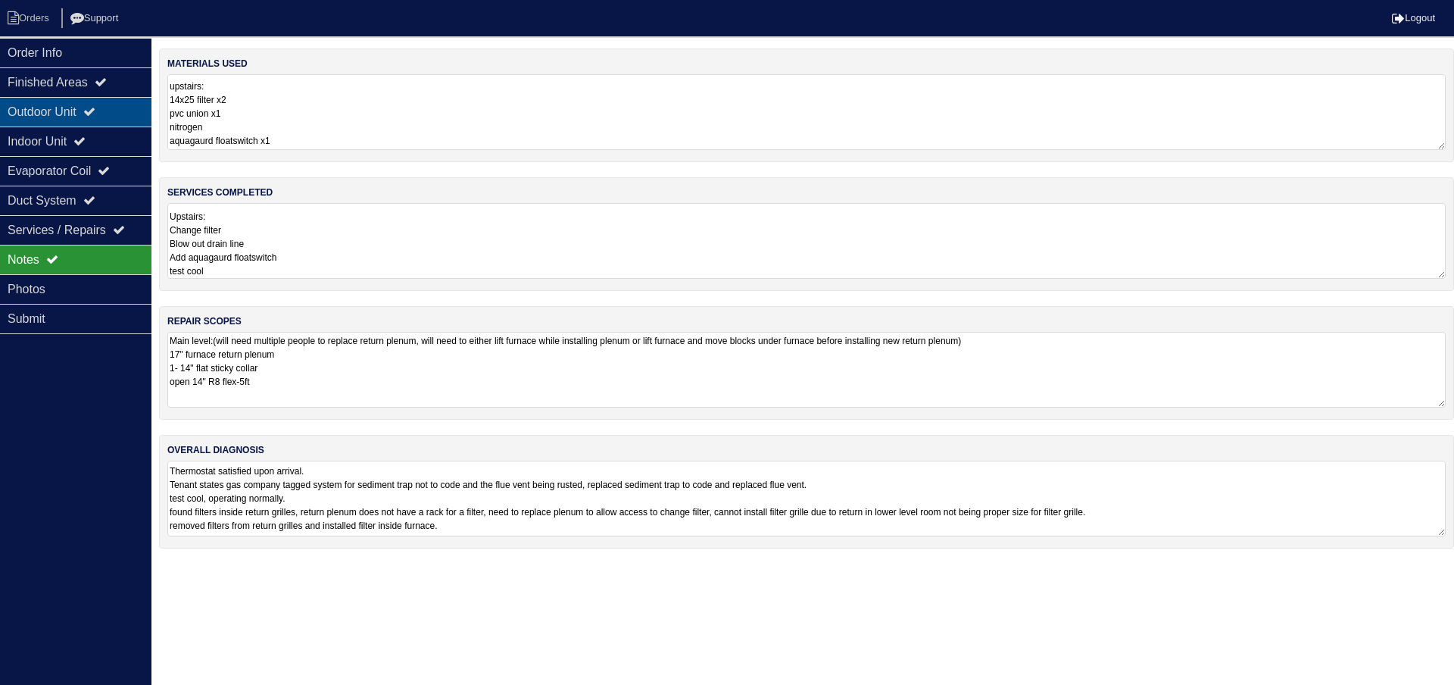
click at [82, 121] on div "Outdoor Unit" at bounding box center [75, 112] width 151 height 30
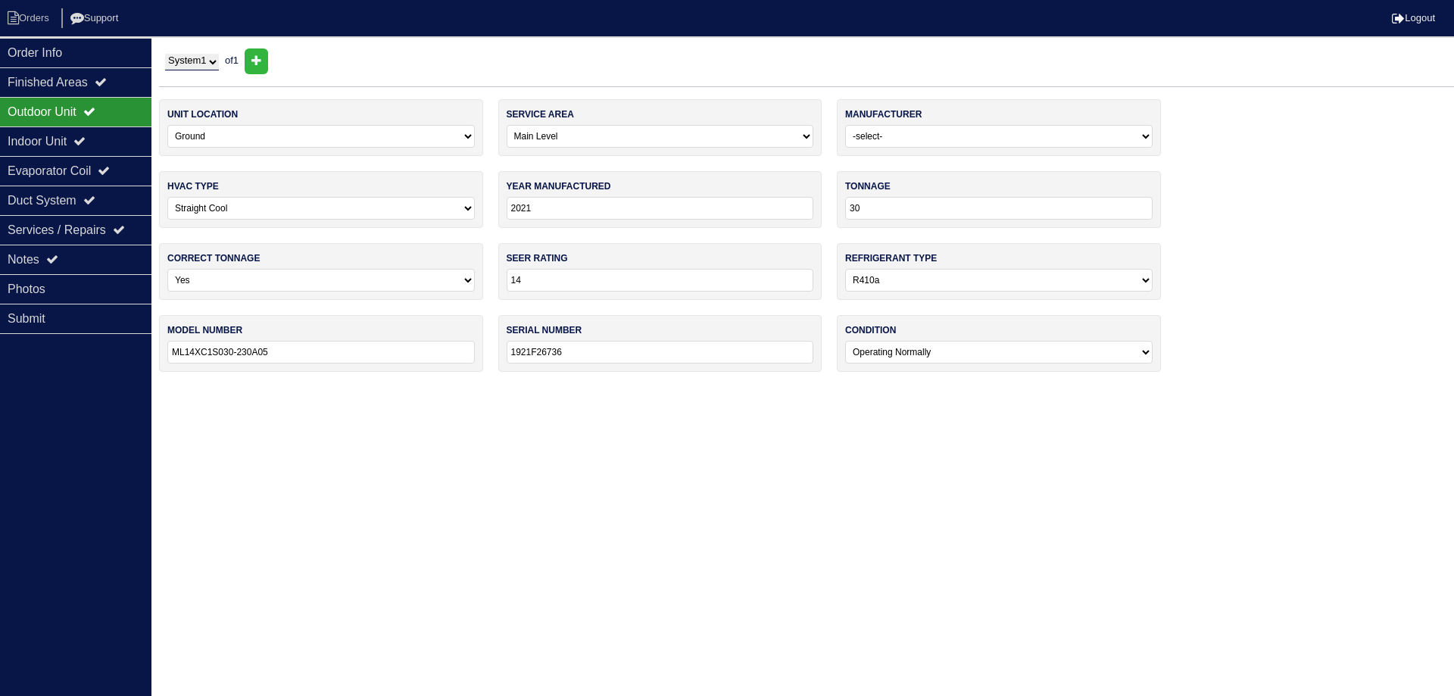
drag, startPoint x: 267, startPoint y: 60, endPoint x: 259, endPoint y: 89, distance: 30.7
click at [261, 60] on icon at bounding box center [256, 61] width 10 height 12
select select
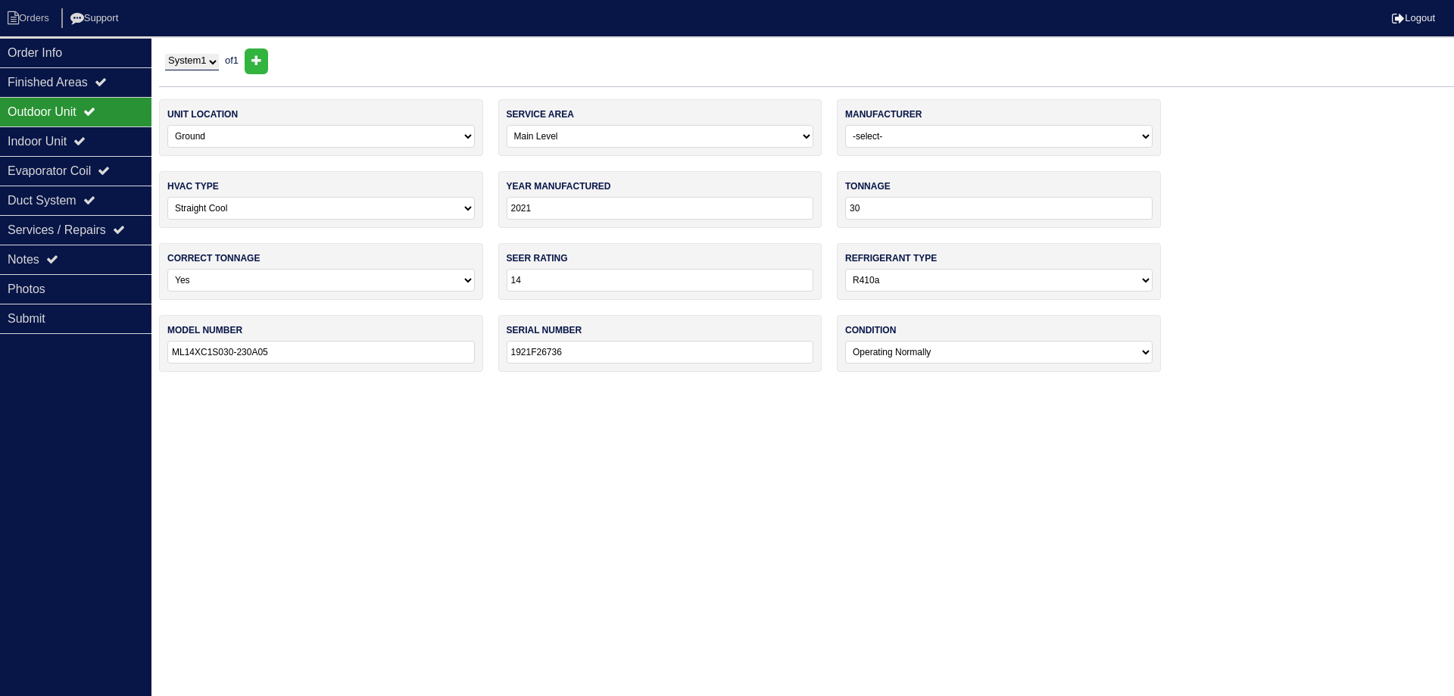
select select
select select "2"
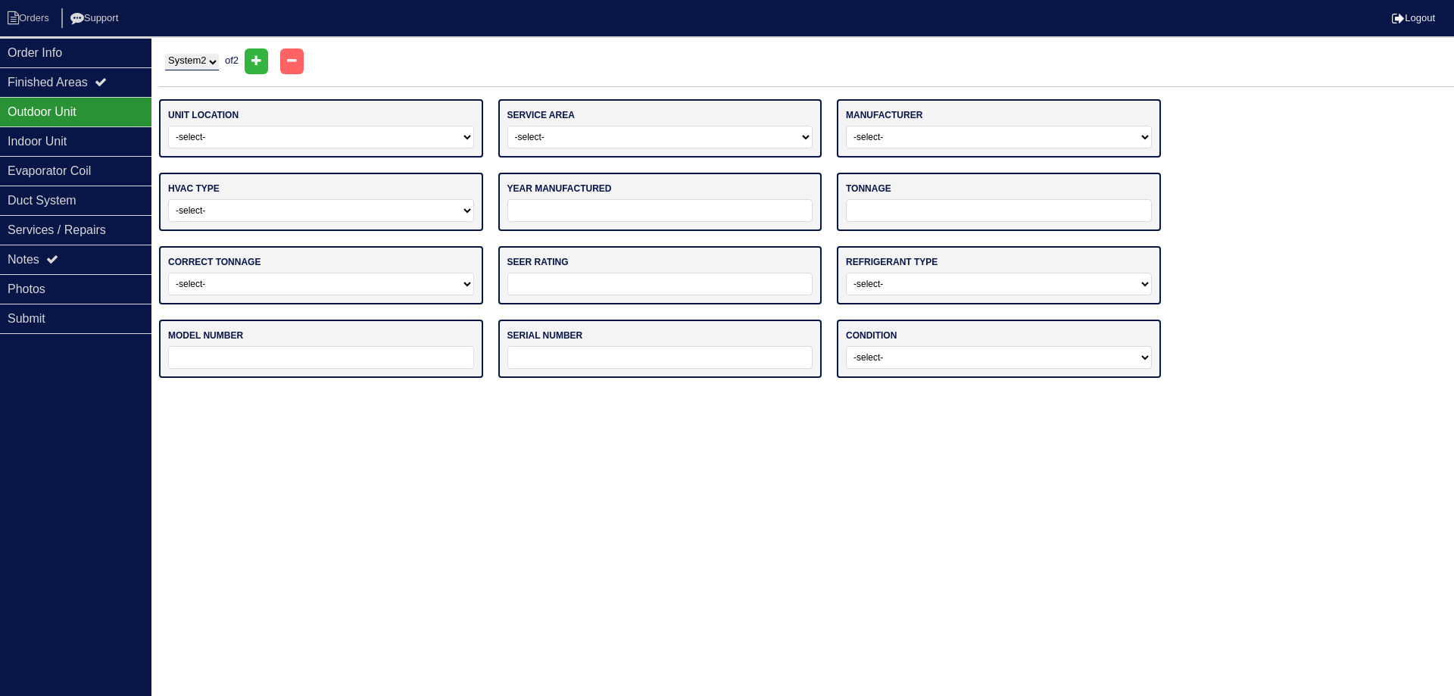
click at [249, 128] on select "-select- Ground Rooftop" at bounding box center [321, 137] width 306 height 23
select select "0"
click at [168, 126] on select "-select- Ground Rooftop" at bounding box center [321, 137] width 306 height 23
click at [523, 132] on select "-select- Main Level Upstairs Level Lower/Basement Level Other" at bounding box center [660, 137] width 306 height 23
click at [507, 126] on select "-select- Main Level Upstairs Level Lower/Basement Level Other" at bounding box center [660, 137] width 306 height 23
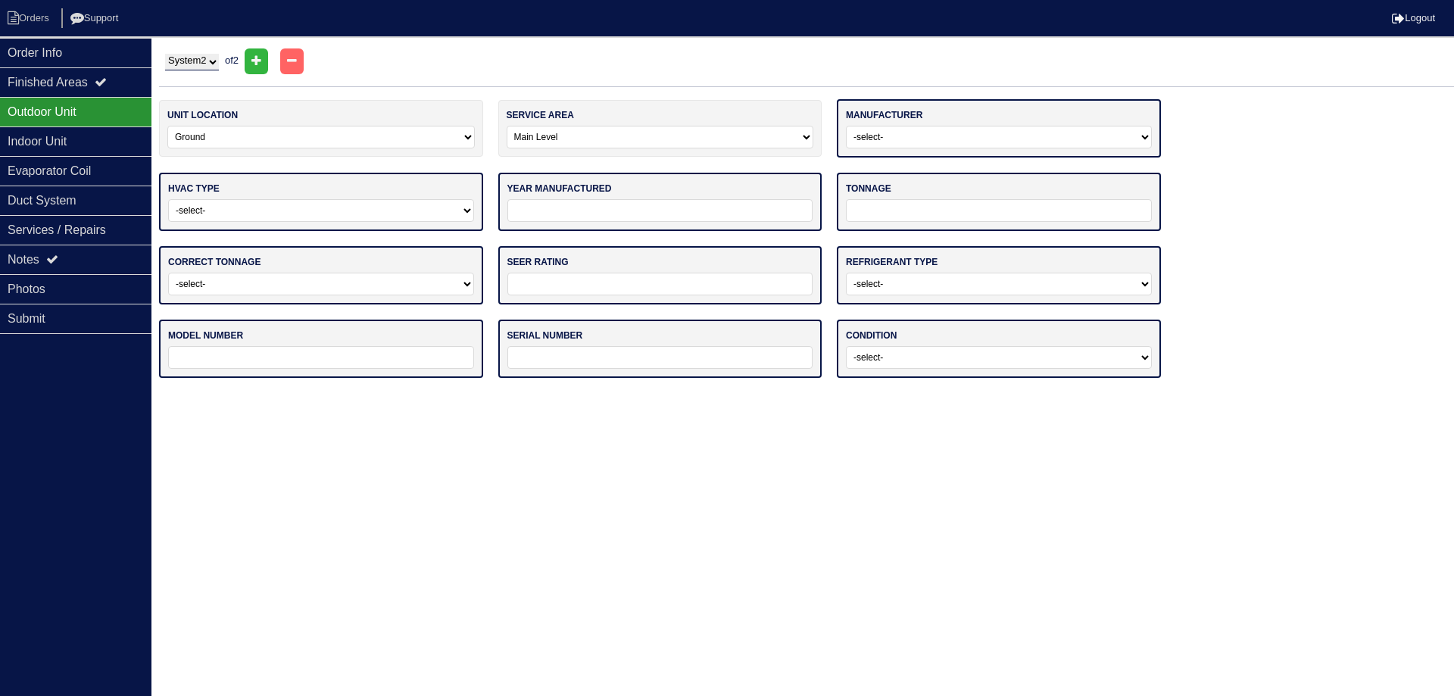
click at [573, 145] on select "-select- Main Level Upstairs Level Lower/Basement Level Other" at bounding box center [661, 137] width 308 height 23
select select "1"
click at [507, 126] on select "-select- Main Level Upstairs Level Lower/Basement Level Other" at bounding box center [661, 137] width 308 height 23
click at [901, 144] on select "-select- ADP Air Quest Air Temp Aire-Flo AirEase Airquest Airtemp Allstyle Aspe…" at bounding box center [999, 137] width 306 height 23
select select "[PERSON_NAME]"
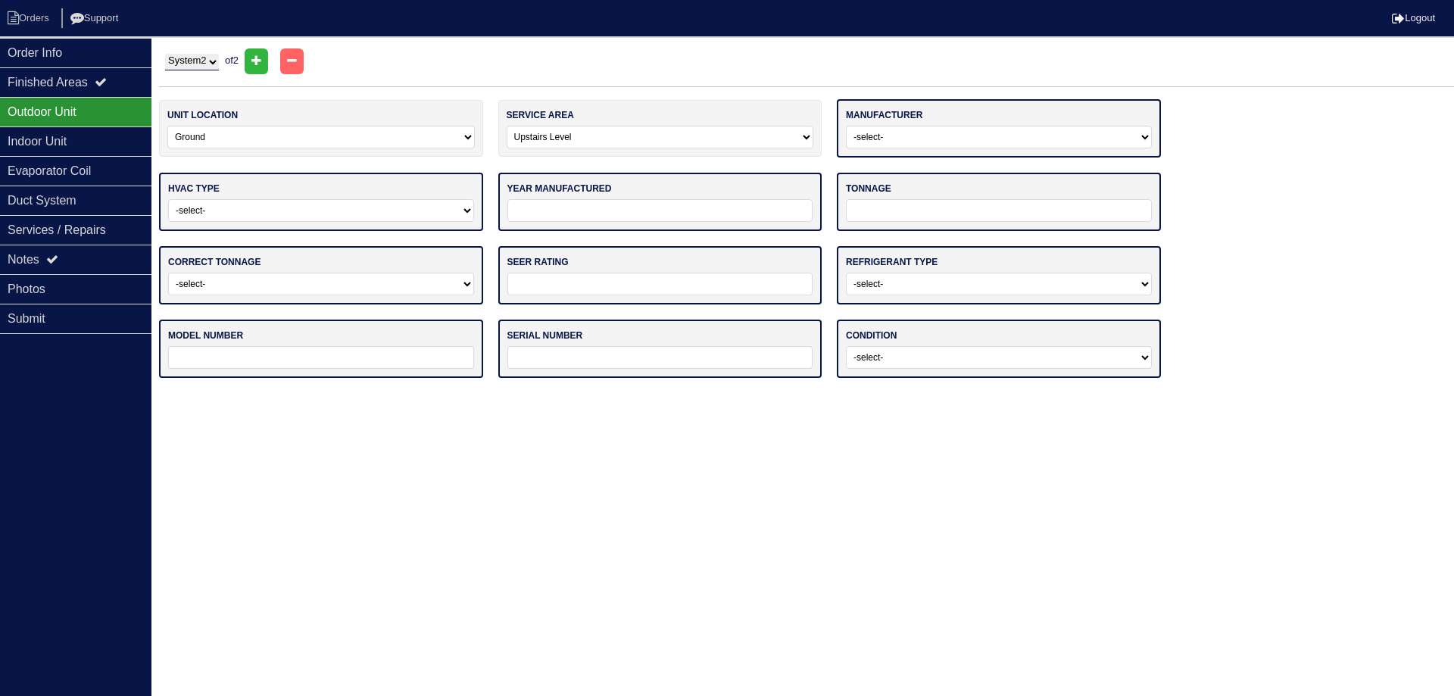
click at [846, 126] on select "-select- ADP Air Quest Air Temp Aire-Flo AirEase Airquest Airtemp Allstyle Aspe…" at bounding box center [999, 137] width 306 height 23
click at [394, 209] on select "-select- Straight Cool Heat Pump Other" at bounding box center [321, 209] width 306 height 23
select select "0"
click at [168, 198] on select "-select- Straight Cool Heat Pump Other" at bounding box center [321, 209] width 306 height 23
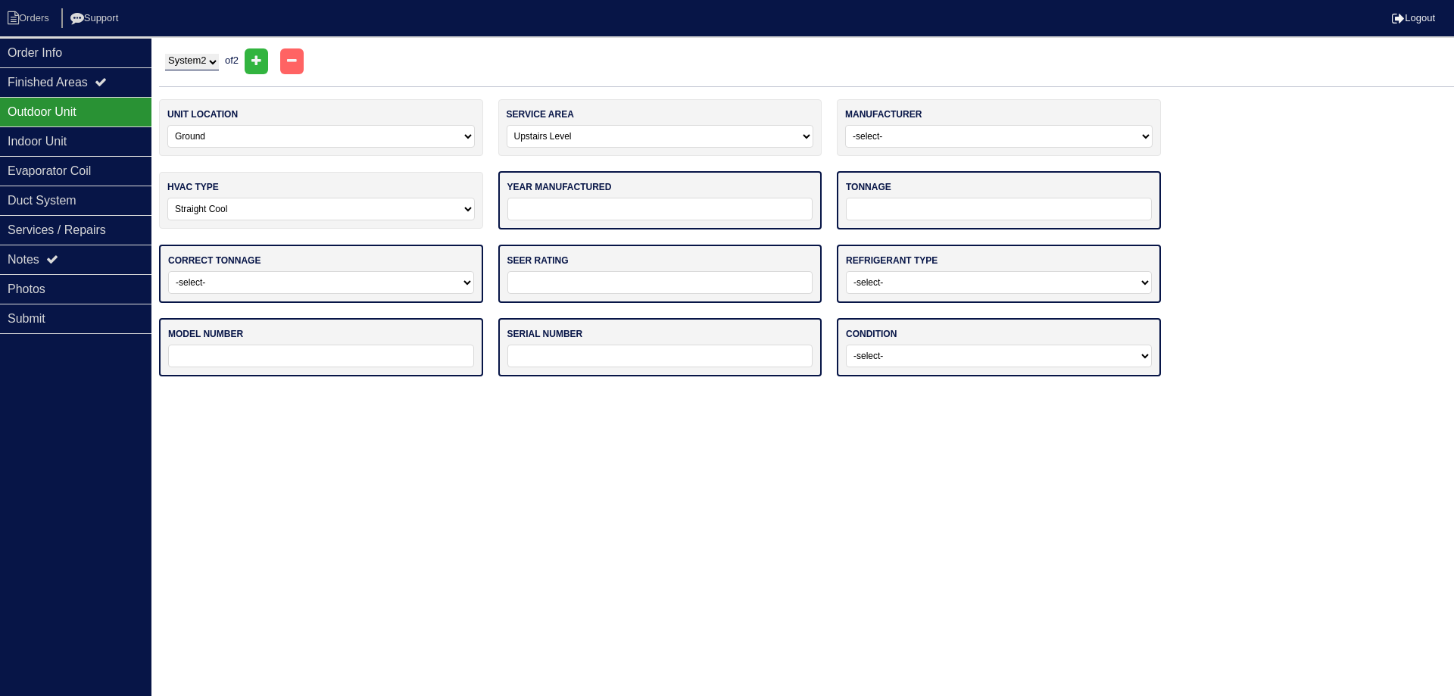
click at [606, 217] on input "tel" at bounding box center [660, 209] width 306 height 23
click at [214, 64] on select "System 1 System 2" at bounding box center [192, 62] width 54 height 17
select select "1"
click at [165, 54] on select "System 1 System 2" at bounding box center [192, 62] width 54 height 17
select select "0"
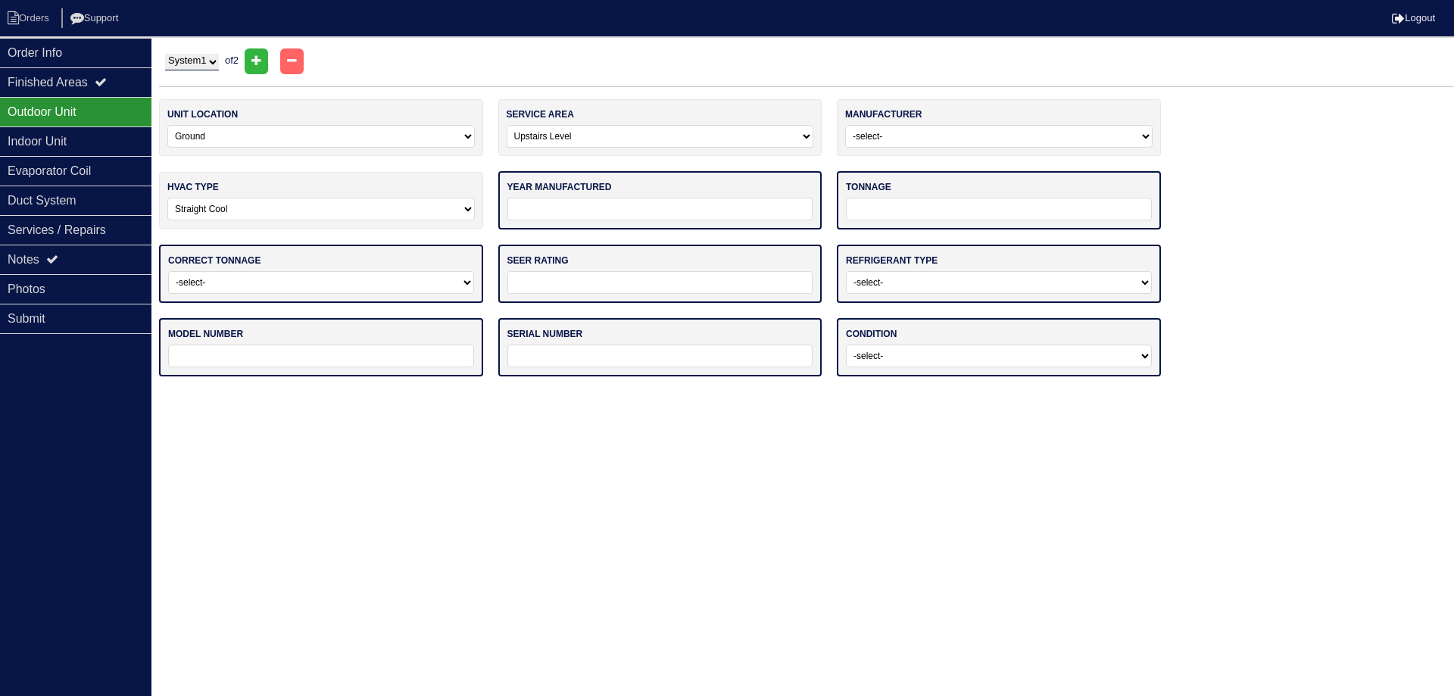
type input "2021"
type input "30"
select select "0"
type input "14"
select select "1"
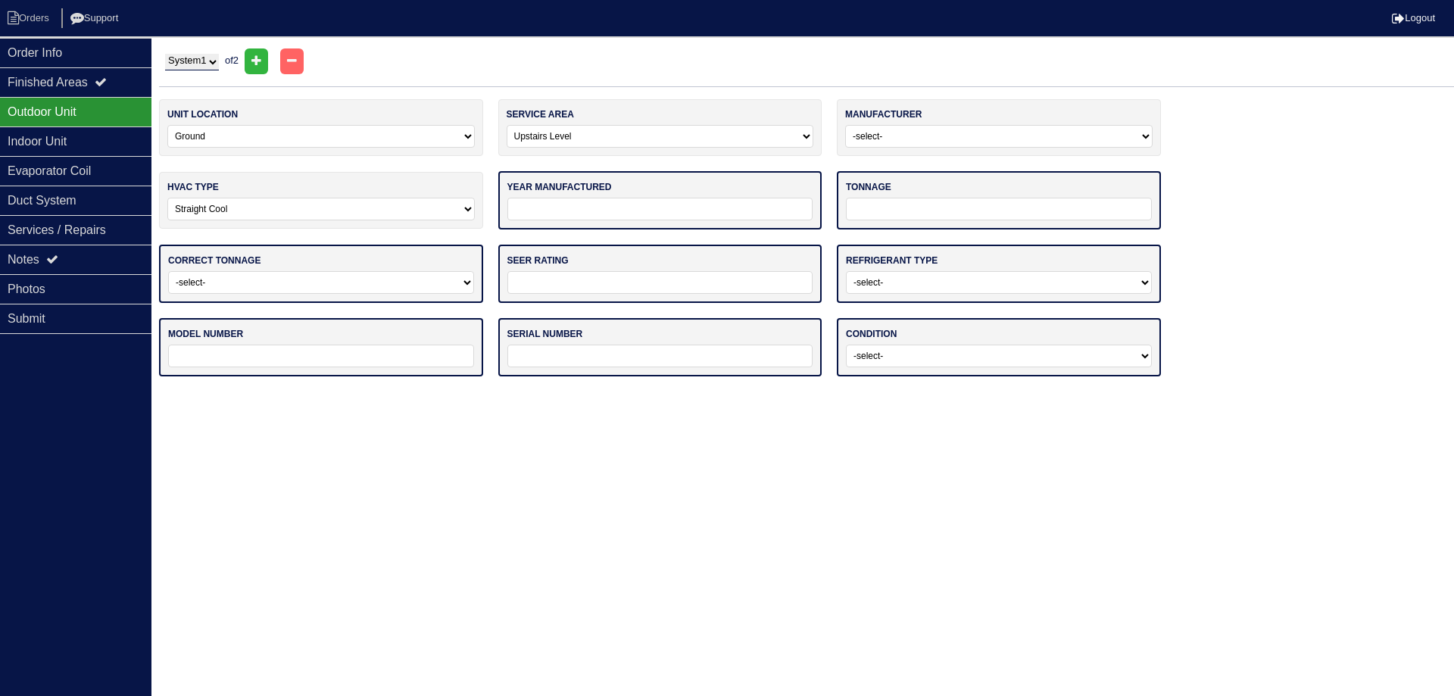
type input "ML14XC1S030-230A05"
type input "1921F26736"
select select "0"
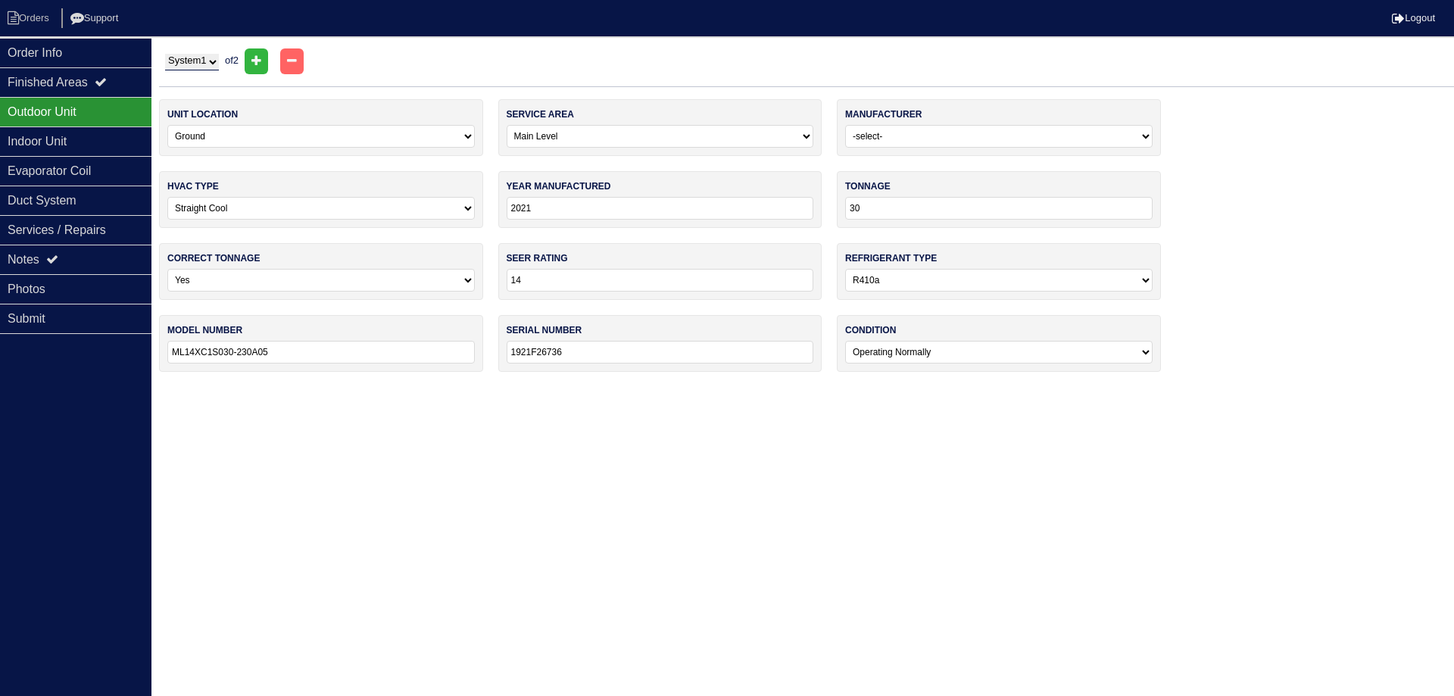
click at [208, 64] on select "System 1 System 2" at bounding box center [192, 62] width 54 height 17
select select "2"
click at [165, 54] on select "System 1 System 2" at bounding box center [192, 62] width 54 height 17
select select "1"
select select
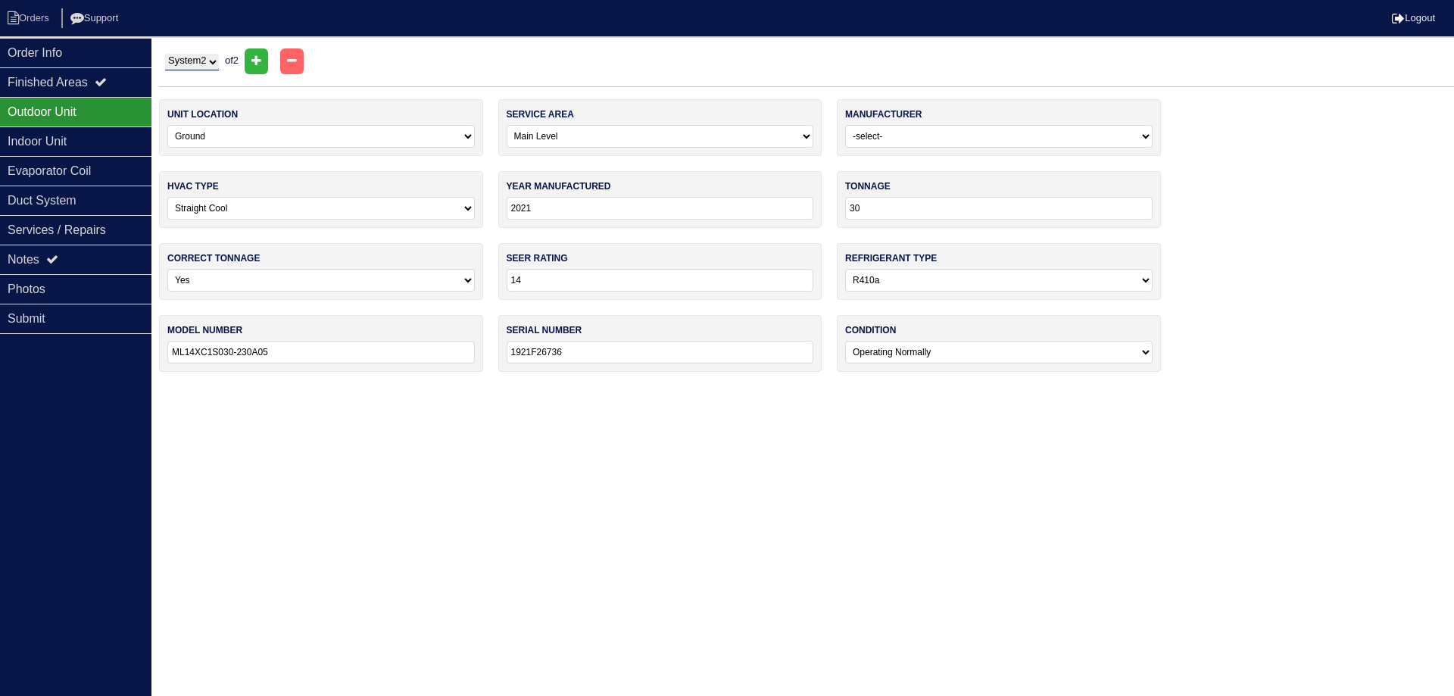
select select
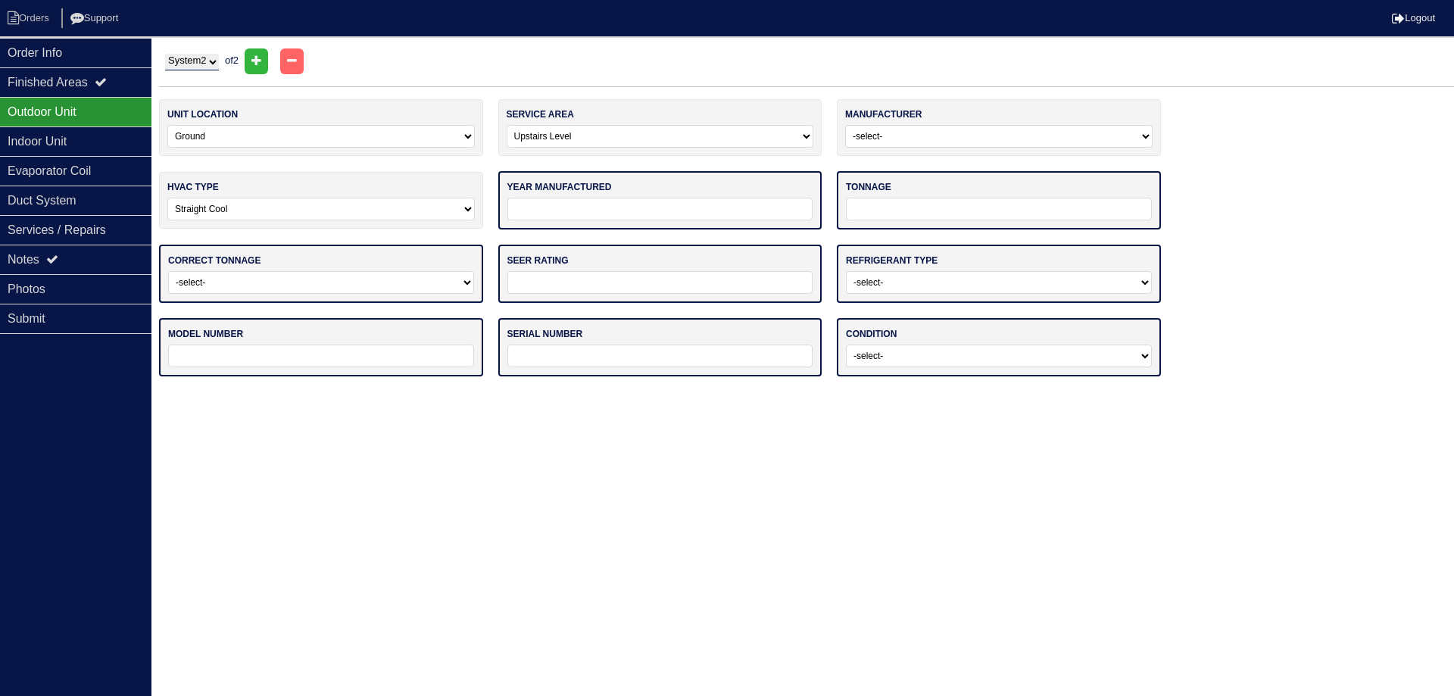
click at [592, 211] on input "tel" at bounding box center [660, 209] width 306 height 23
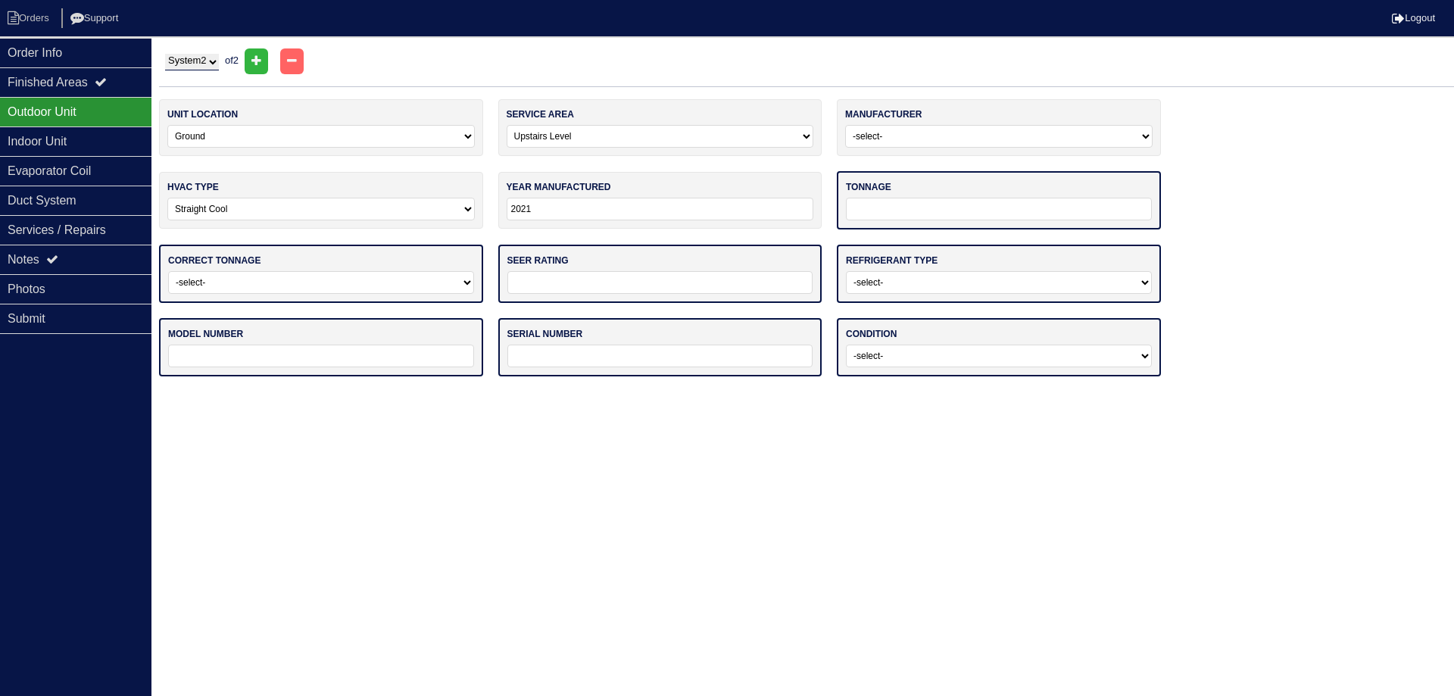
type input "2021"
click at [983, 205] on input "tel" at bounding box center [999, 209] width 306 height 23
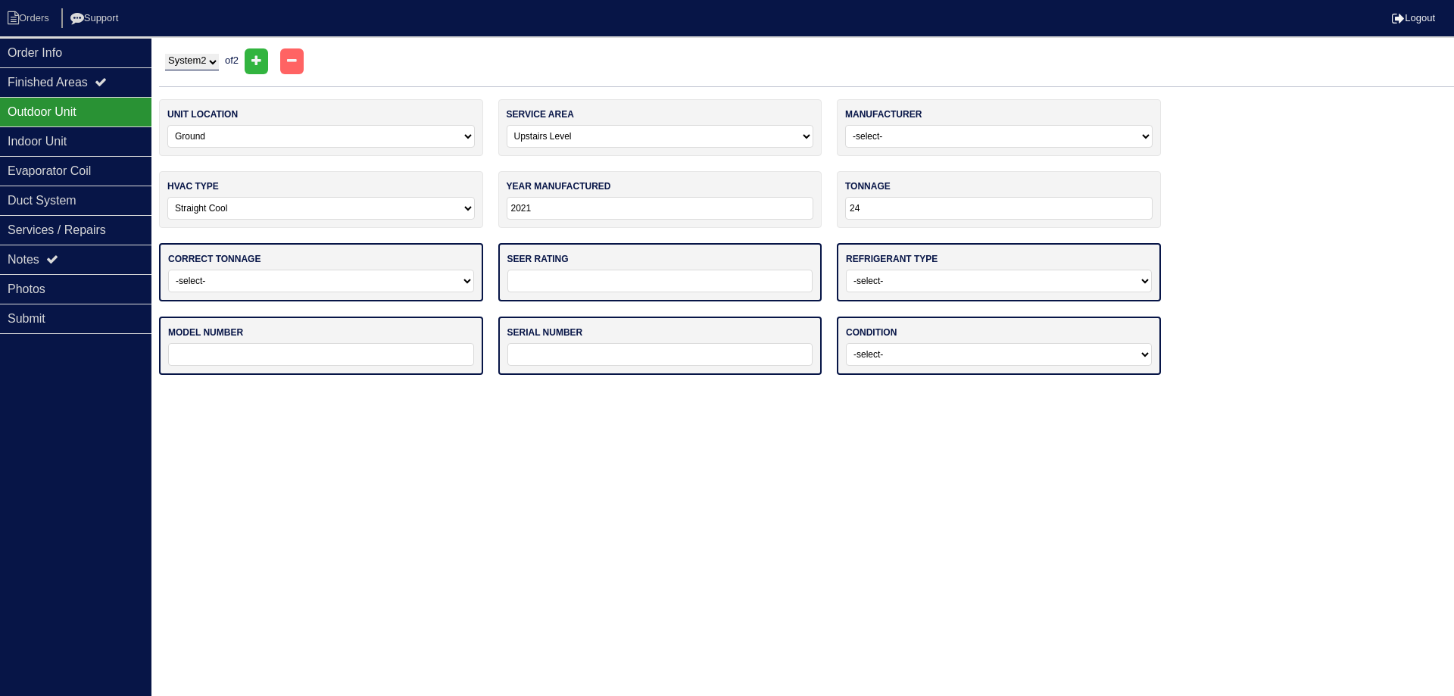
type input "24"
click at [377, 276] on select "-select- Yes No - Unit Undersized No - Unit Oversized" at bounding box center [321, 281] width 306 height 23
select select "0"
click at [168, 270] on select "-select- Yes No - Unit Undersized No - Unit Oversized" at bounding box center [321, 281] width 306 height 23
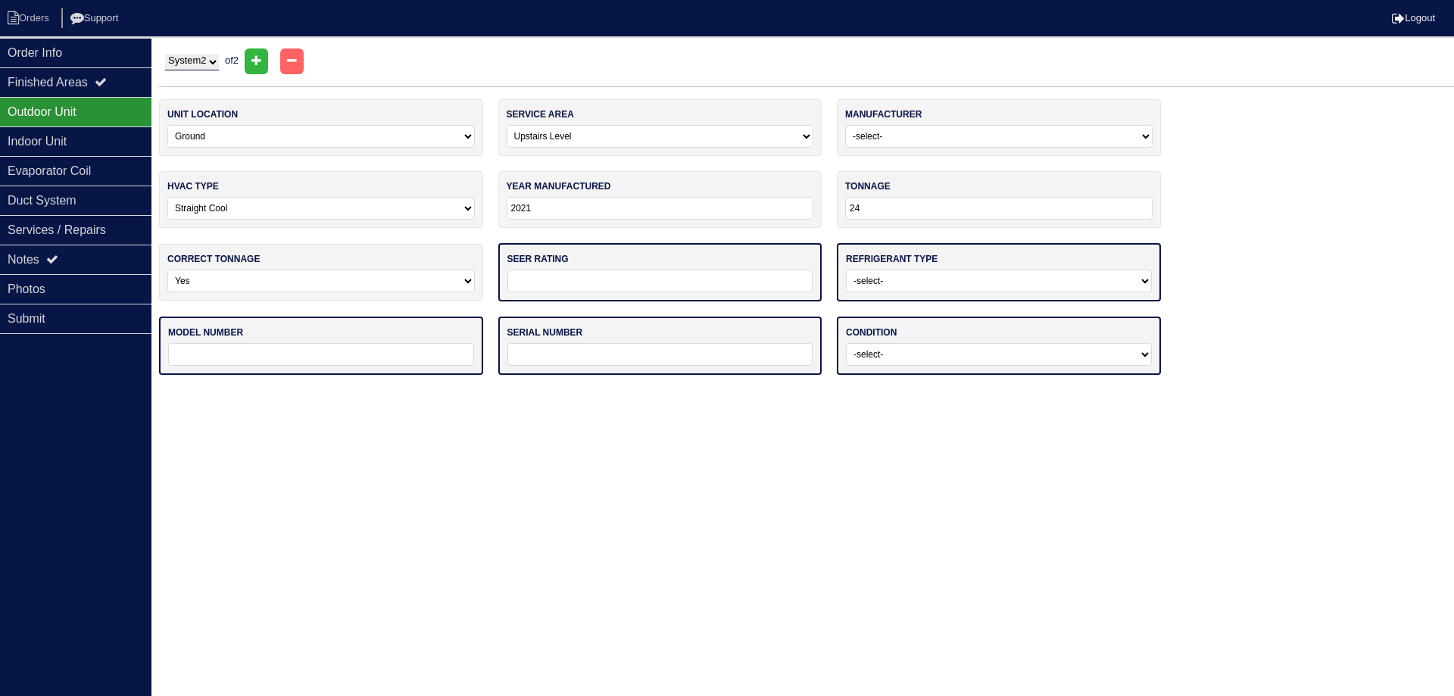
click at [587, 275] on input "tel" at bounding box center [660, 281] width 306 height 23
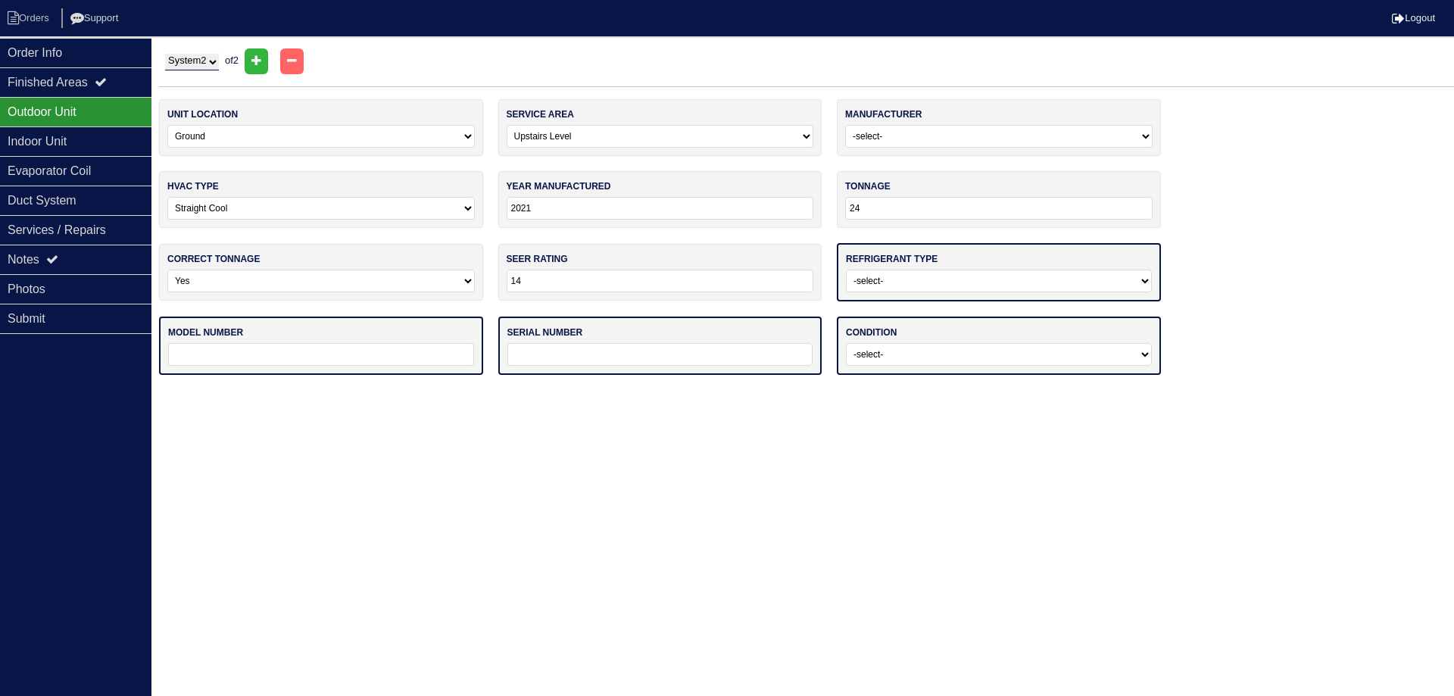
type input "14"
click at [891, 251] on div "refrigerant type -select- R22 R410a Other" at bounding box center [999, 272] width 324 height 58
click at [887, 276] on select "-select- R22 R410a Other" at bounding box center [999, 281] width 306 height 23
select select "1"
click at [846, 270] on select "-select- R22 R410a Other" at bounding box center [999, 281] width 306 height 23
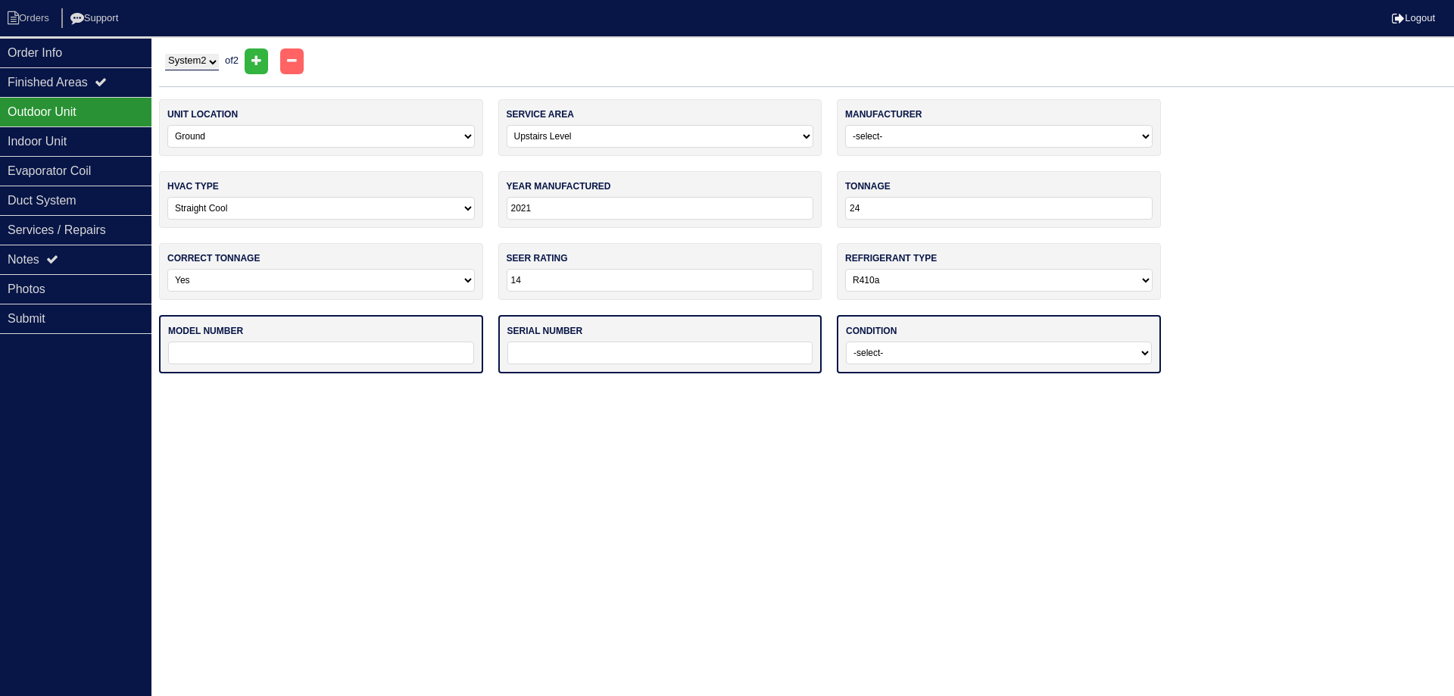
click at [401, 357] on input "text" at bounding box center [321, 353] width 306 height 23
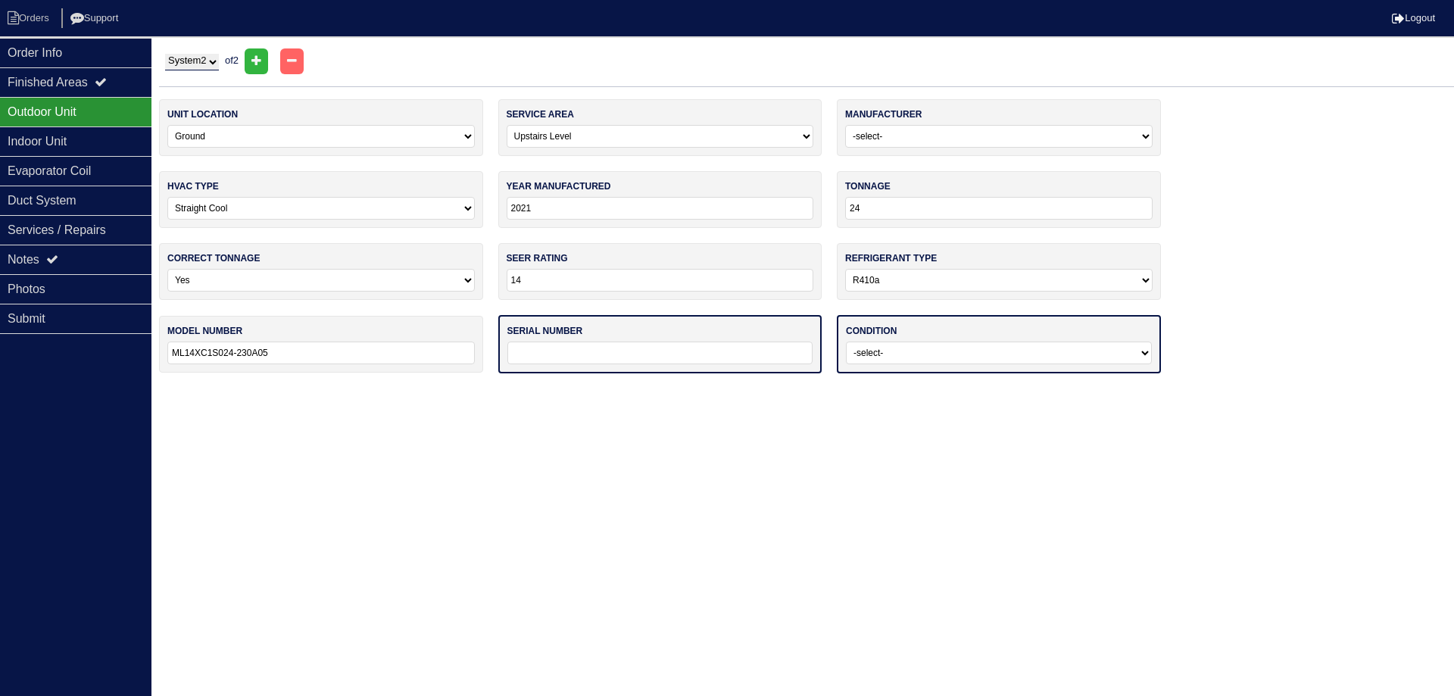
type input "ML14XC1S024-230A05"
click at [551, 351] on input "text" at bounding box center [660, 353] width 306 height 23
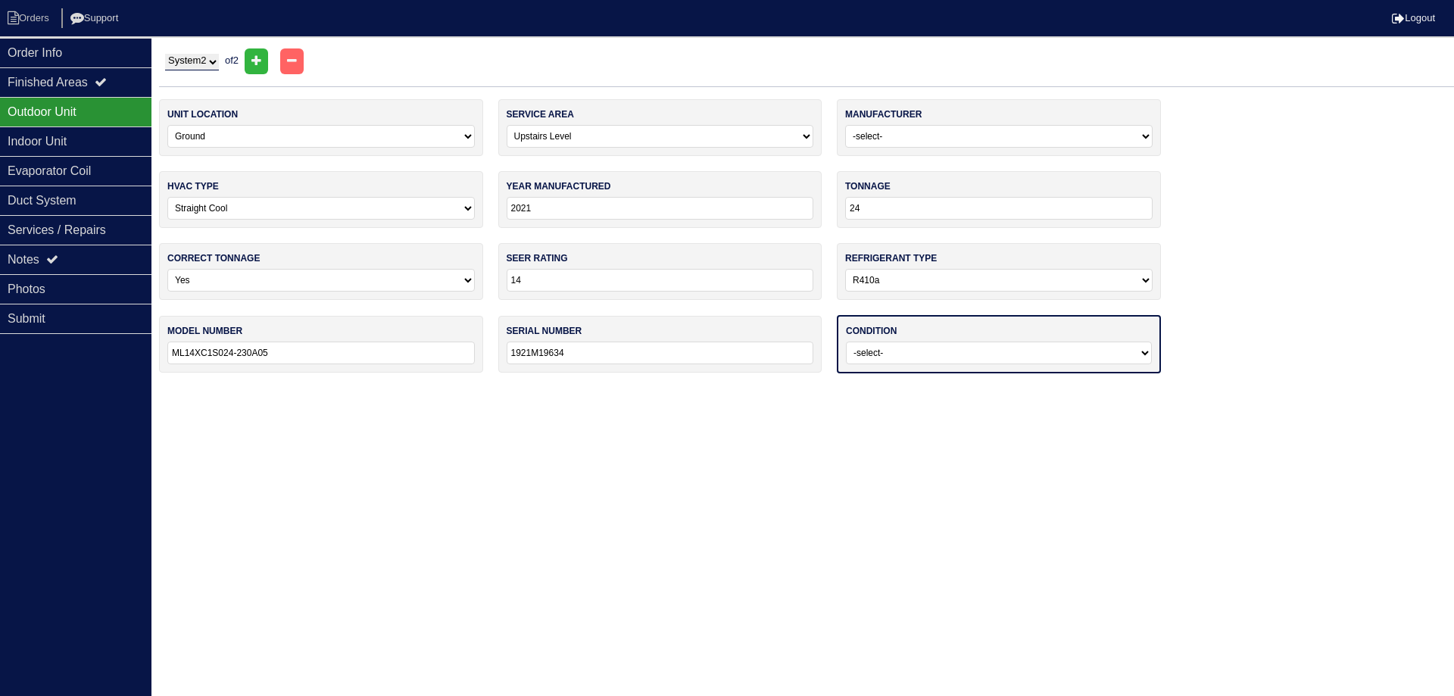
type input "1921M19634"
click at [916, 348] on select "-select- Operating Normally Service/Repairs Needed Replacement Needed Missing" at bounding box center [999, 353] width 306 height 23
select select "0"
click at [846, 342] on select "-select- Operating Normally Service/Repairs Needed Replacement Needed Missing" at bounding box center [999, 353] width 306 height 23
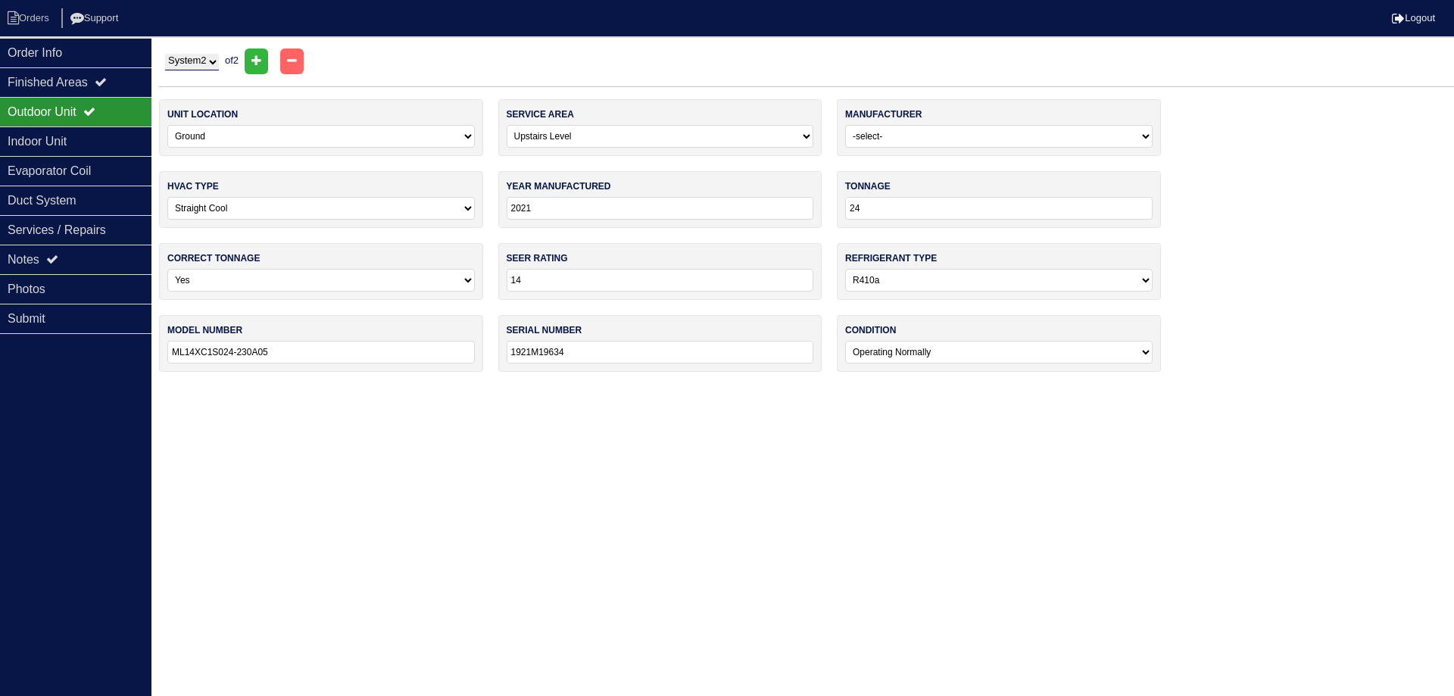
click at [896, 328] on label "condition" at bounding box center [870, 330] width 51 height 14
click at [61, 133] on div "Indoor Unit" at bounding box center [75, 141] width 151 height 30
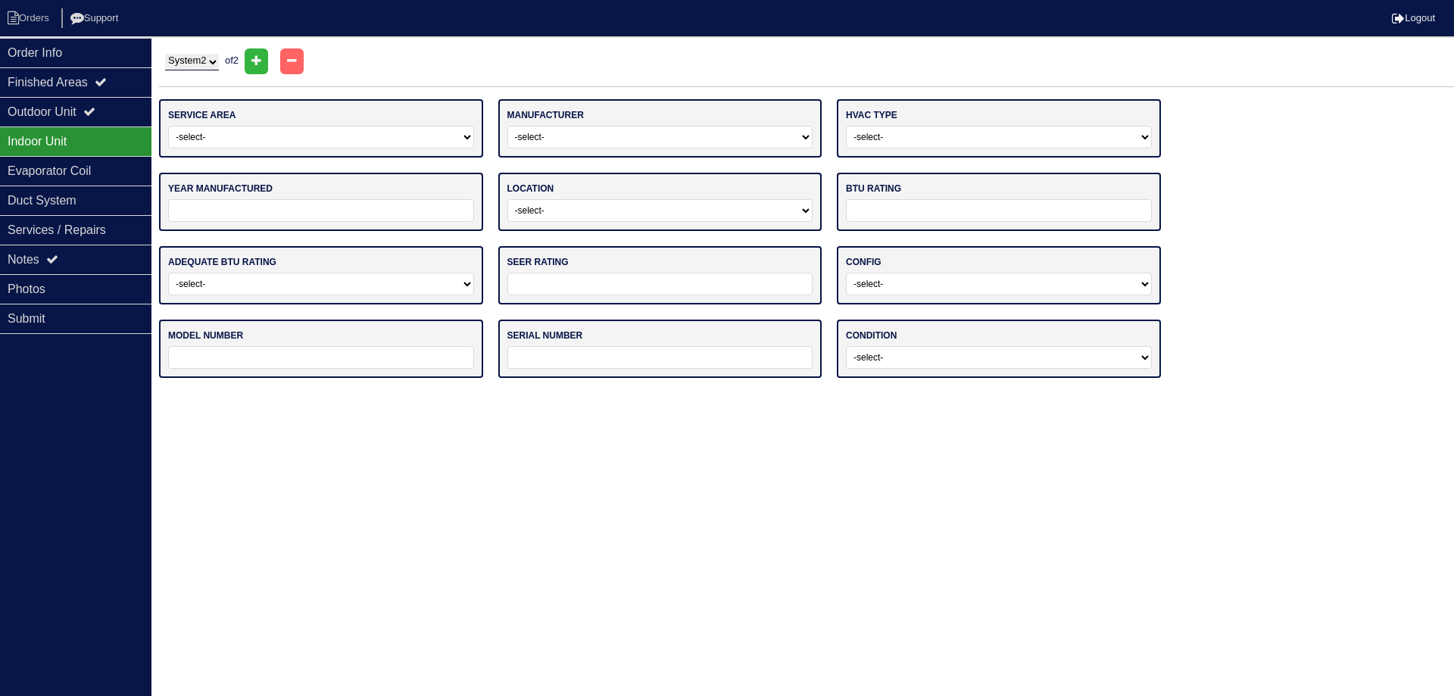
click at [228, 139] on select "-select- Main Level Upstairs Level Lower/Basement Level Other" at bounding box center [321, 137] width 306 height 23
select select "1"
click at [168, 126] on select "-select- Main Level Upstairs Level Lower/Basement Level Other" at bounding box center [321, 137] width 306 height 23
click at [590, 133] on select "-select- ADP Air Quest Air Temp Aire-Flo AirEase Airquest Airtemp Allstyle Aspe…" at bounding box center [660, 137] width 306 height 23
select select "[PERSON_NAME]"
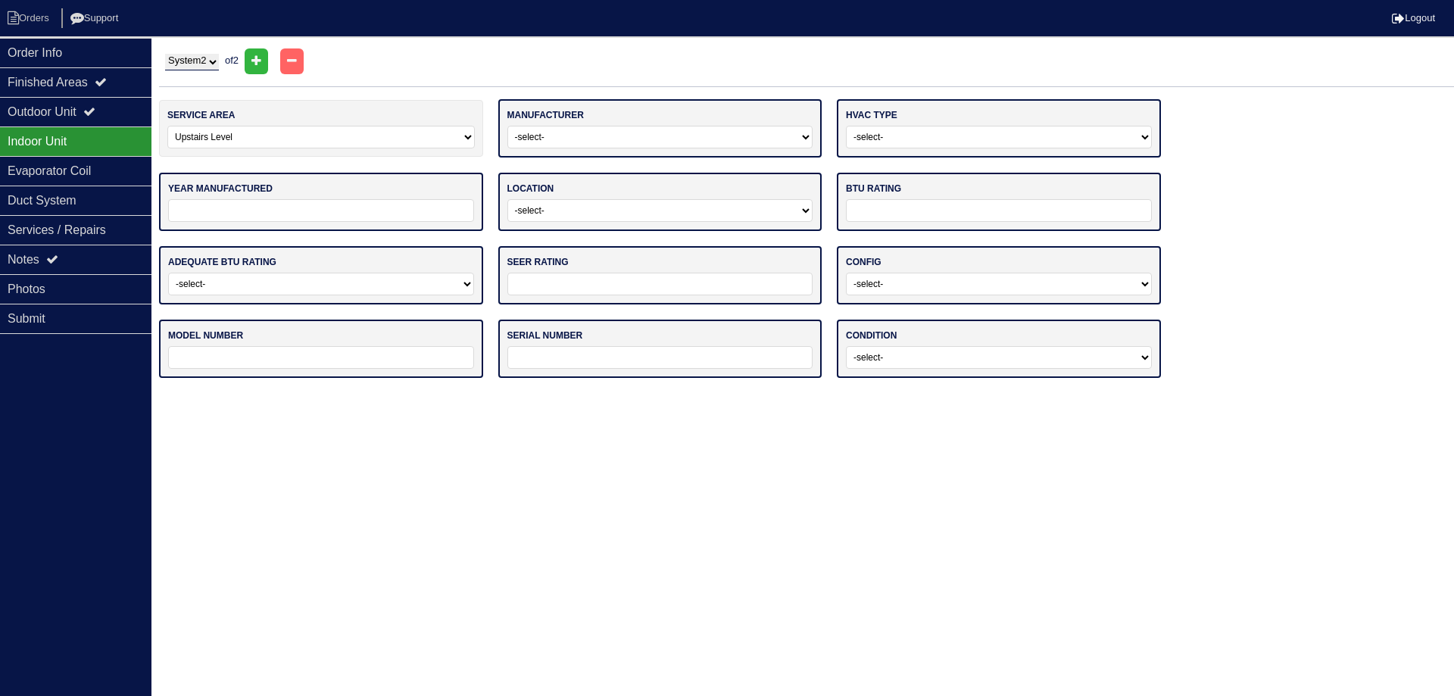
click at [507, 126] on select "-select- ADP Air Quest Air Temp Aire-Flo AirEase Airquest Airtemp Allstyle Aspe…" at bounding box center [660, 137] width 306 height 23
click at [905, 145] on select "-select- Gas Furnace Electric Air Handler Other" at bounding box center [999, 137] width 306 height 23
select select "0"
click at [846, 126] on select "-select- Gas Furnace Electric Air Handler Other" at bounding box center [999, 137] width 306 height 23
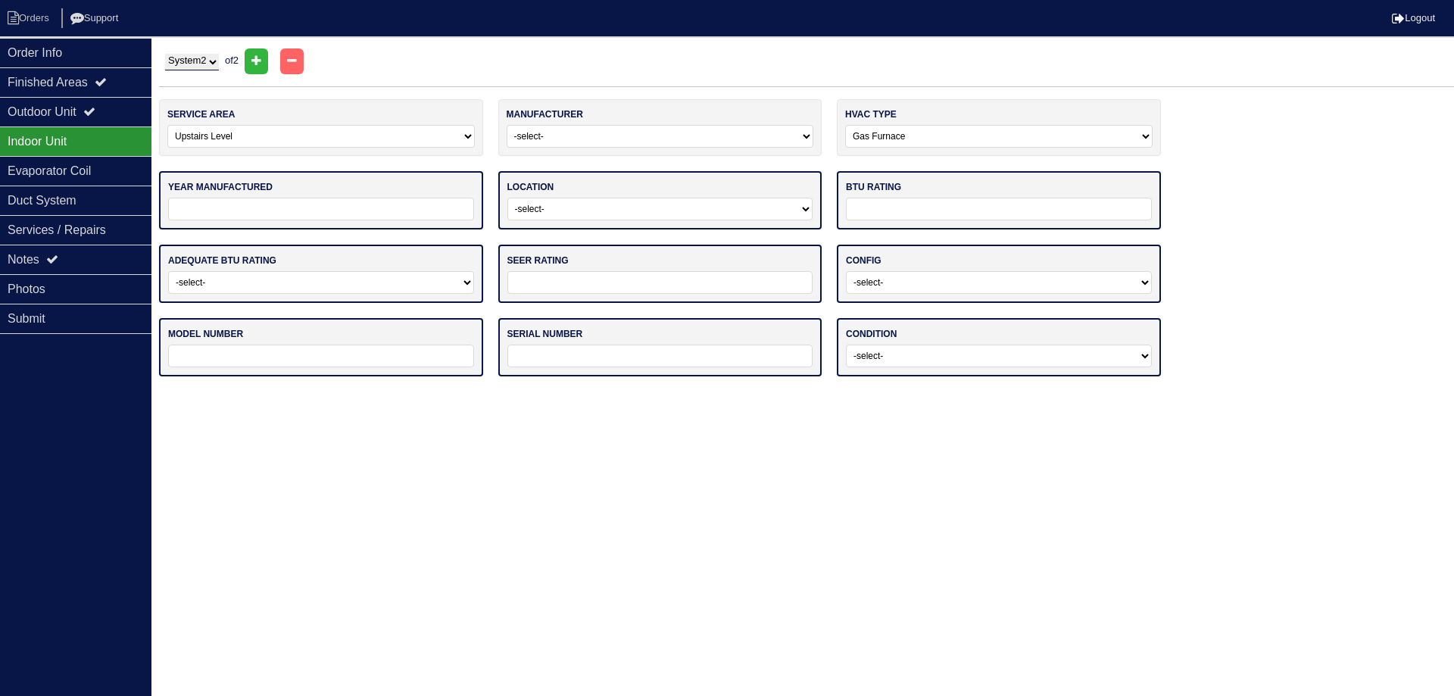
click at [389, 211] on input "tel" at bounding box center [321, 209] width 306 height 23
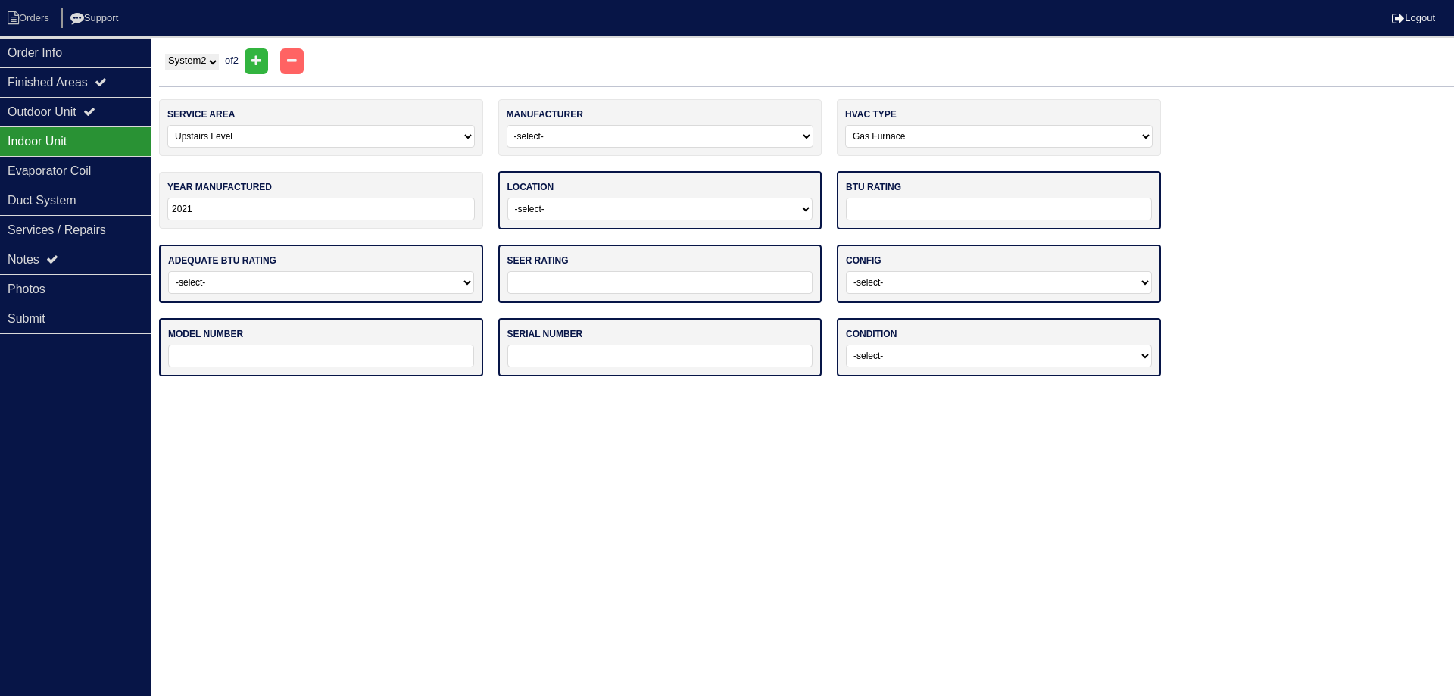
type input "2021"
click at [580, 209] on select "-select- Attic Garage Crawl Space Lower Level / Basement Main Closet Upstairs C…" at bounding box center [660, 209] width 306 height 23
select select "0"
click at [507, 198] on select "-select- Attic Garage Crawl Space Lower Level / Basement Main Closet Upstairs C…" at bounding box center [660, 209] width 306 height 23
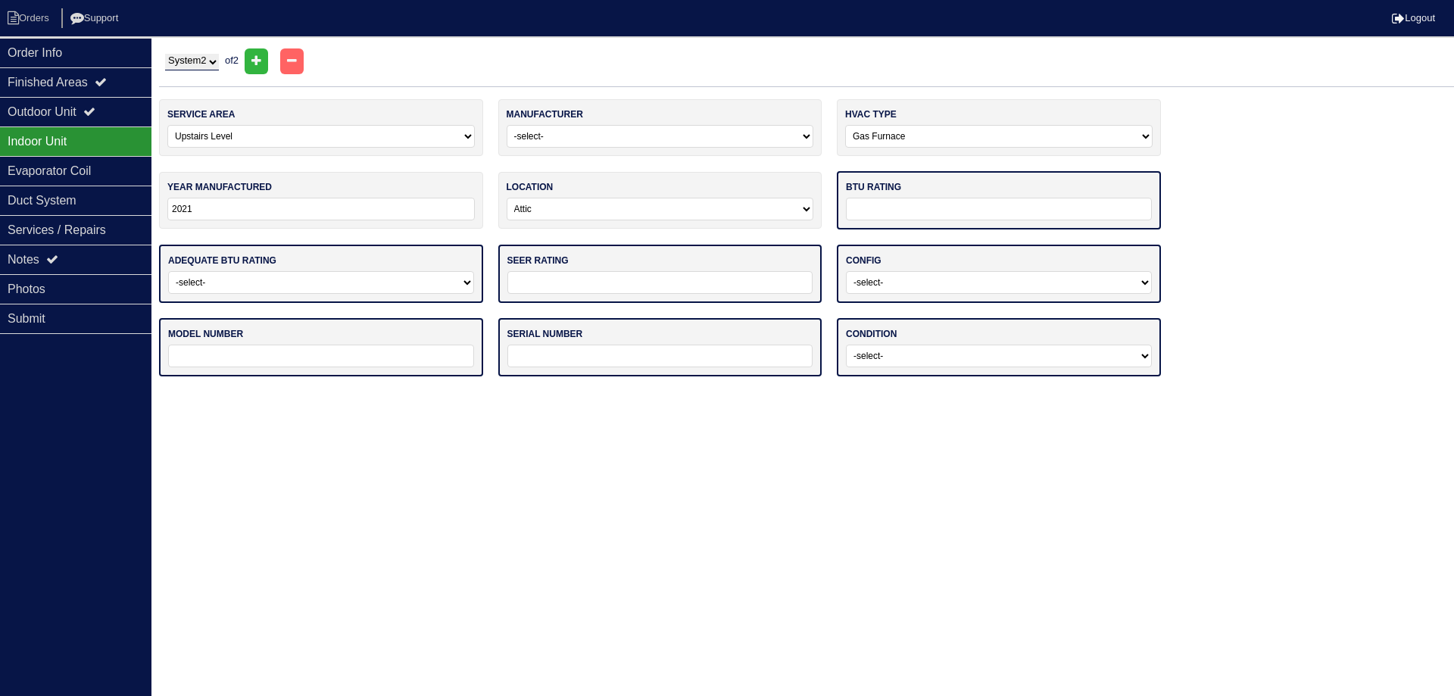
click at [877, 196] on div "btu rating" at bounding box center [999, 200] width 324 height 58
click at [876, 201] on input "text" at bounding box center [999, 209] width 306 height 23
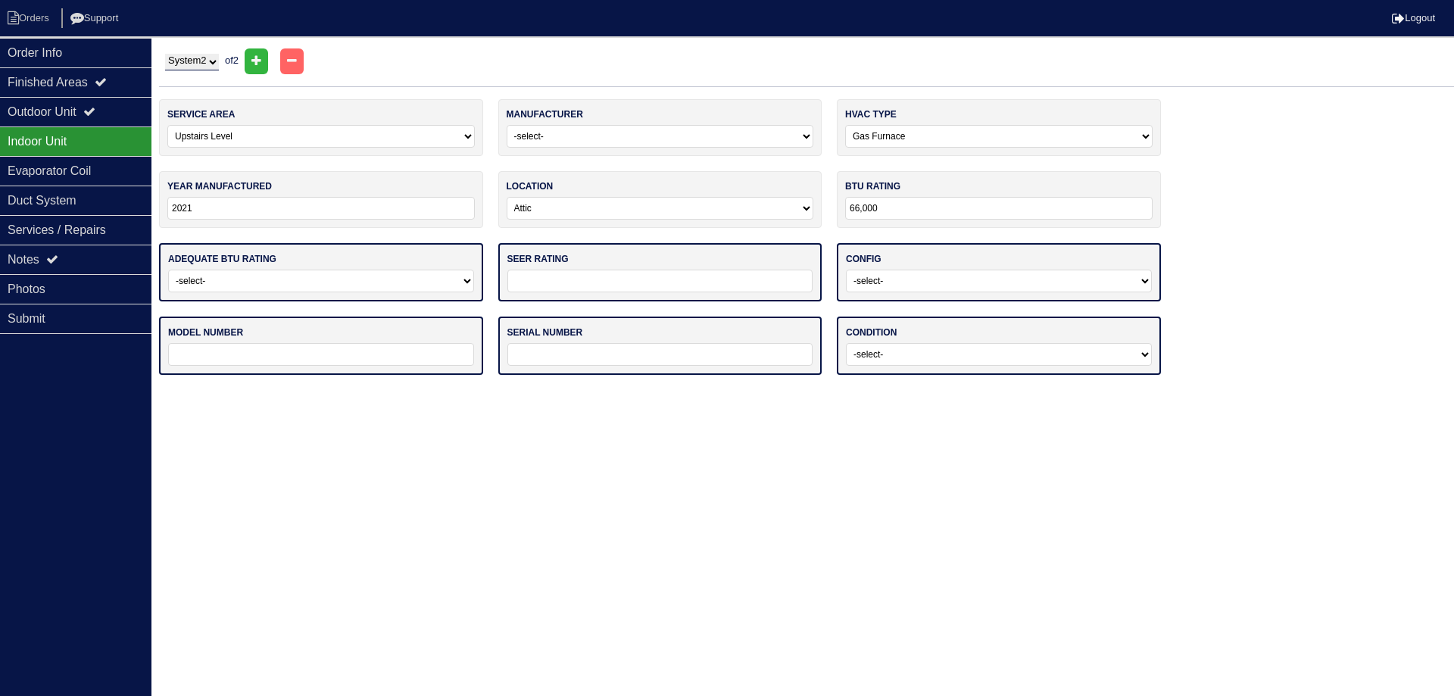
type input "66,000"
click at [301, 292] on div "adequate btu rating -select- Yes No - Unit Undersized No - Unit Oversized" at bounding box center [321, 272] width 324 height 58
click at [298, 288] on select "-select- Yes No - Unit Undersized No - Unit Oversized" at bounding box center [321, 281] width 306 height 23
select select "0"
click at [168, 270] on select "-select- Yes No - Unit Undersized No - Unit Oversized" at bounding box center [321, 281] width 306 height 23
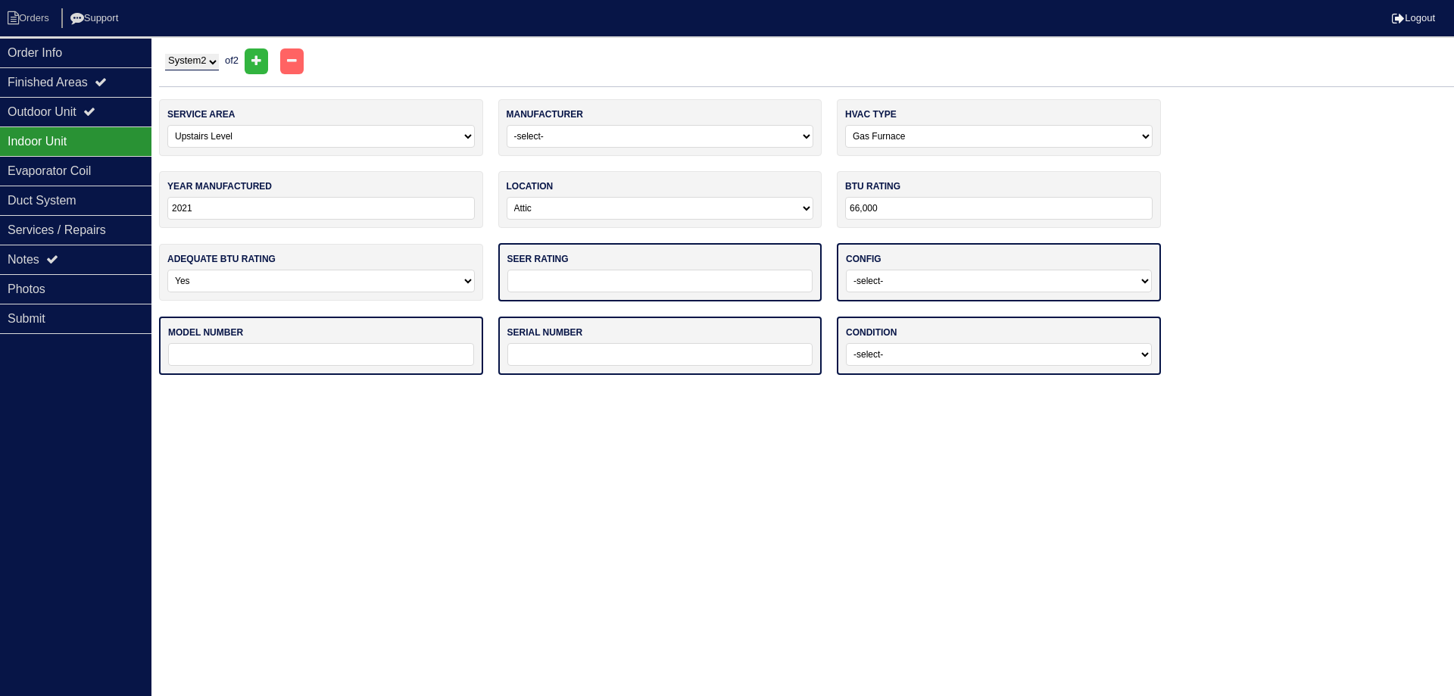
click at [558, 275] on input "text" at bounding box center [660, 281] width 306 height 23
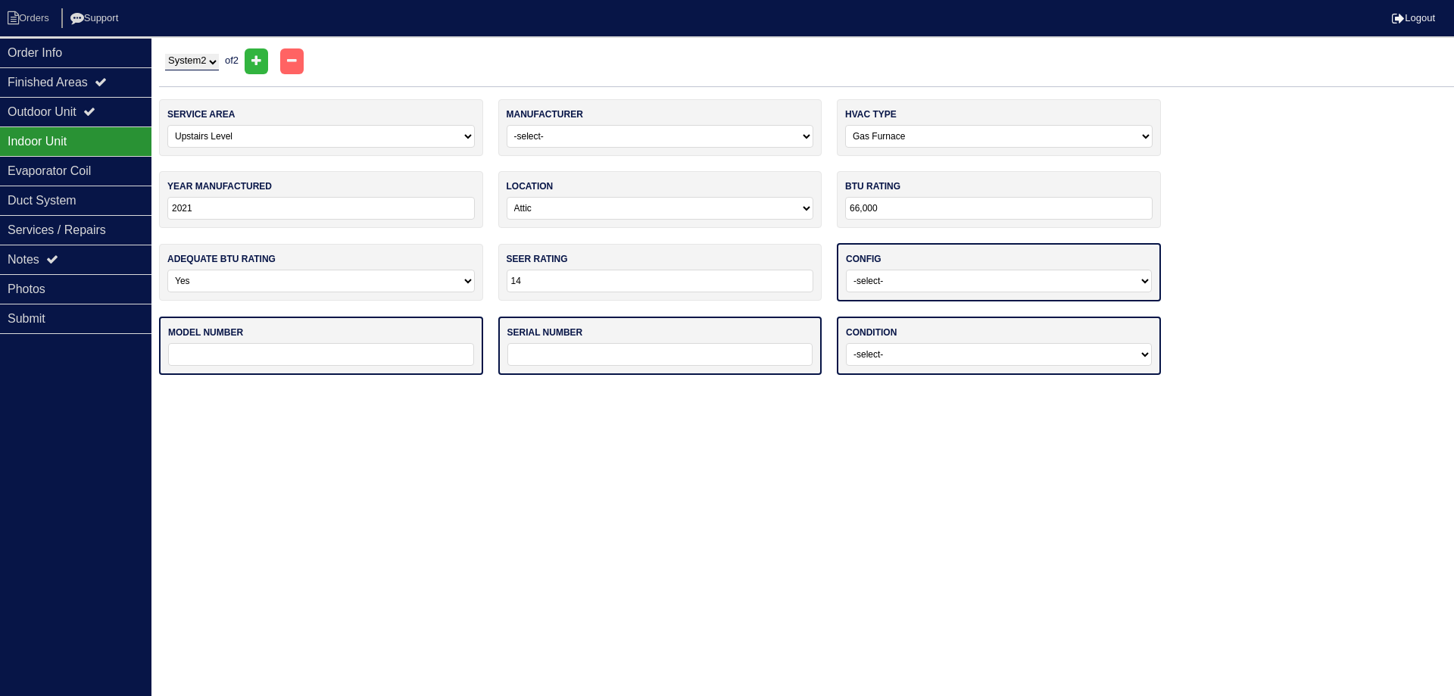
type input "14"
click at [879, 274] on select "-select- Vertical Horizontal" at bounding box center [999, 281] width 306 height 23
select select "0"
click at [846, 270] on select "-select- Vertical Horizontal" at bounding box center [999, 281] width 306 height 23
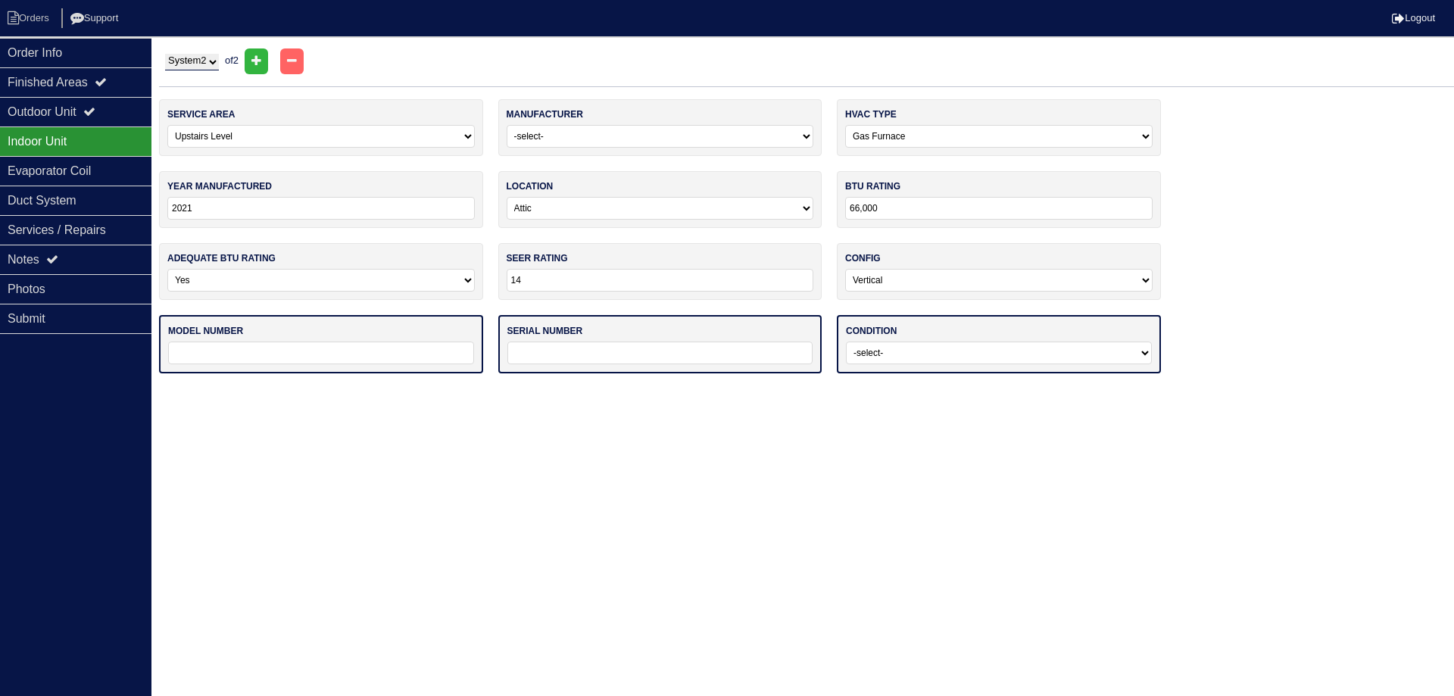
click at [395, 358] on input "text" at bounding box center [321, 353] width 306 height 23
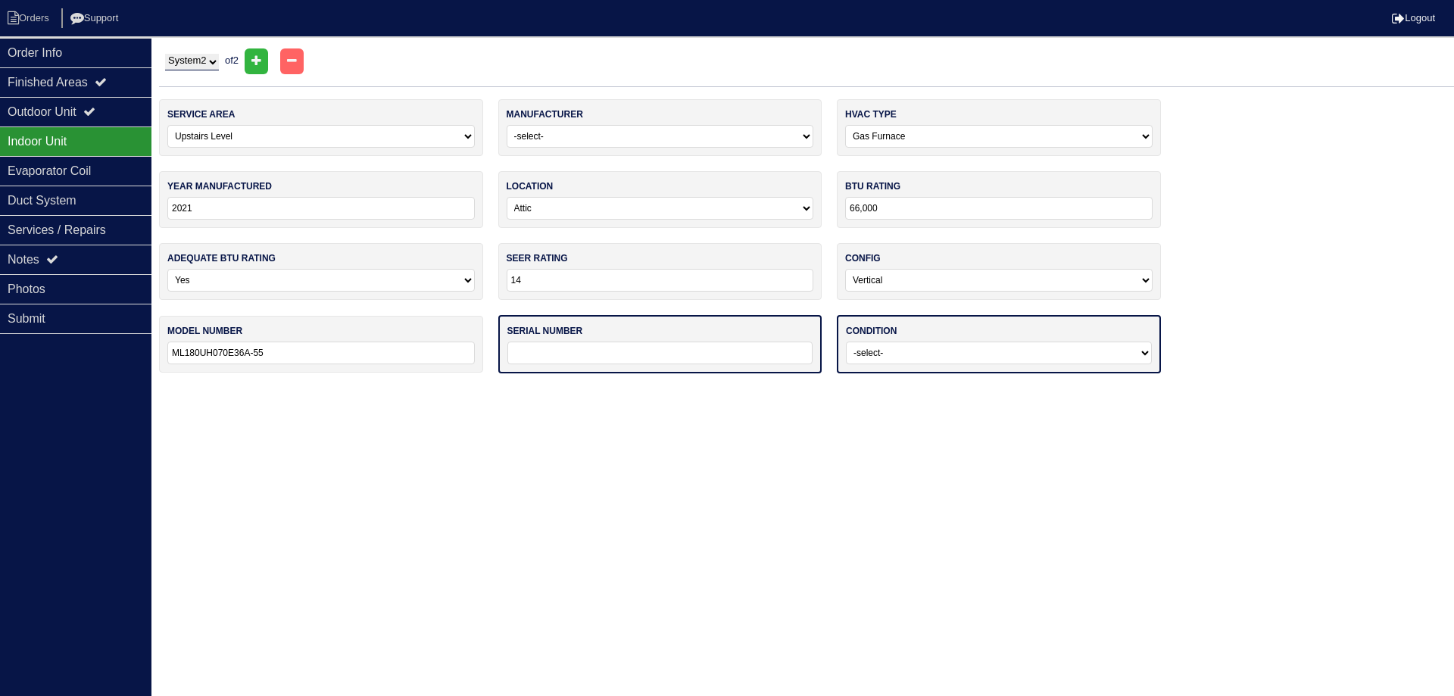
type input "ML180UH070E36A-55"
click at [539, 345] on input "text" at bounding box center [660, 353] width 306 height 23
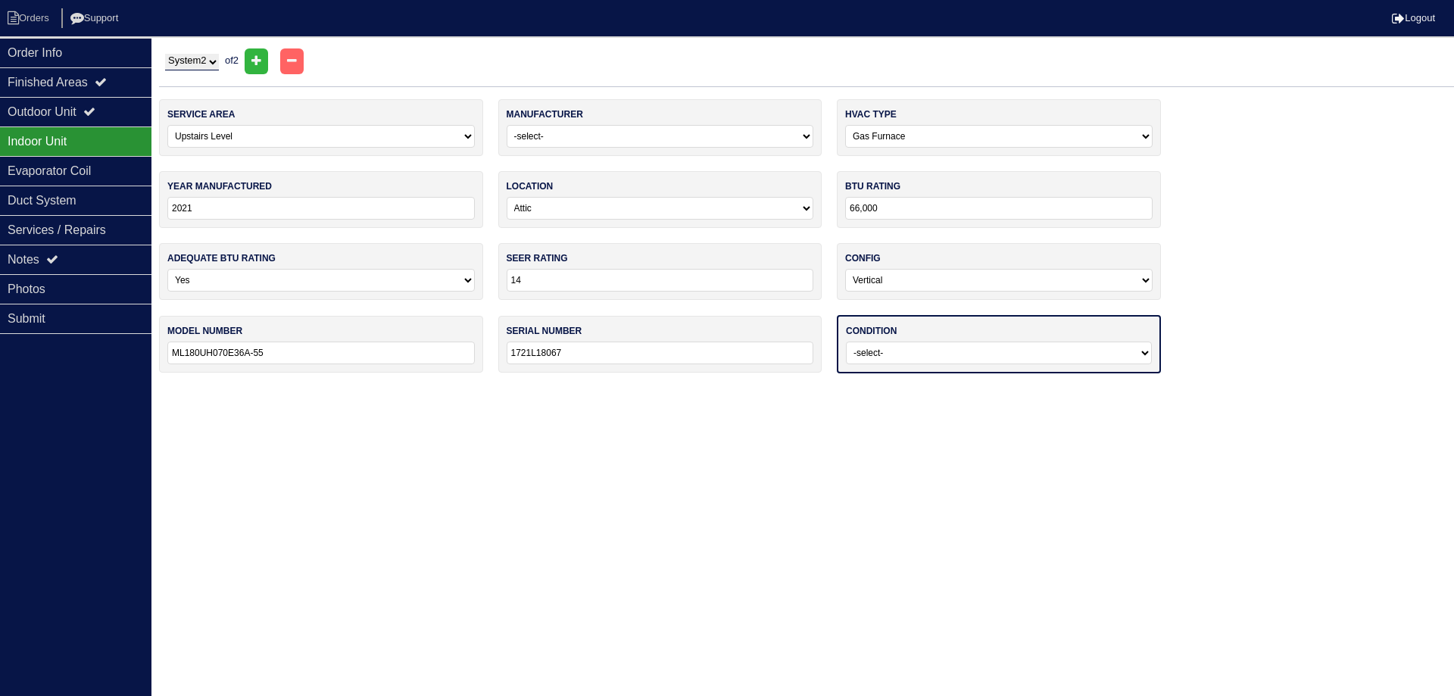
type input "1721L18067"
click at [931, 353] on select "-select- Operating Normally Service/Repairs Needed Replacement Needed Missing" at bounding box center [999, 353] width 306 height 23
select select "0"
click at [846, 342] on select "-select- Operating Normally Service/Repairs Needed Replacement Needed Missing" at bounding box center [999, 353] width 306 height 23
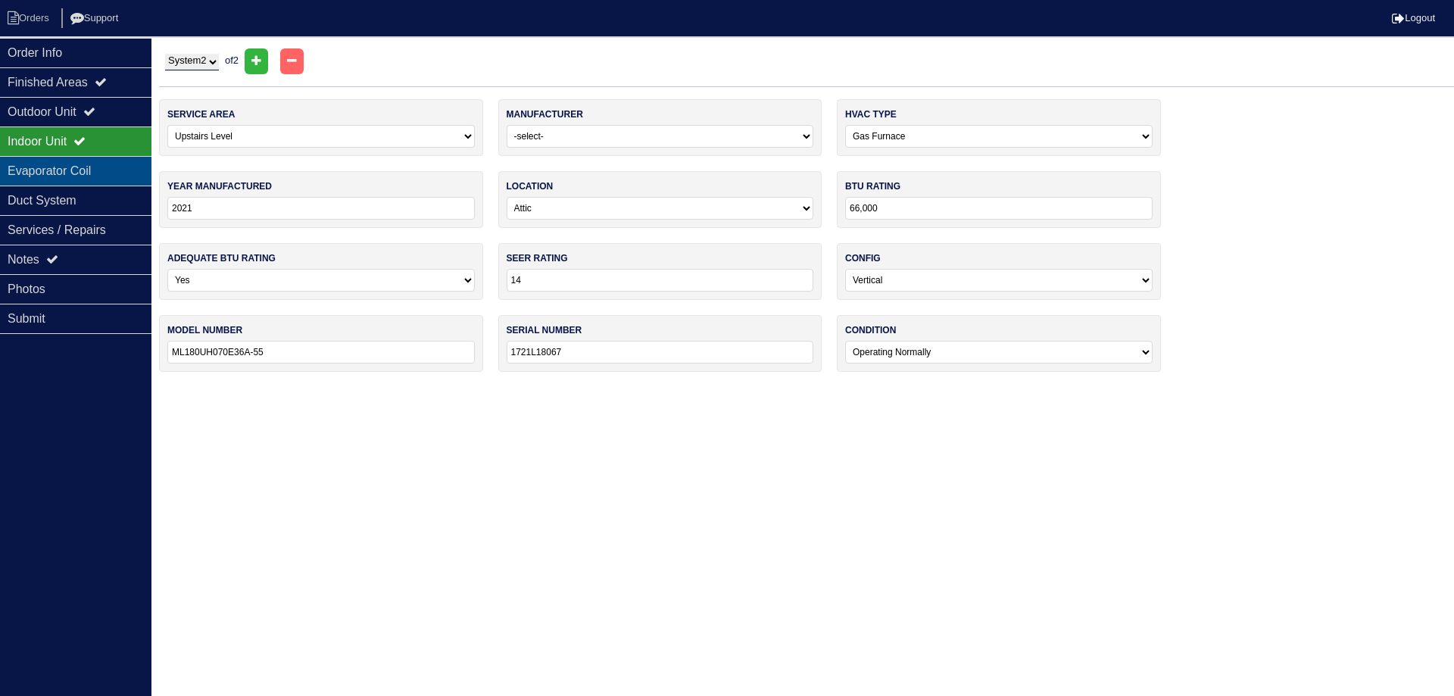
click at [108, 177] on div "Evaporator Coil" at bounding box center [75, 171] width 151 height 30
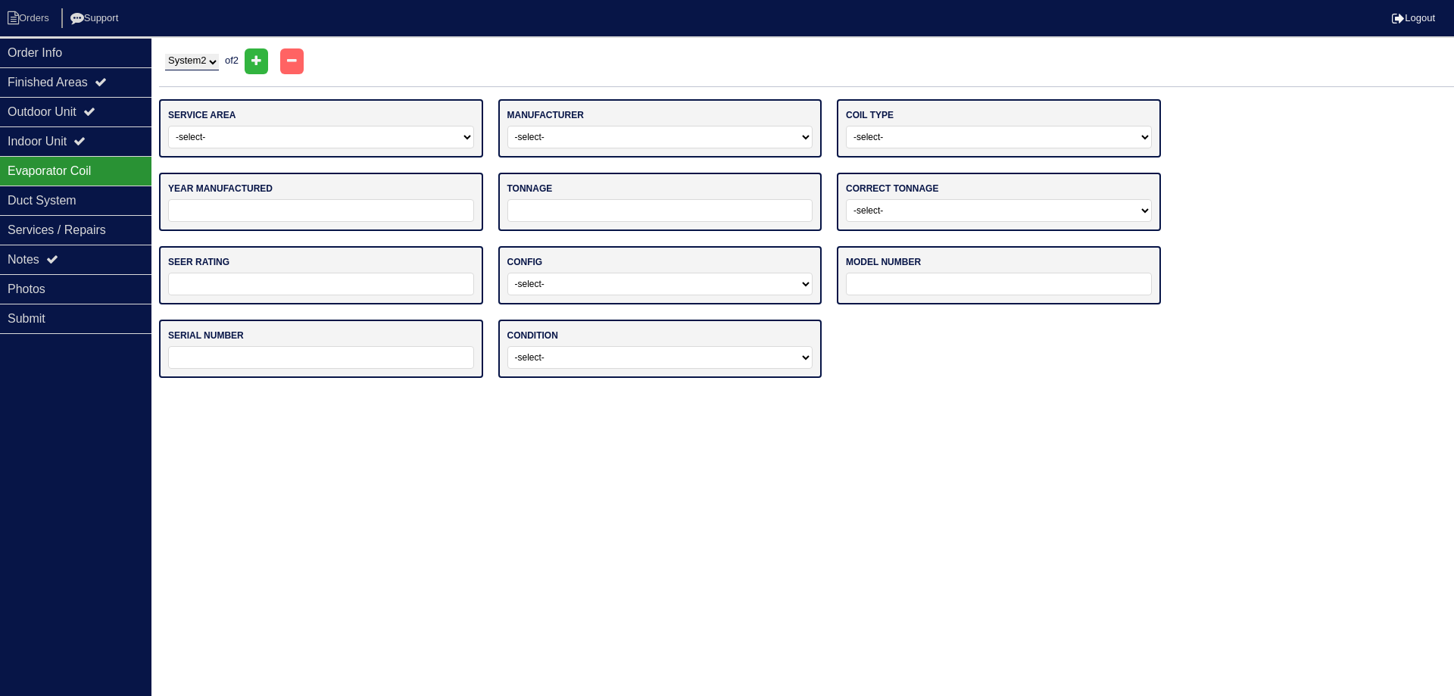
click at [286, 133] on select "-select- Main Level Upstairs Level Lower/Basement Level Other" at bounding box center [321, 137] width 306 height 23
select select "1"
click at [168, 126] on select "-select- Main Level Upstairs Level Lower/Basement Level Other" at bounding box center [321, 137] width 306 height 23
click at [546, 141] on select "-select- ADP Air Quest Air Temp Aire-Flo AirEase Airquest Airtemp Allstyle Aspe…" at bounding box center [660, 137] width 306 height 23
select select "[PERSON_NAME]"
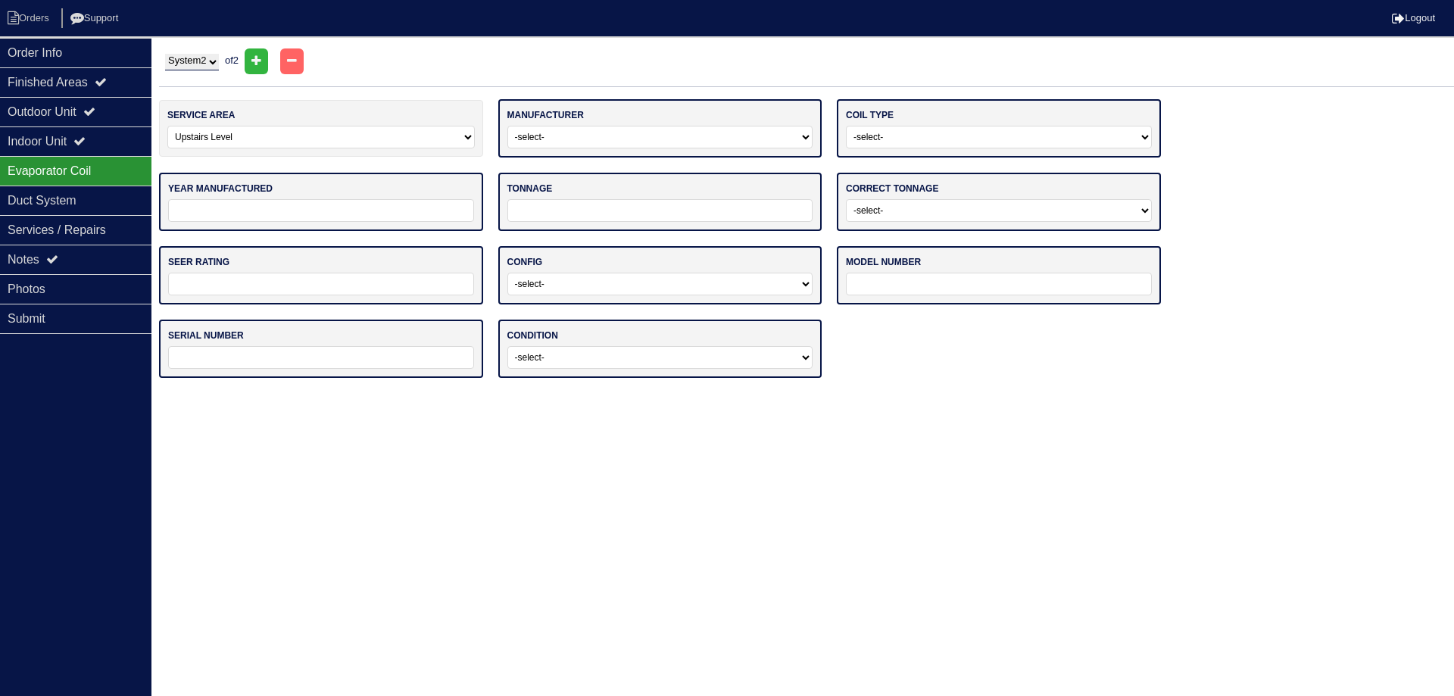
click at [507, 126] on select "-select- ADP Air Quest Air Temp Aire-Flo AirEase Airquest Airtemp Allstyle Aspe…" at bounding box center [660, 137] width 306 height 23
click at [889, 136] on select "-select- Straight Cool Air Handler Other" at bounding box center [999, 137] width 306 height 23
select select "0"
click at [846, 126] on select "-select- Straight Cool Air Handler Other" at bounding box center [999, 137] width 306 height 23
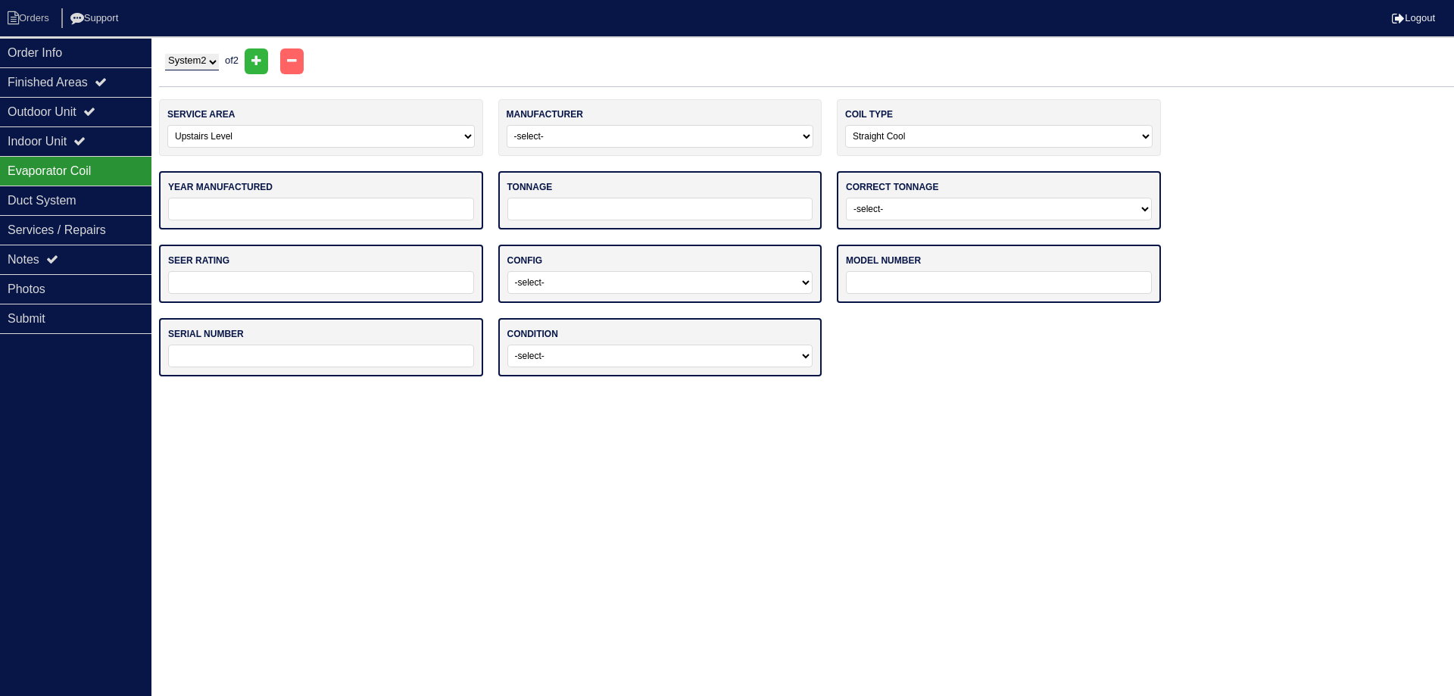
click at [369, 217] on input "tel" at bounding box center [321, 209] width 306 height 23
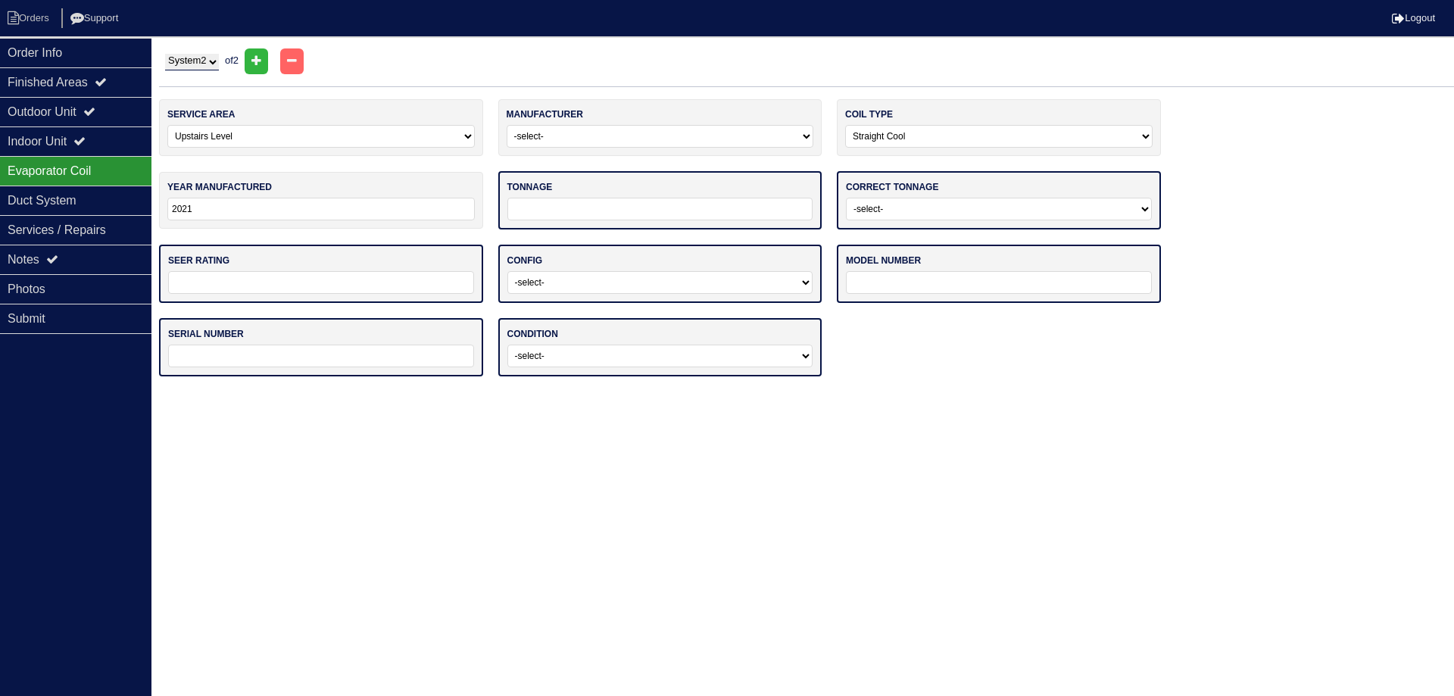
type input "2021"
click at [516, 215] on input "tel" at bounding box center [660, 209] width 306 height 23
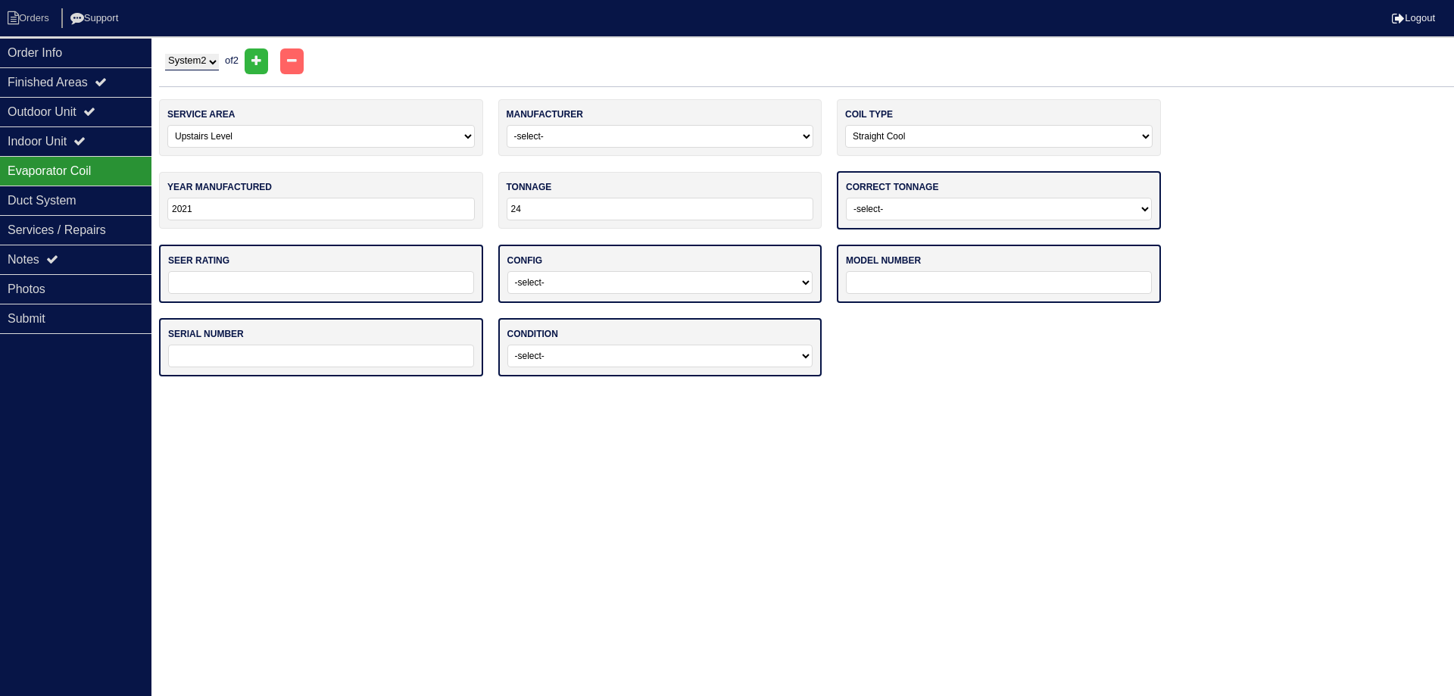
type input "24"
click at [906, 197] on div "correct tonnage -select- Yes No - Unit Undersized No - Unit Oversized" at bounding box center [999, 200] width 324 height 58
click at [889, 212] on select "-select- Yes No - Unit Undersized No - Unit Oversized" at bounding box center [999, 209] width 306 height 23
select select "0"
click at [846, 198] on select "-select- Yes No - Unit Undersized No - Unit Oversized" at bounding box center [999, 209] width 306 height 23
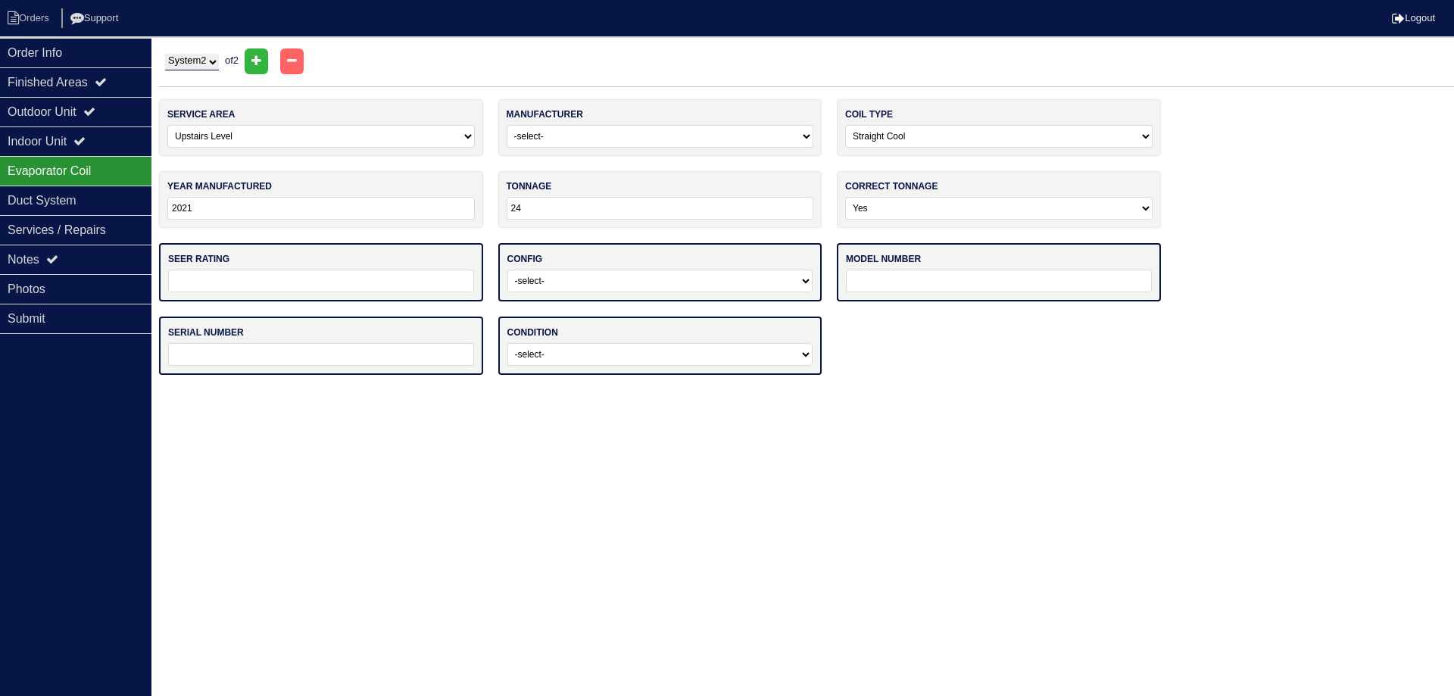
click at [330, 283] on input "text" at bounding box center [321, 281] width 306 height 23
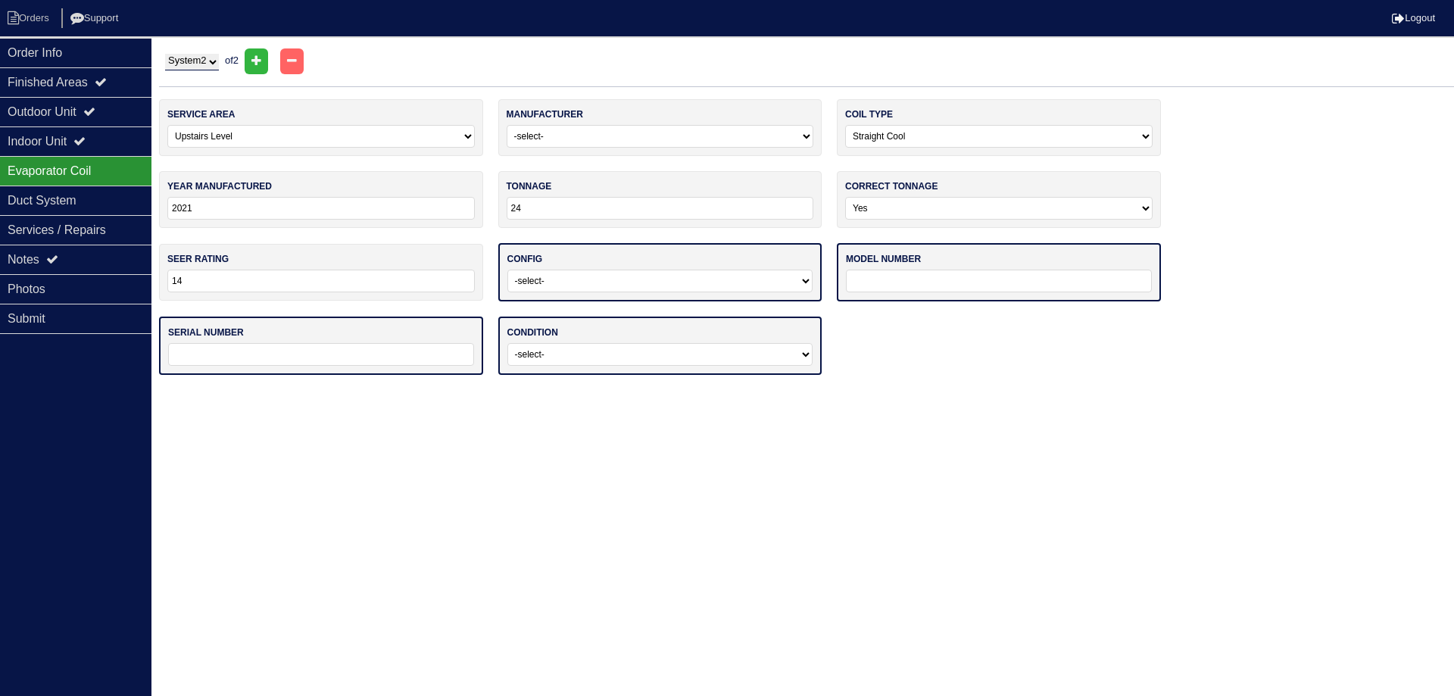
type input "14"
click at [539, 273] on select "-select- Vertical Horizontal" at bounding box center [660, 281] width 306 height 23
select select "0"
click at [507, 270] on select "-select- Vertical Horizontal" at bounding box center [660, 281] width 306 height 23
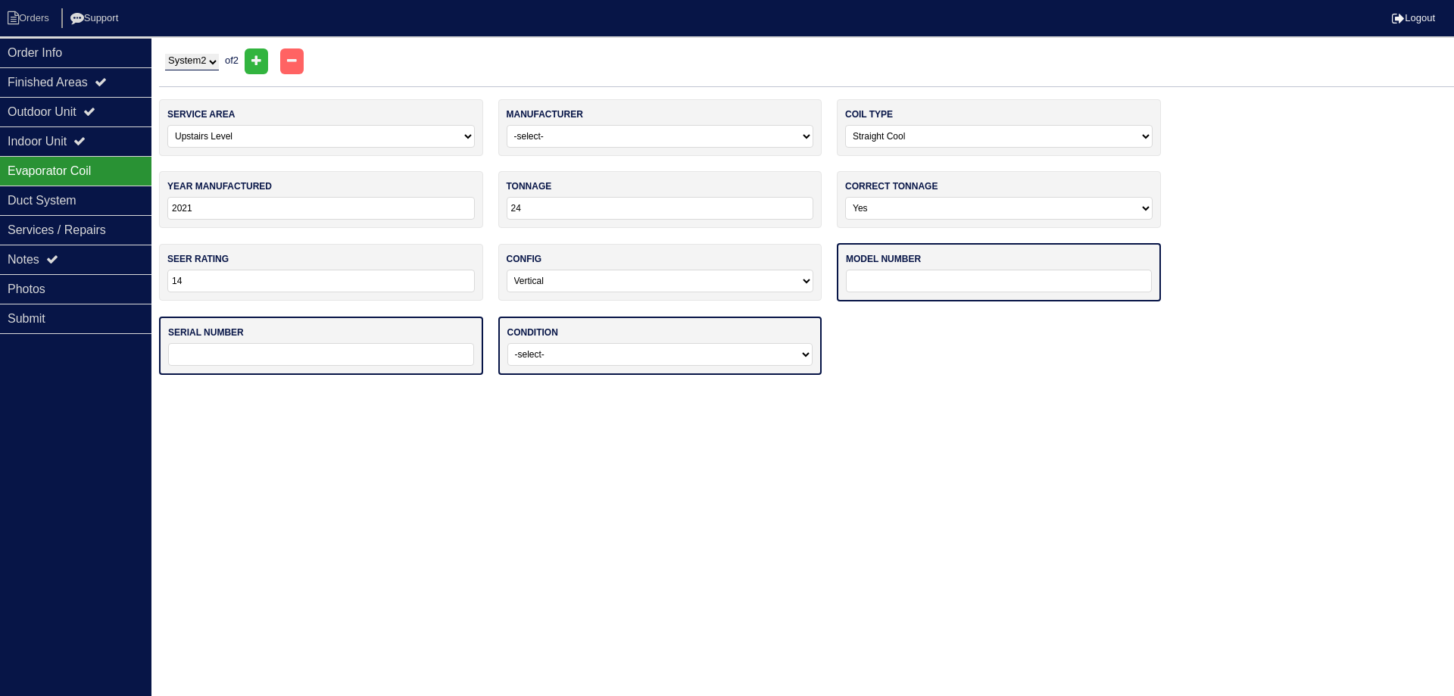
click at [907, 286] on input "text" at bounding box center [999, 281] width 306 height 23
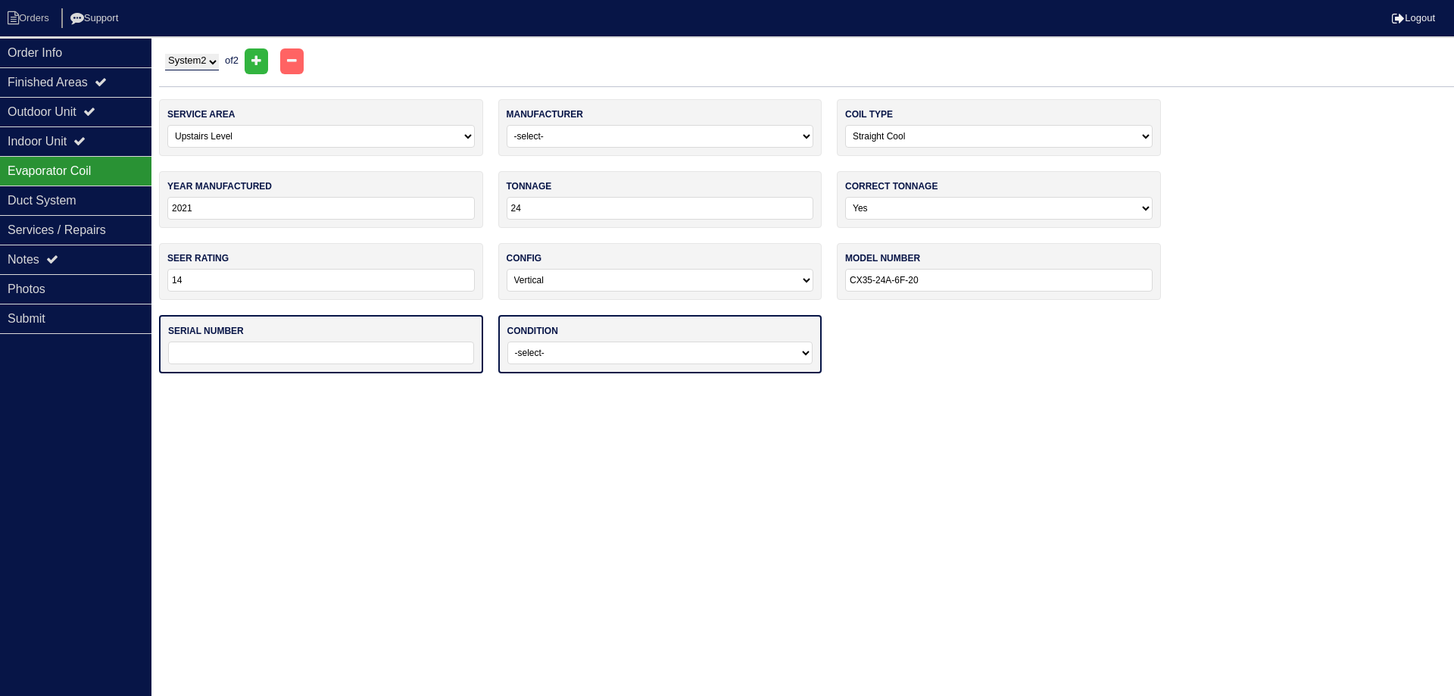
type input "CX35-24A-6F-20"
click at [356, 356] on input "text" at bounding box center [321, 353] width 306 height 23
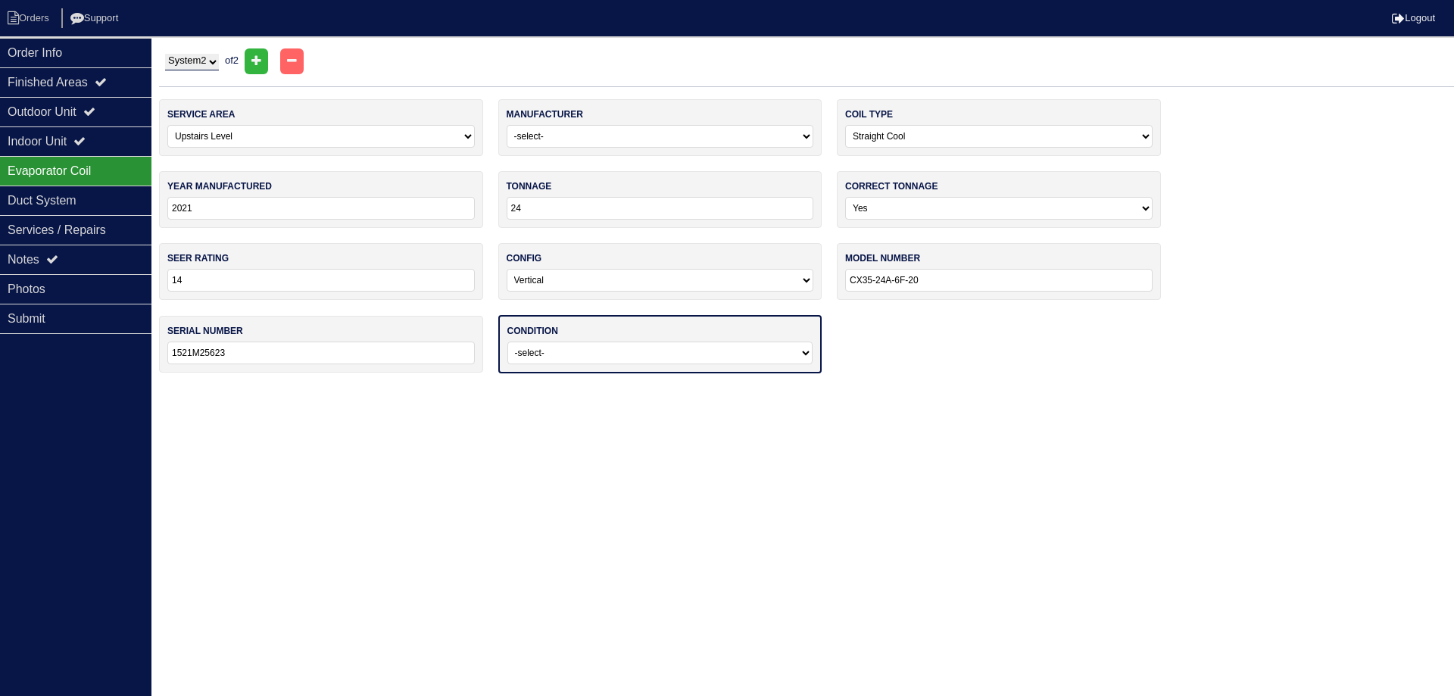
type input "1521M25623"
click at [573, 345] on select "-select- Operating Normally Service/Repairs Needed Replacement Needed Missing" at bounding box center [660, 353] width 306 height 23
select select "0"
click at [507, 342] on select "-select- Operating Normally Service/Repairs Needed Replacement Needed Missing" at bounding box center [660, 353] width 306 height 23
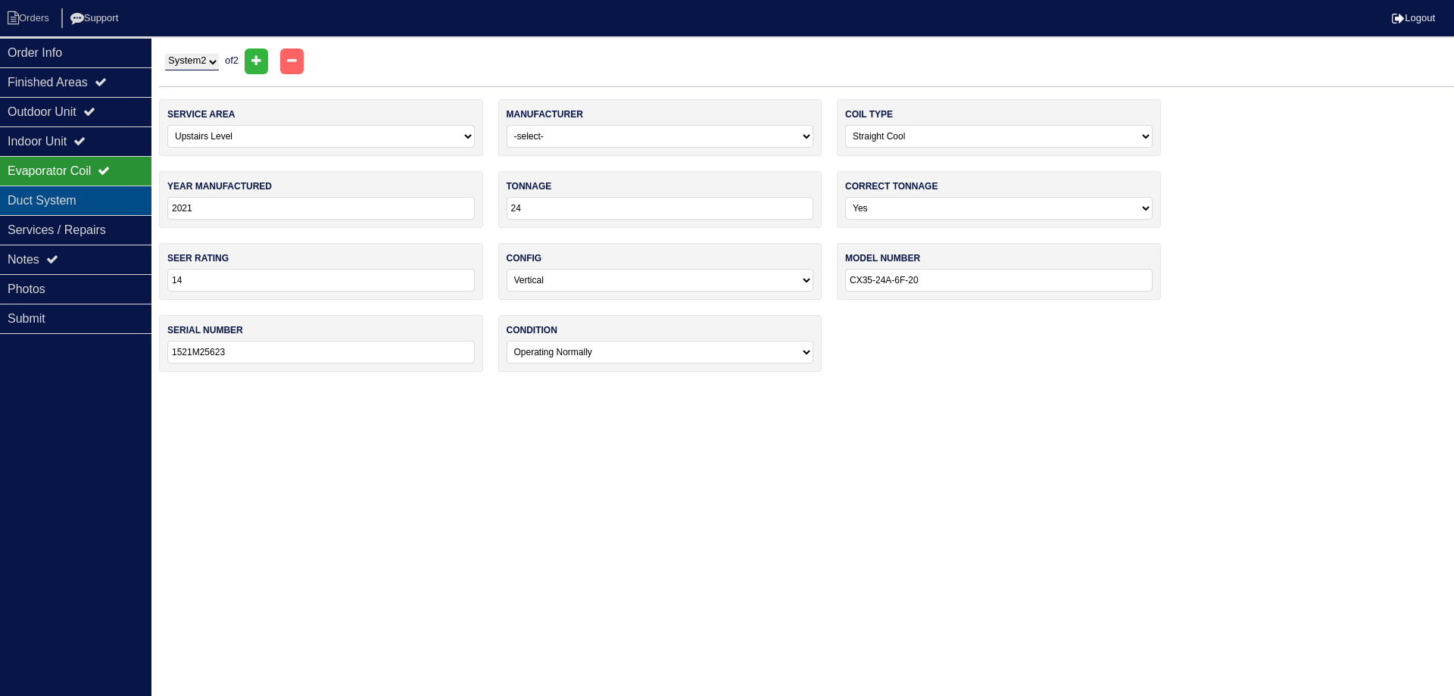
click at [106, 195] on div "Duct System" at bounding box center [75, 201] width 151 height 30
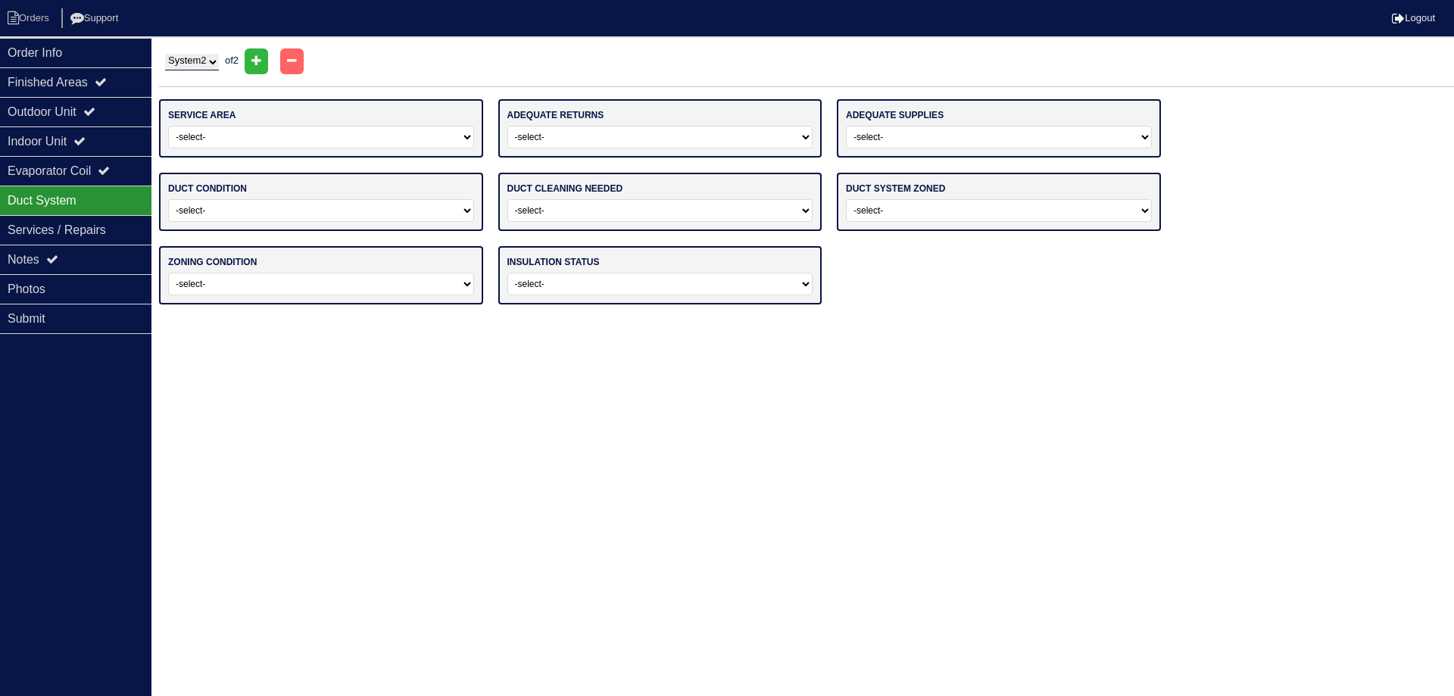
click at [259, 142] on select "-select- Main Level Upstairs Level Lower/Basement Level Main Level + Upstairs L…" at bounding box center [321, 137] width 306 height 23
select select "1"
click at [168, 126] on select "-select- Main Level Upstairs Level Lower/Basement Level Main Level + Upstairs L…" at bounding box center [321, 137] width 306 height 23
click at [527, 145] on select "-select- Yes No" at bounding box center [660, 137] width 306 height 23
select select "0"
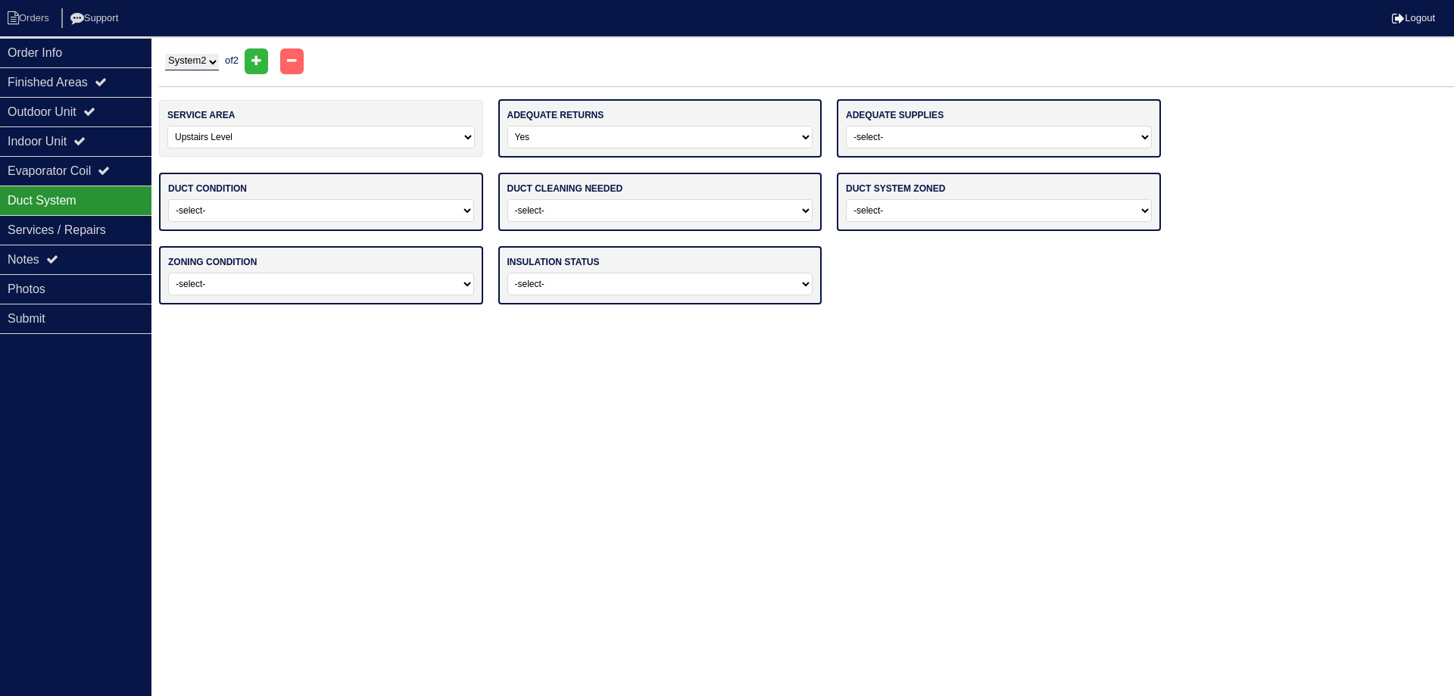
click at [507, 126] on select "-select- Yes No" at bounding box center [660, 137] width 306 height 23
click at [920, 138] on select "-select- Yes No" at bounding box center [999, 137] width 306 height 23
select select "0"
click at [846, 126] on select "-select- Yes No" at bounding box center [999, 137] width 306 height 23
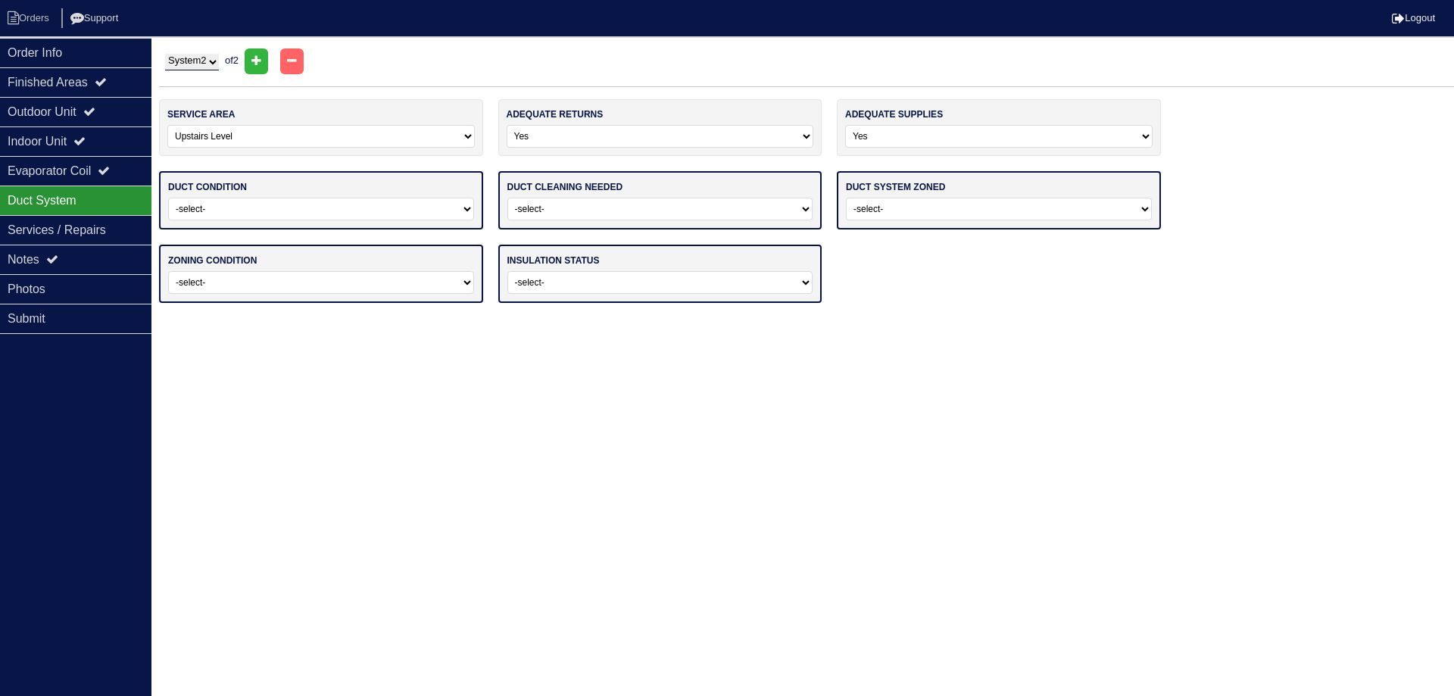
click at [378, 223] on div "duct condition -select- Adequate For System Tonnage Not Adequate - Modification…" at bounding box center [321, 200] width 324 height 58
click at [341, 216] on select "-select- Adequate For System Tonnage Not Adequate - Modifications Needed Repair…" at bounding box center [321, 209] width 306 height 23
select select "0"
click at [168, 198] on select "-select- Adequate For System Tonnage Not Adequate - Modifications Needed Repair…" at bounding box center [321, 209] width 306 height 23
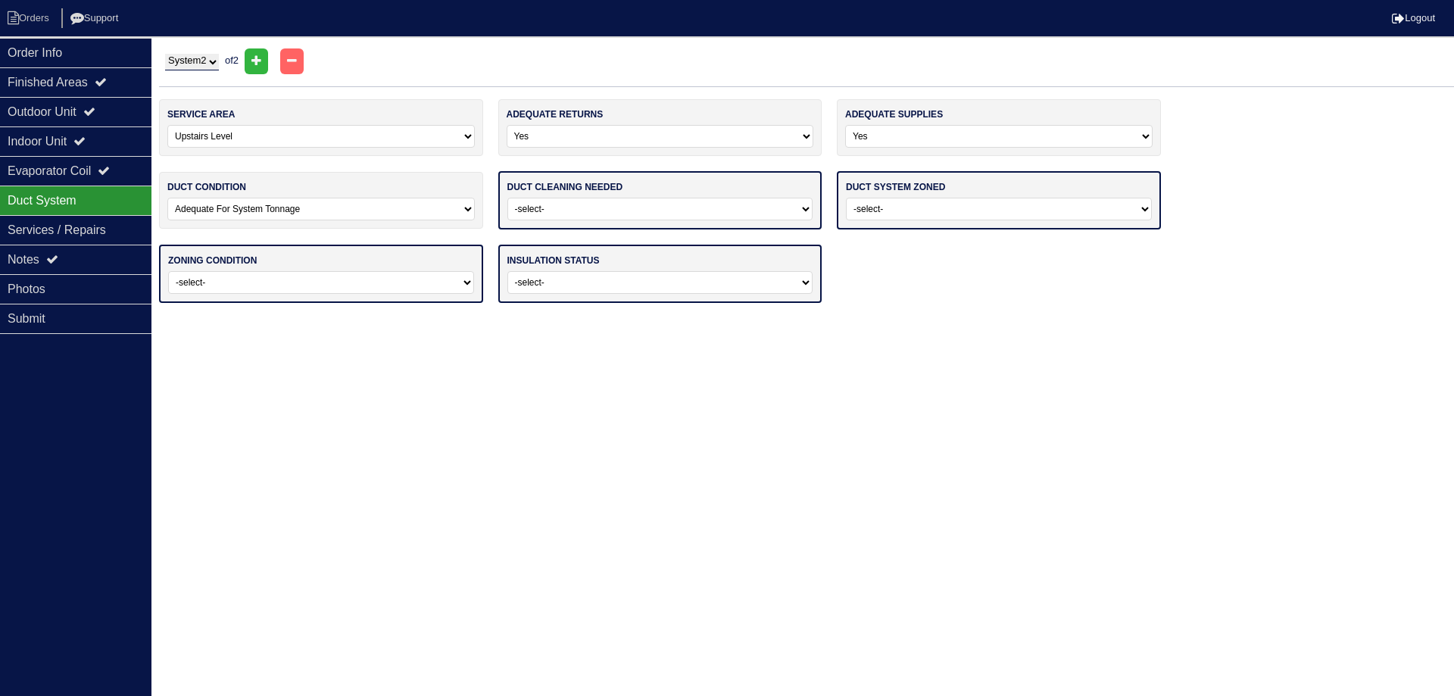
click at [602, 214] on select "-select- No Yes - Recommended But Not Required Yes - Highly Recommended" at bounding box center [660, 209] width 306 height 23
select select "0"
click at [507, 198] on select "-select- No Yes - Recommended But Not Required Yes - Highly Recommended" at bounding box center [660, 209] width 306 height 23
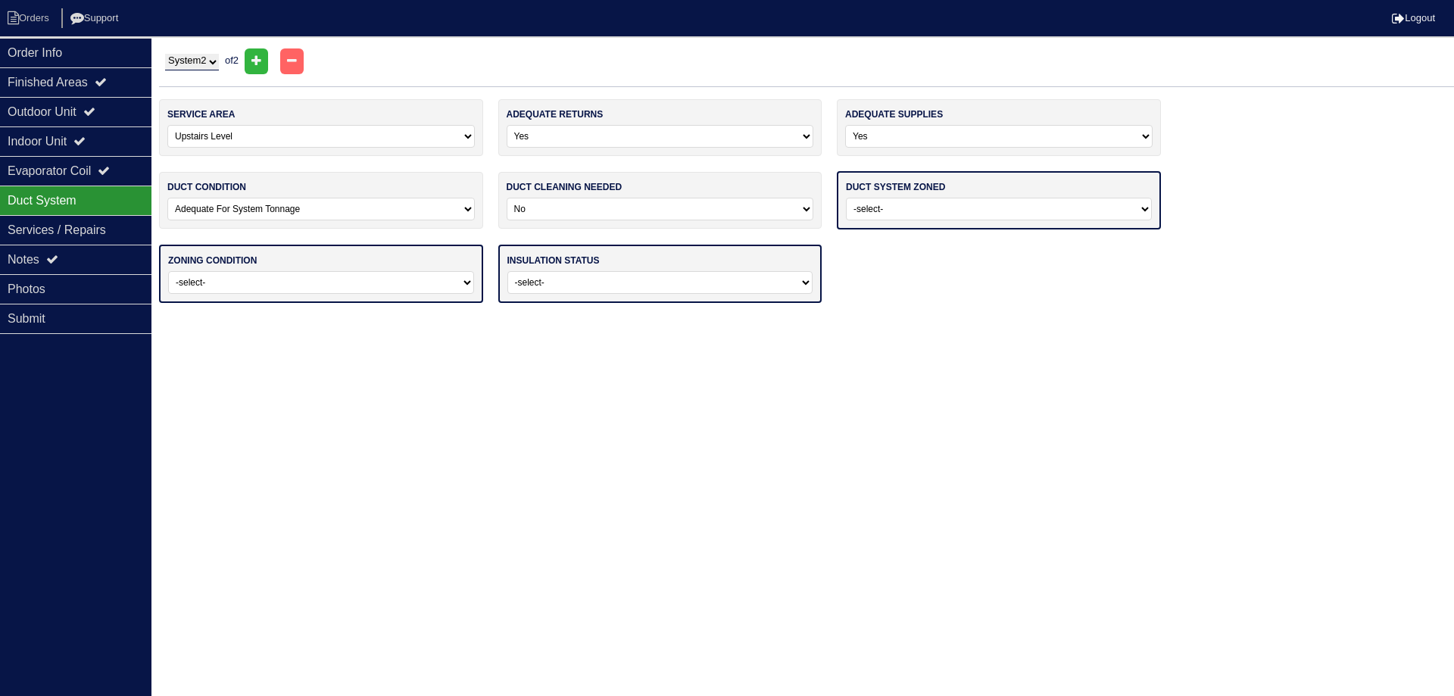
click at [881, 202] on select "-select- Yes No - Not Needed No - Zoning Needed No - Zoning Needed (ducts Not C…" at bounding box center [999, 209] width 306 height 23
select select "1"
click at [846, 198] on select "-select- Yes No - Not Needed No - Zoning Needed No - Zoning Needed (ducts Not C…" at bounding box center [999, 209] width 306 height 23
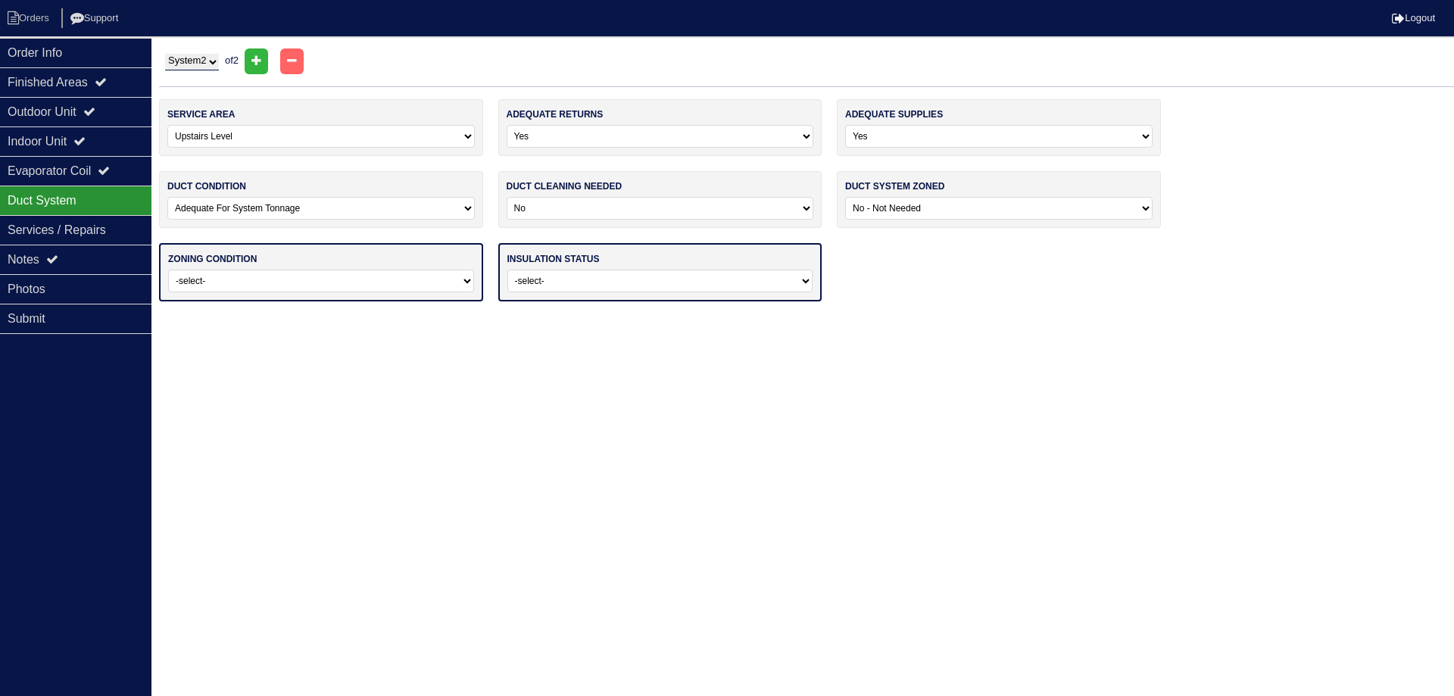
click at [329, 265] on div "zoning condition -select- Operating Normally Repairs Needed Full Zoning Needed" at bounding box center [321, 272] width 324 height 58
click at [312, 277] on select "-select- Operating Normally Repairs Needed Full Zoning Needed" at bounding box center [321, 281] width 306 height 23
select select "0"
click at [168, 270] on select "-select- Operating Normally Repairs Needed Full Zoning Needed" at bounding box center [321, 281] width 306 height 23
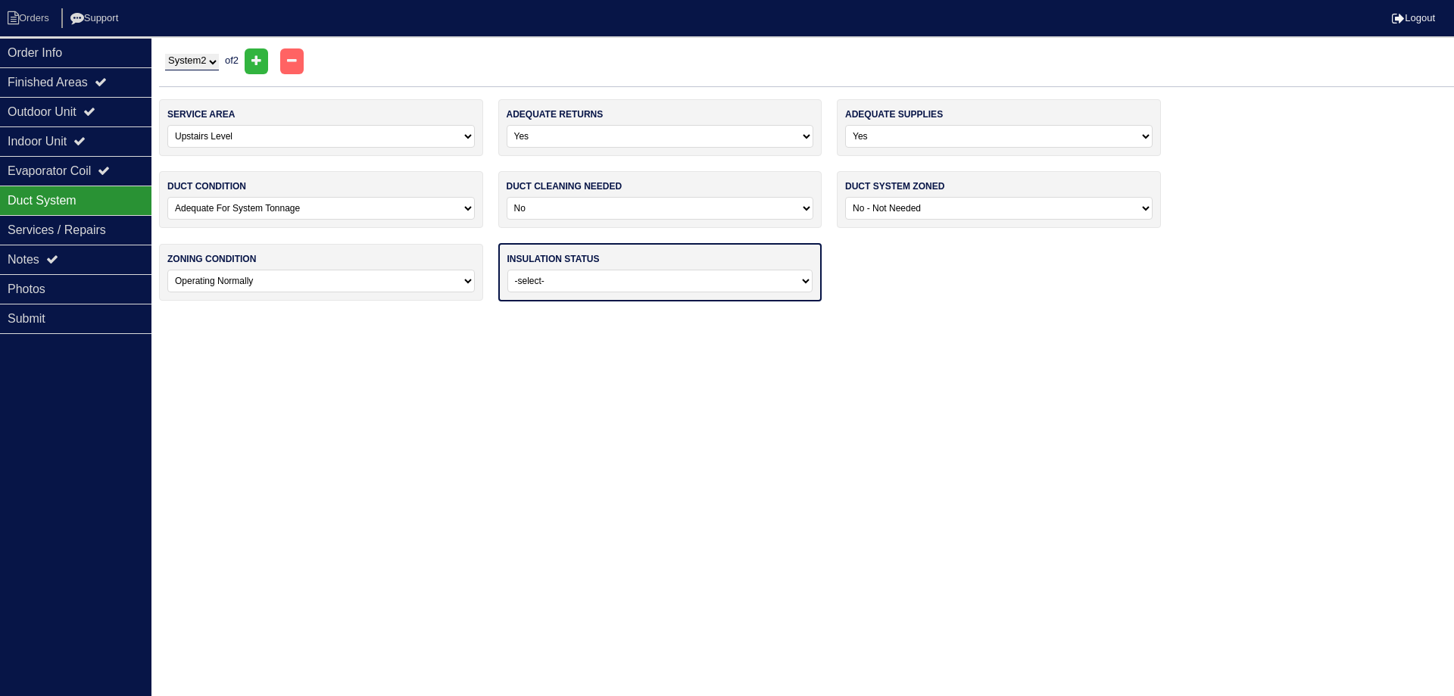
drag, startPoint x: 575, startPoint y: 305, endPoint x: 567, endPoint y: 282, distance: 24.9
click at [567, 288] on div "service area -select- Main Level Upstairs Level Lower/Basement Level Main Level…" at bounding box center [806, 207] width 1295 height 217
click at [567, 282] on select "-select- Adequate For Property Additional Insualtion Needed Insulation Missing …" at bounding box center [660, 281] width 306 height 23
select select "0"
click at [507, 270] on select "-select- Adequate For Property Additional Insualtion Needed Insulation Missing …" at bounding box center [660, 281] width 306 height 23
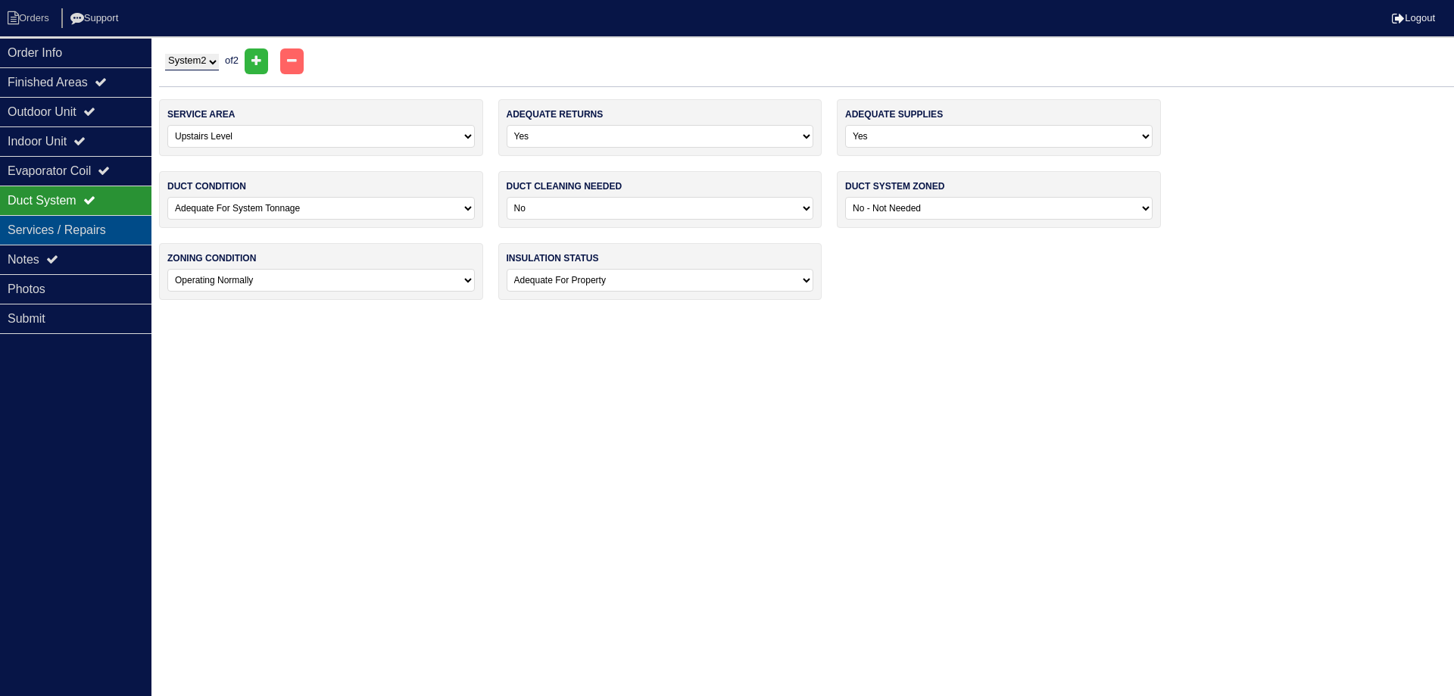
click at [137, 236] on div "Services / Repairs" at bounding box center [75, 230] width 151 height 30
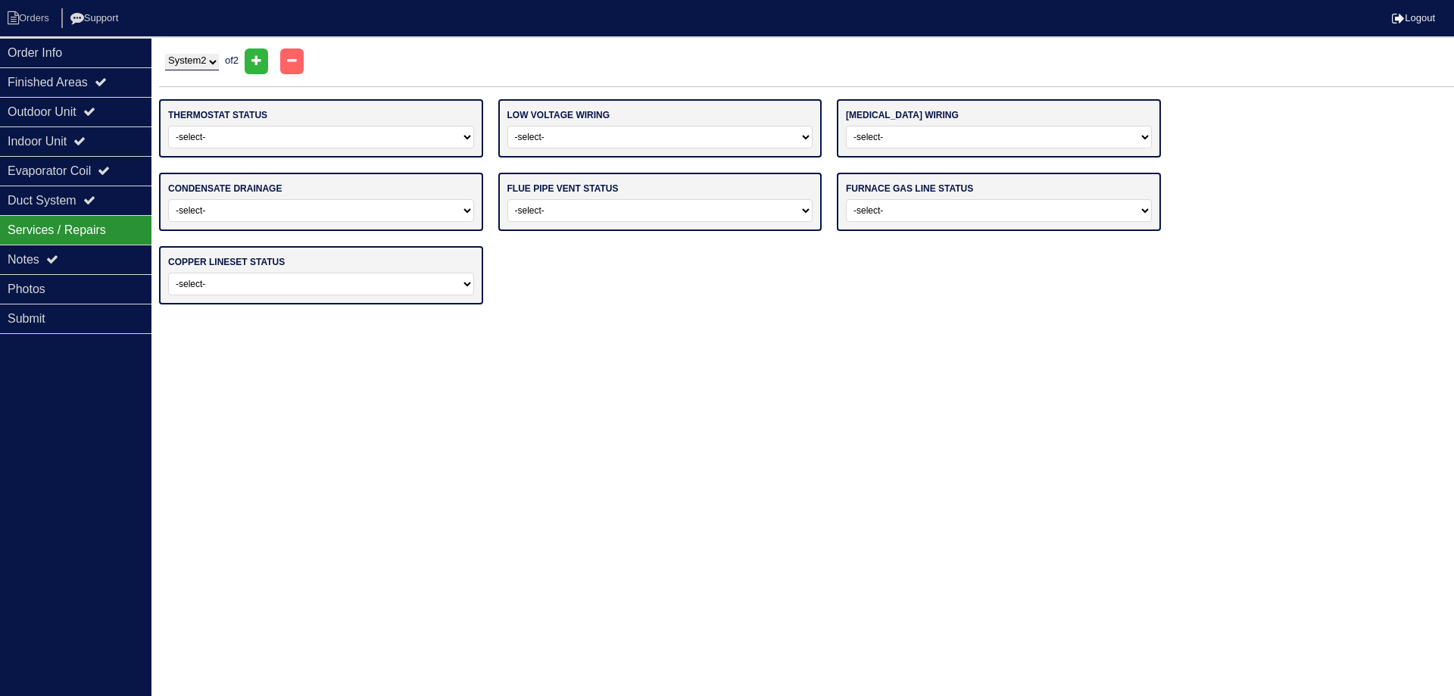
click at [273, 139] on select "-select- Operating Normally Repairs Needed Replaced - Programmable Replaced - M…" at bounding box center [321, 137] width 306 height 23
select select "0"
click at [168, 126] on select "-select- Operating Normally Repairs Needed Replaced - Programmable Replaced - M…" at bounding box center [321, 137] width 306 height 23
click at [614, 143] on select "-select- Operating Normally Repairs Needed Missing" at bounding box center [660, 137] width 306 height 23
select select "0"
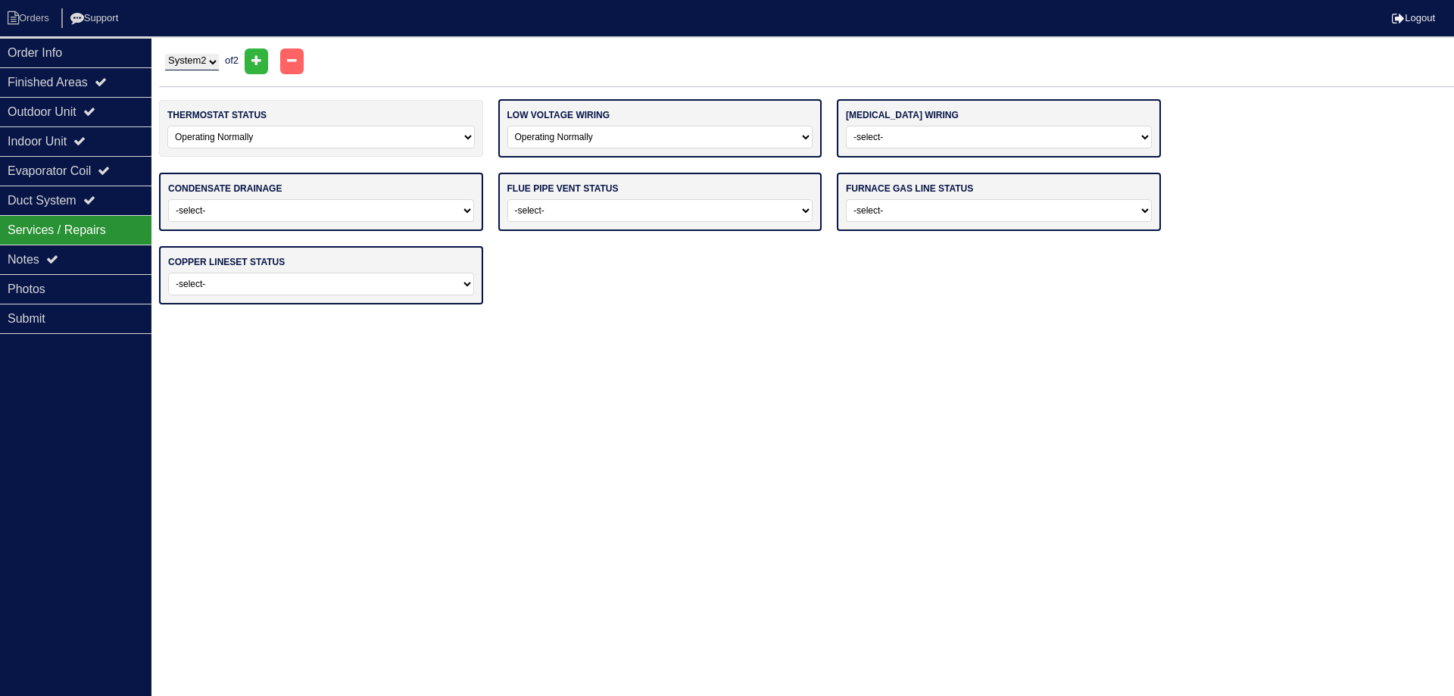
click at [507, 126] on select "-select- Operating Normally Repairs Needed Missing" at bounding box center [660, 137] width 306 height 23
drag, startPoint x: 843, startPoint y: 145, endPoint x: 874, endPoint y: 139, distance: 31.6
click at [873, 140] on div "[MEDICAL_DATA] wiring -select- Operating Normally Repairs Needed Missing Electr…" at bounding box center [999, 128] width 324 height 58
click at [872, 149] on div "[MEDICAL_DATA] wiring -select- Operating Normally Repairs Needed Missing Electr…" at bounding box center [999, 128] width 324 height 58
click at [876, 141] on select "-select- Operating Normally Repairs Needed Missing Electrician Needed" at bounding box center [999, 137] width 306 height 23
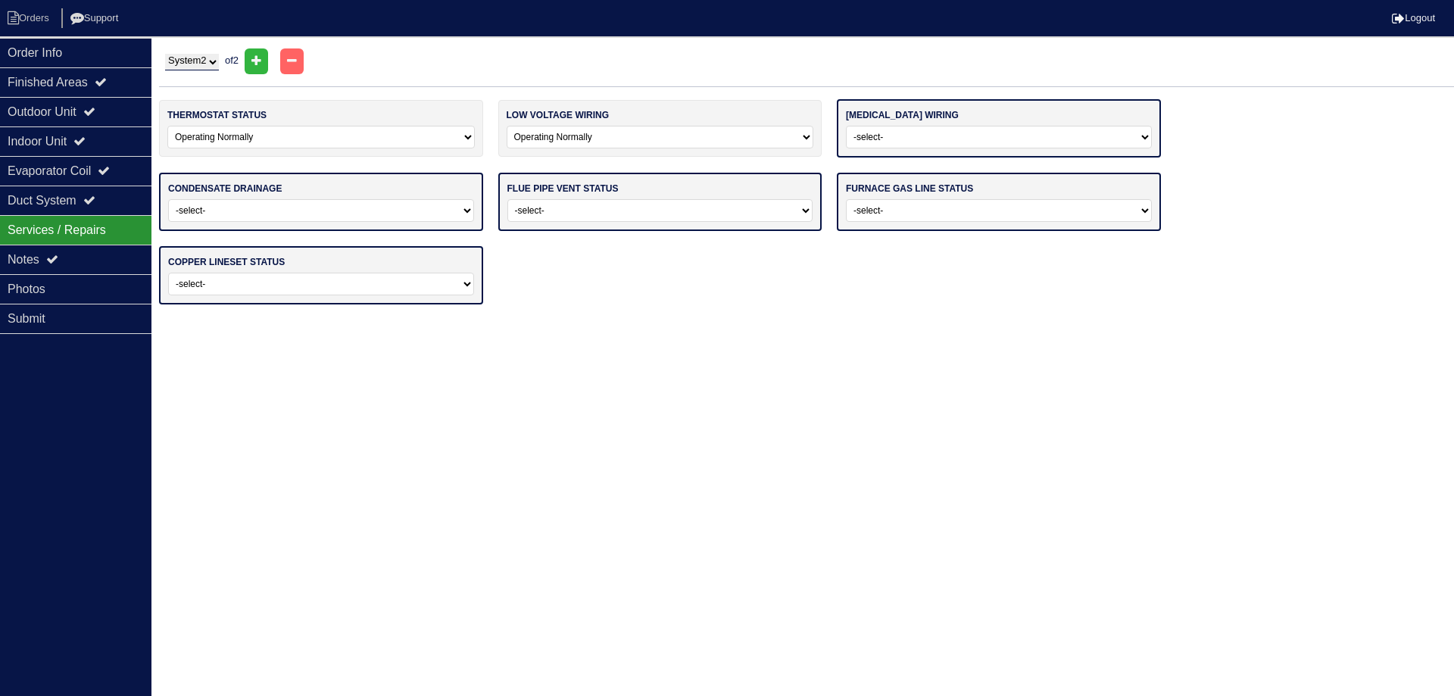
select select "0"
click at [846, 126] on select "-select- Operating Normally Repairs Needed Missing Electrician Needed" at bounding box center [999, 137] width 306 height 23
click at [425, 216] on select "-select- Normal Service/Repairs Needed Condensate Line Replacement Needed" at bounding box center [321, 209] width 306 height 23
select select "0"
click at [168, 198] on select "-select- Normal Service/Repairs Needed Condensate Line Replacement Needed" at bounding box center [321, 209] width 306 height 23
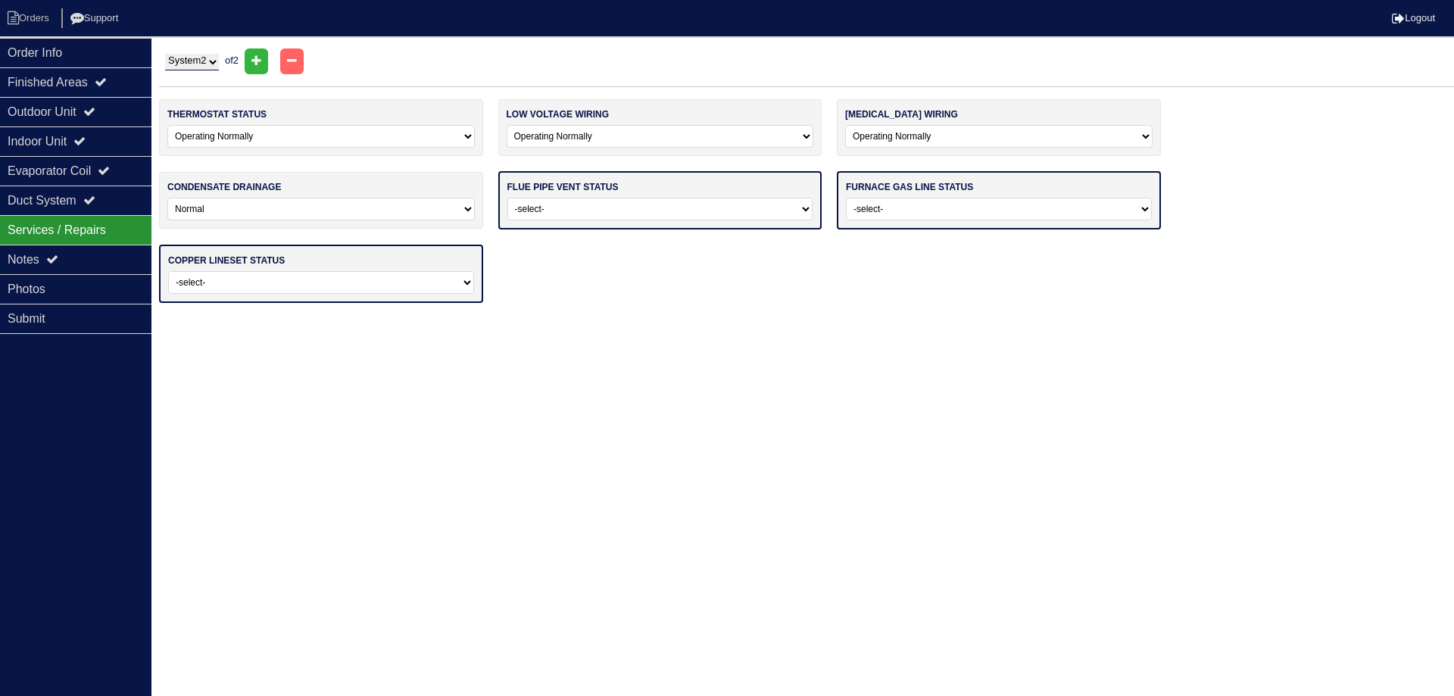
click at [569, 215] on select "-select- Average For Age Service / Repairs Needed Replacement Needed" at bounding box center [660, 209] width 306 height 23
select select "0"
click at [507, 198] on select "-select- Average For Age Service / Repairs Needed Replacement Needed" at bounding box center [660, 209] width 306 height 23
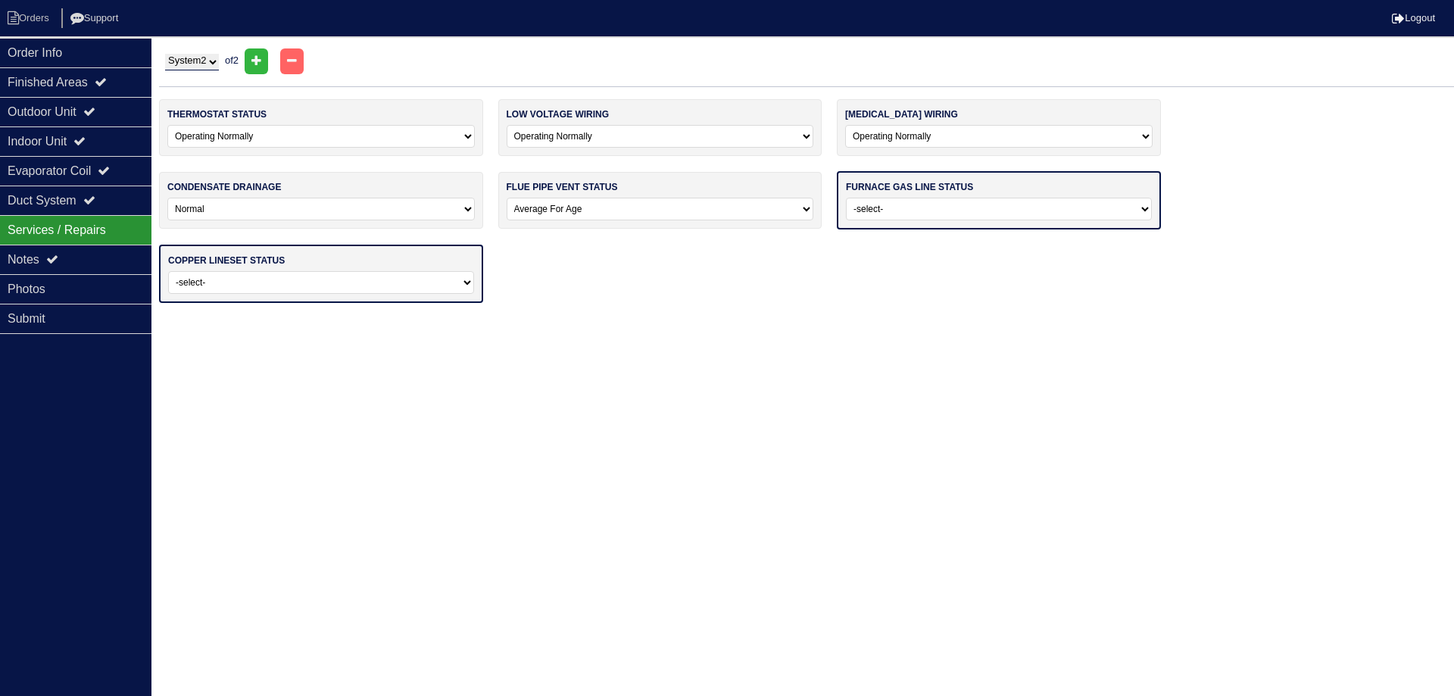
click at [923, 211] on select "-select- Normal - To Code Not Code - Service Needed Not Code - Gas Company Need…" at bounding box center [999, 209] width 306 height 23
select select "0"
click at [846, 198] on select "-select- Normal - To Code Not Code - Service Needed Not Code - Gas Company Need…" at bounding box center [999, 209] width 306 height 23
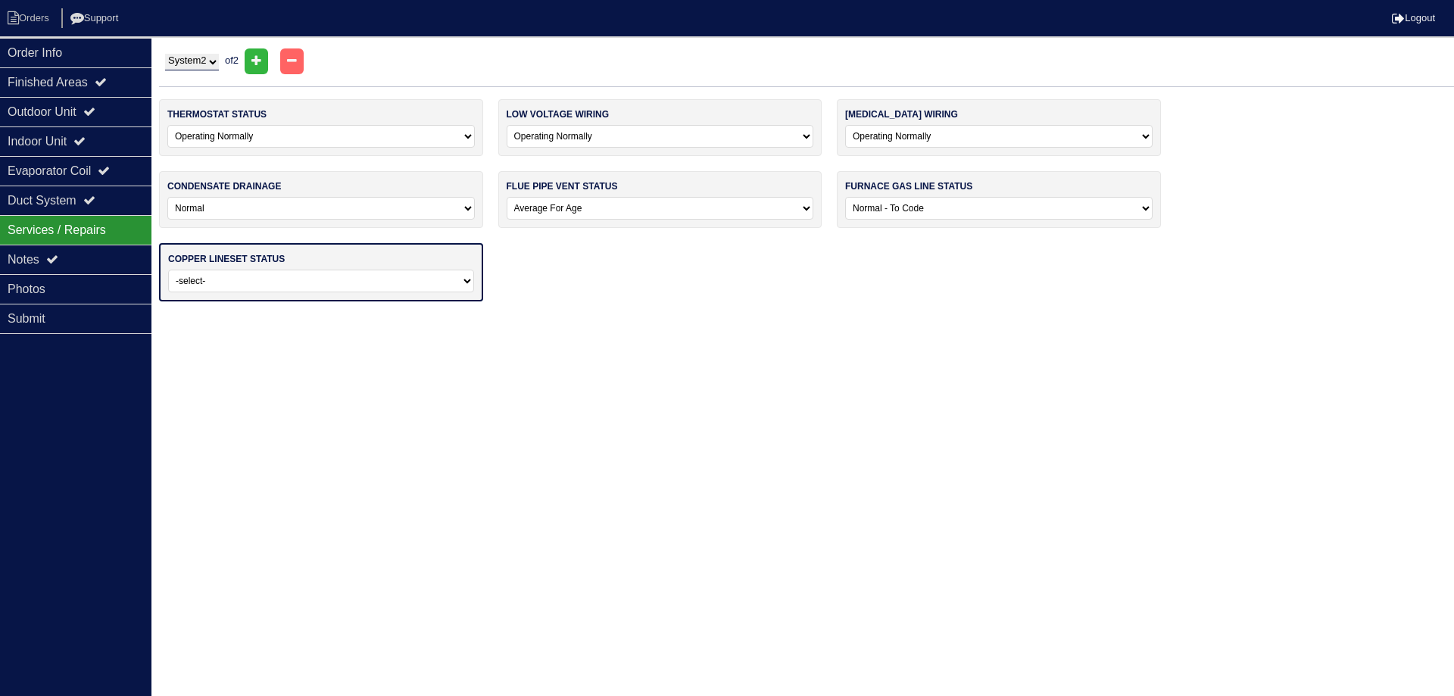
click at [422, 280] on select "-select- Normal Repairs / Service Needed Missing" at bounding box center [321, 281] width 306 height 23
select select "0"
click at [168, 270] on select "-select- Normal Repairs / Service Needed Missing" at bounding box center [321, 281] width 306 height 23
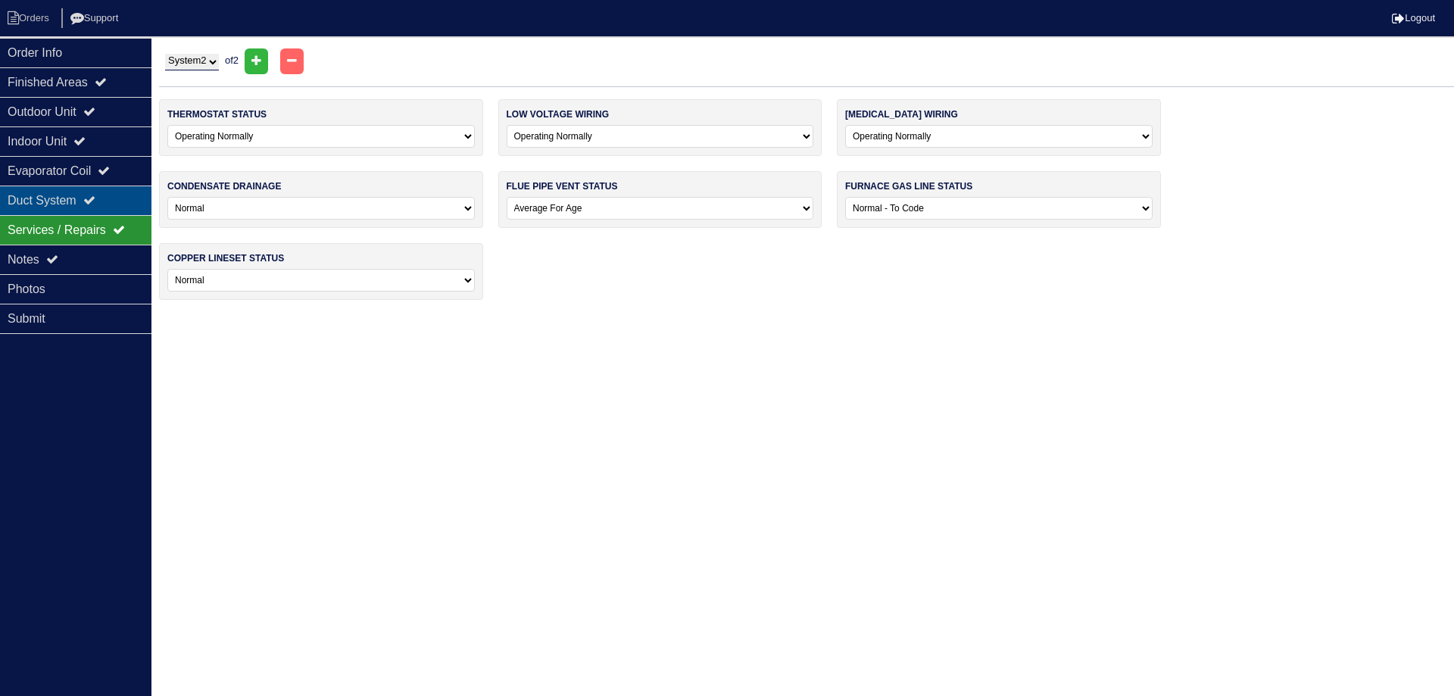
click at [45, 196] on div "Duct System" at bounding box center [75, 201] width 151 height 30
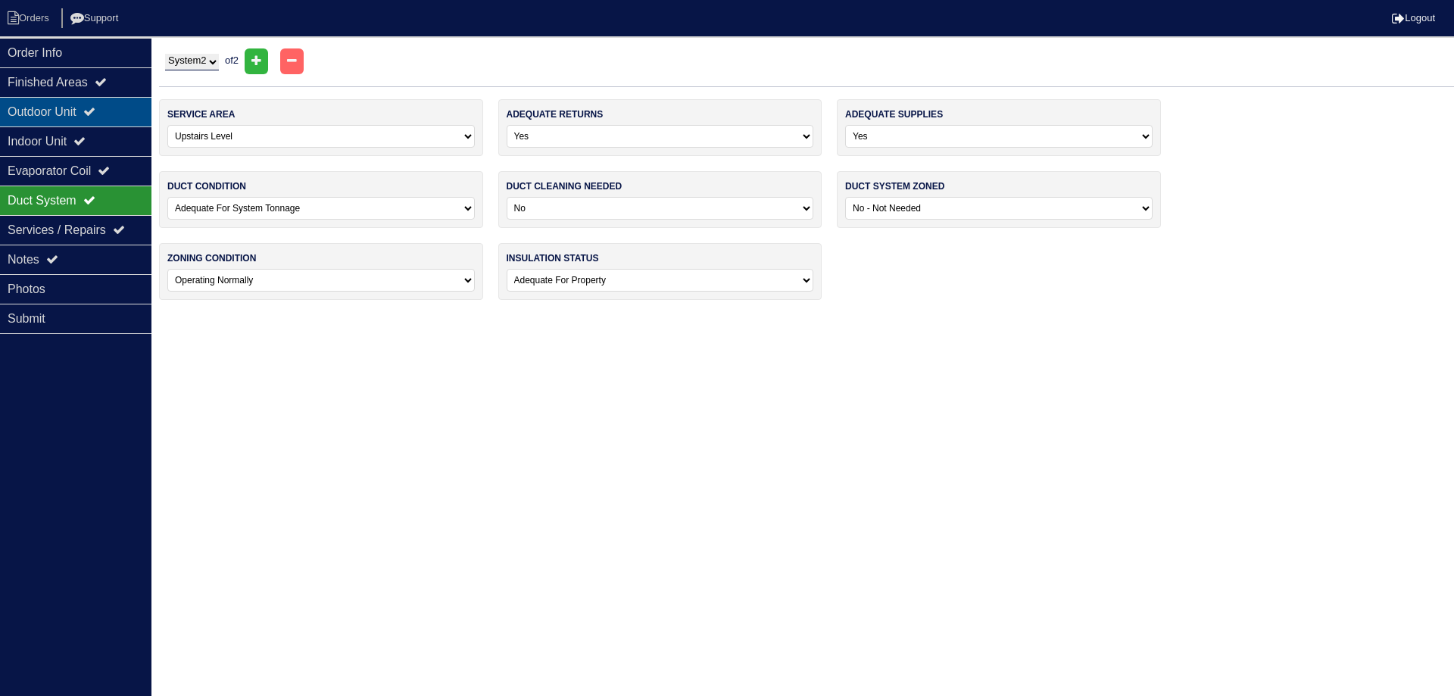
click at [41, 108] on div "Outdoor Unit" at bounding box center [75, 112] width 151 height 30
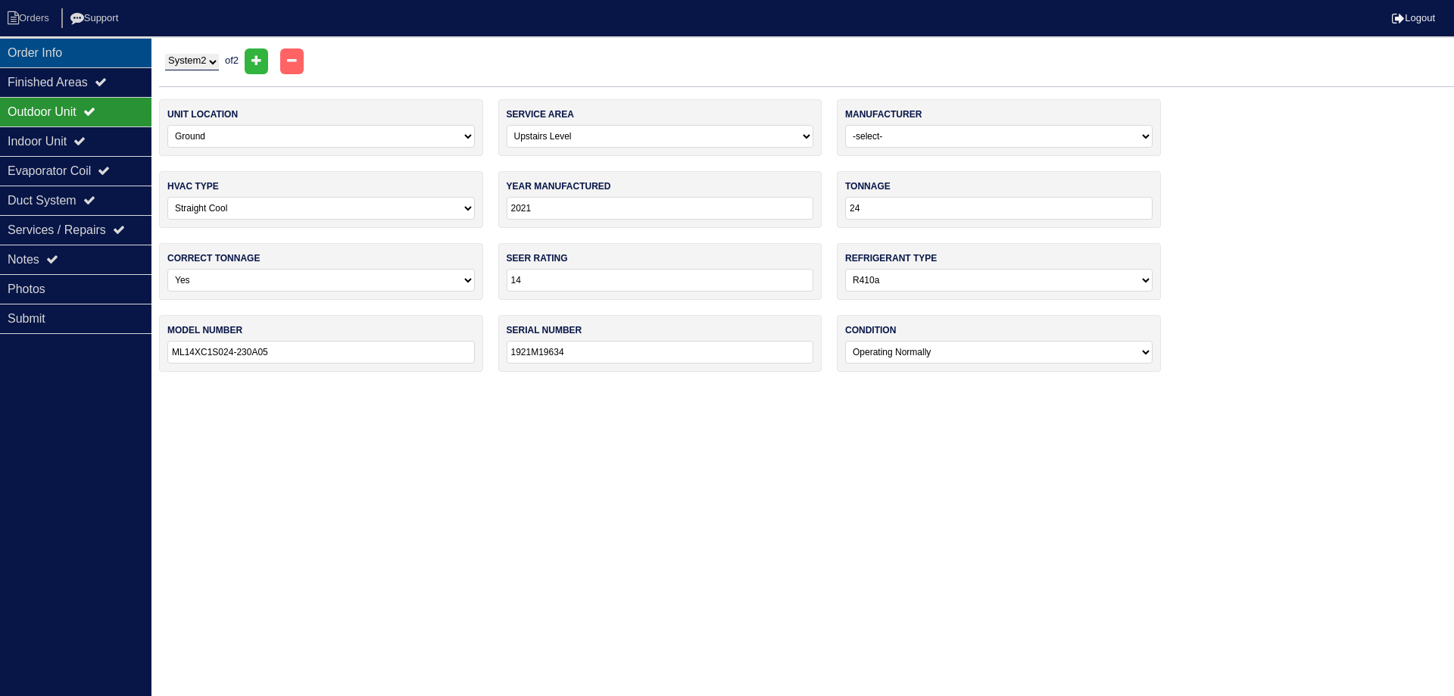
click at [28, 42] on div "Order Info" at bounding box center [75, 53] width 151 height 30
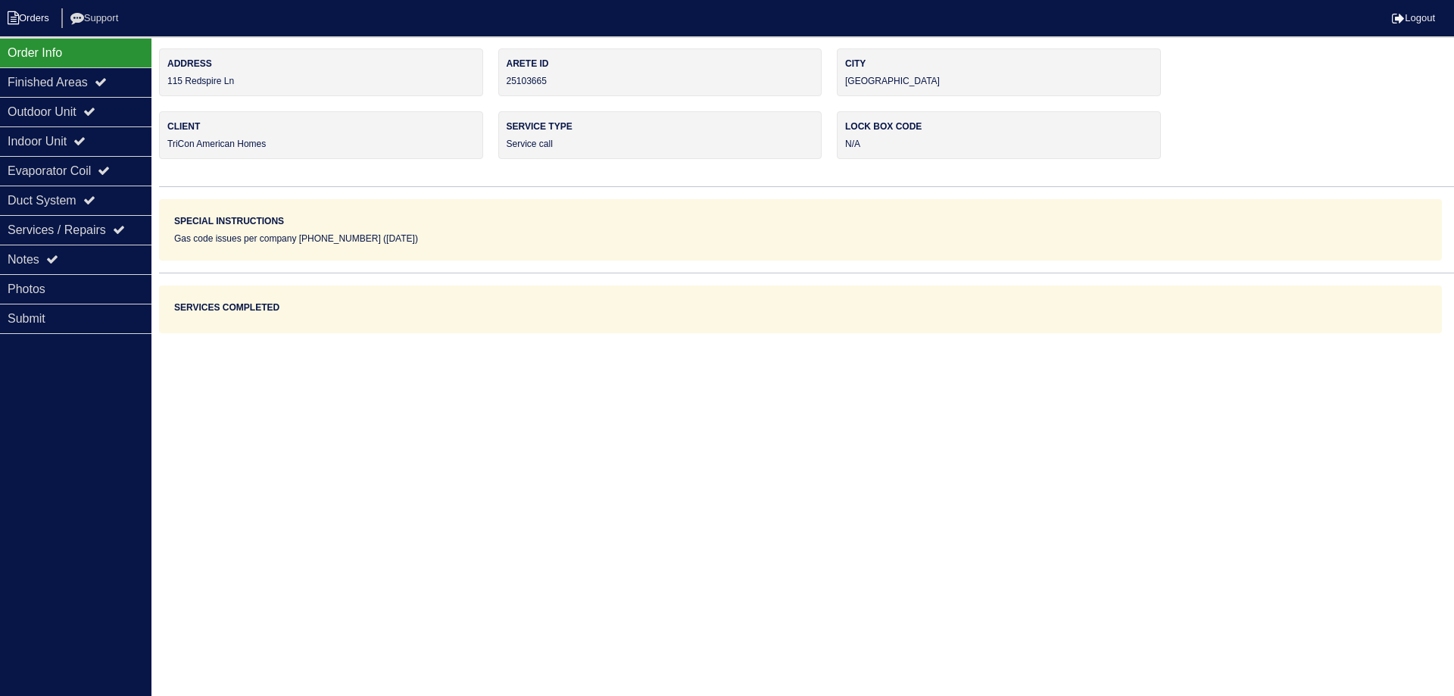
click at [23, 12] on li "Orders" at bounding box center [30, 18] width 61 height 20
